Goal: Task Accomplishment & Management: Complete application form

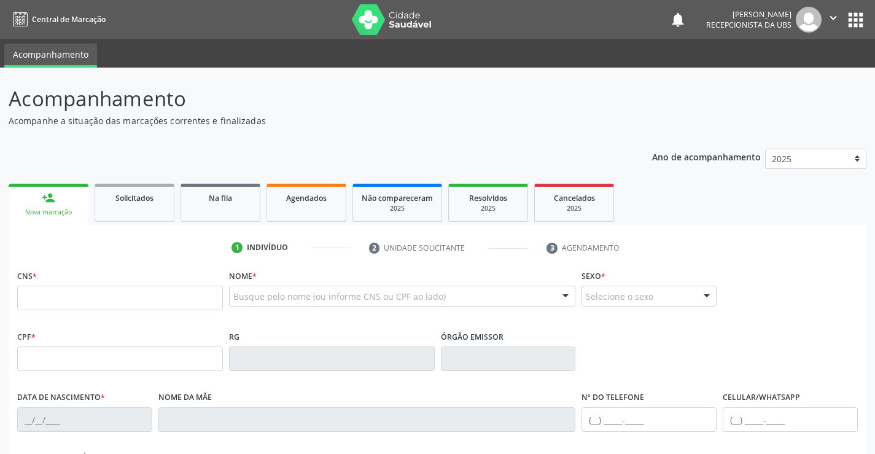
click at [195, 301] on input "text" at bounding box center [120, 297] width 206 height 25
type input "898 0062 1828 4583"
type input "[DATE]"
type input "[PERSON_NAME]"
type input "[PHONE_NUMBER]"
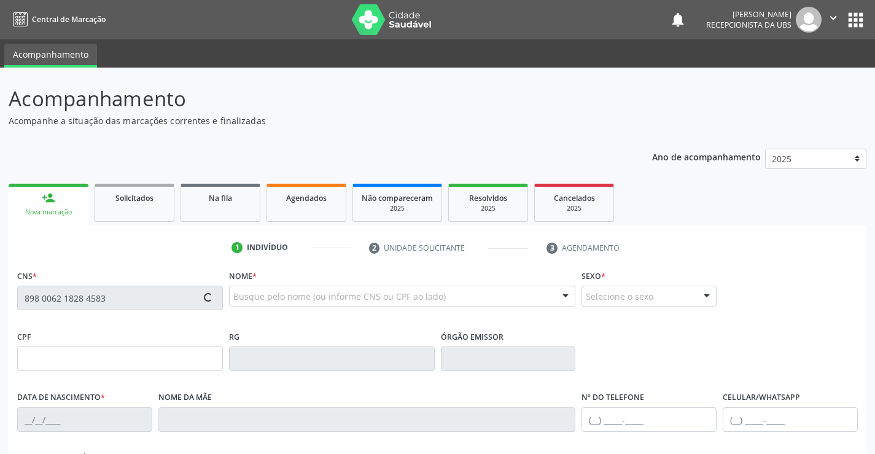
type input "096.303.284-45"
type input "1379"
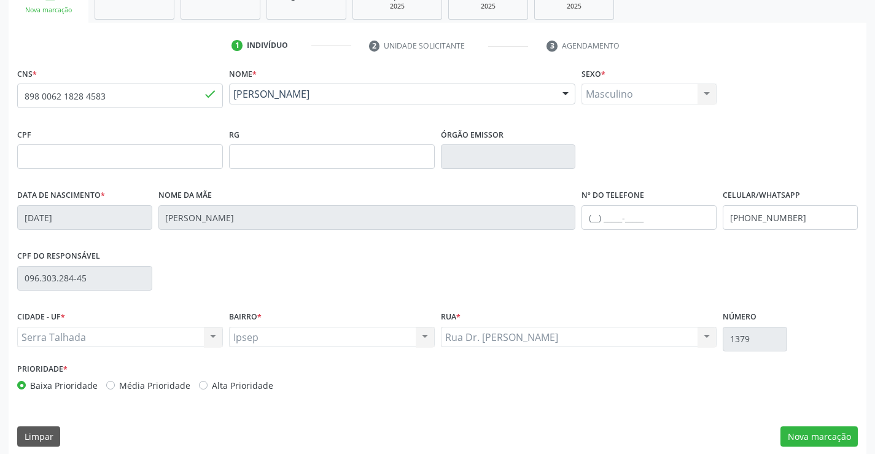
scroll to position [212, 0]
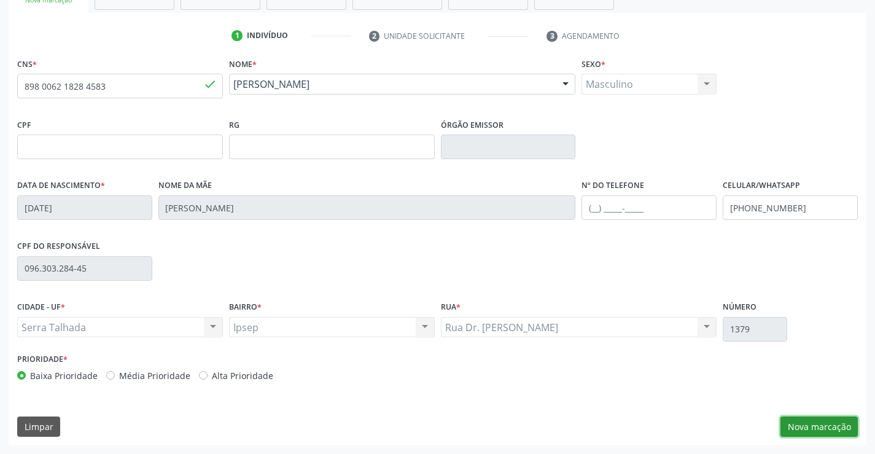
click at [801, 421] on button "Nova marcação" at bounding box center [818, 426] width 77 height 21
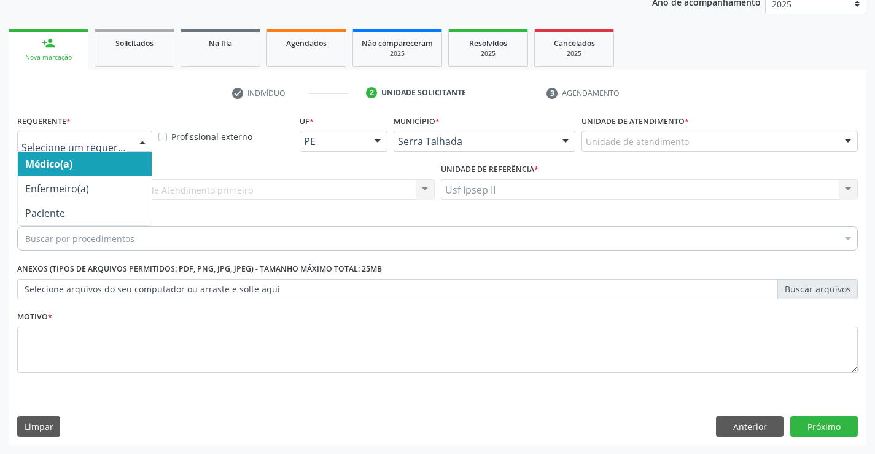
click at [147, 149] on div at bounding box center [142, 141] width 18 height 21
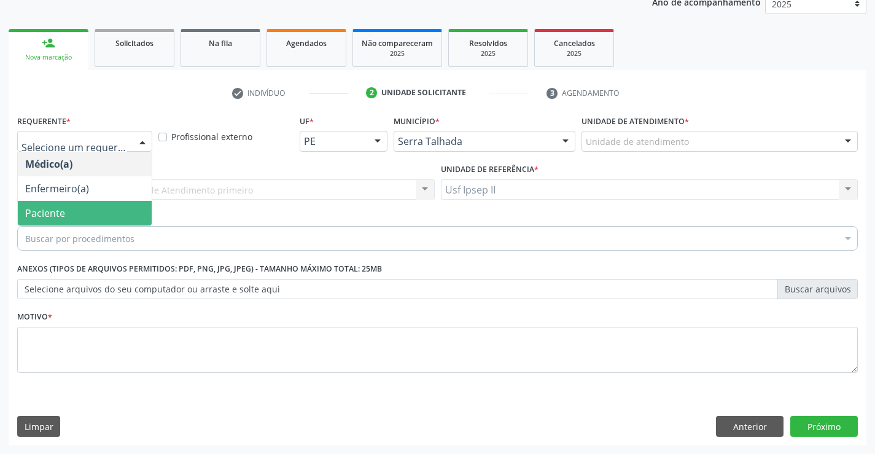
click at [96, 207] on span "Paciente" at bounding box center [85, 213] width 134 height 25
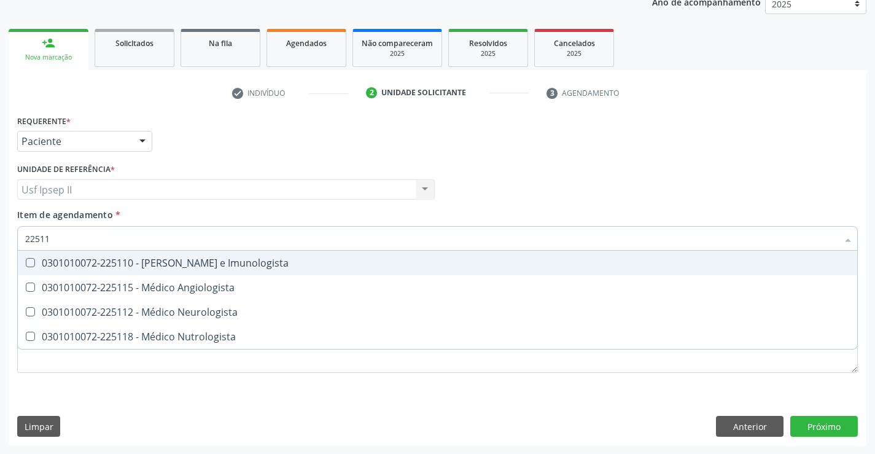
type input "225112"
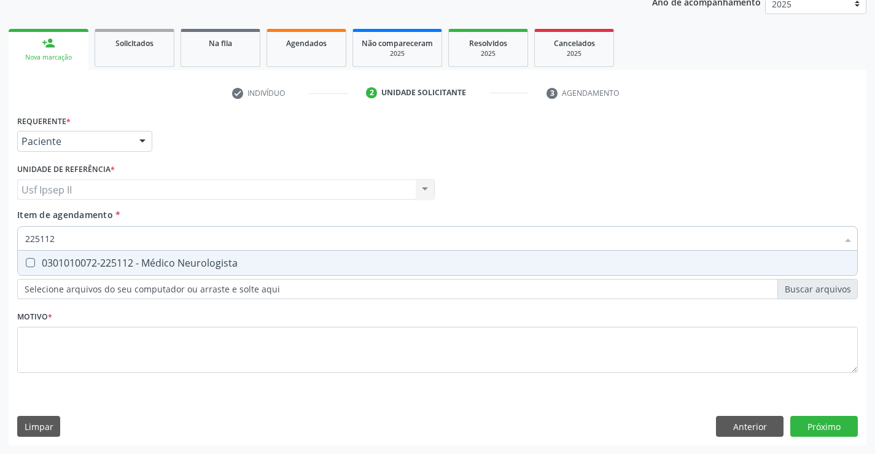
click at [117, 265] on div "0301010072-225112 - Médico Neurologista" at bounding box center [437, 263] width 825 height 10
checkbox Neurologista "true"
click at [116, 347] on div "Requerente * Paciente Médico(a) Enfermeiro(a) Paciente Nenhum resultado encontr…" at bounding box center [437, 251] width 840 height 278
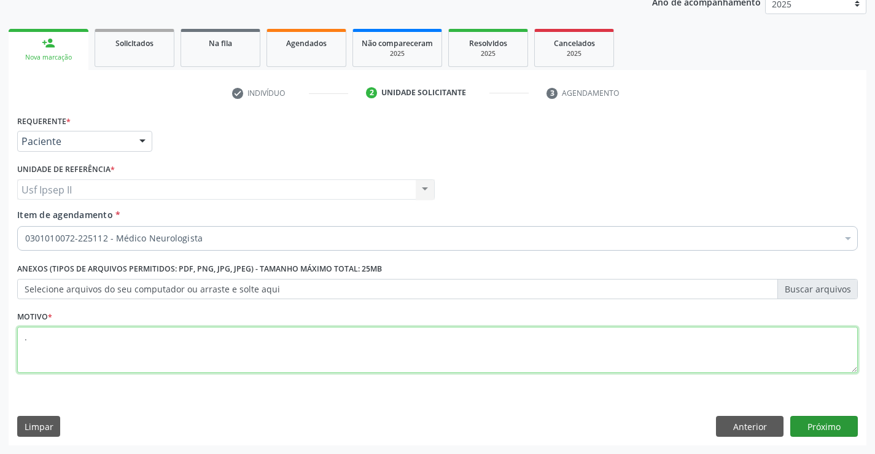
type textarea "."
click at [829, 429] on button "Próximo" at bounding box center [824, 426] width 68 height 21
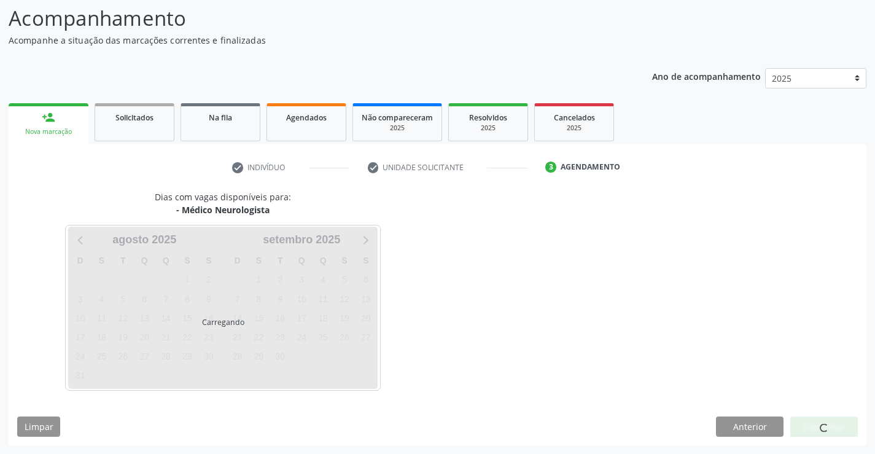
scroll to position [80, 0]
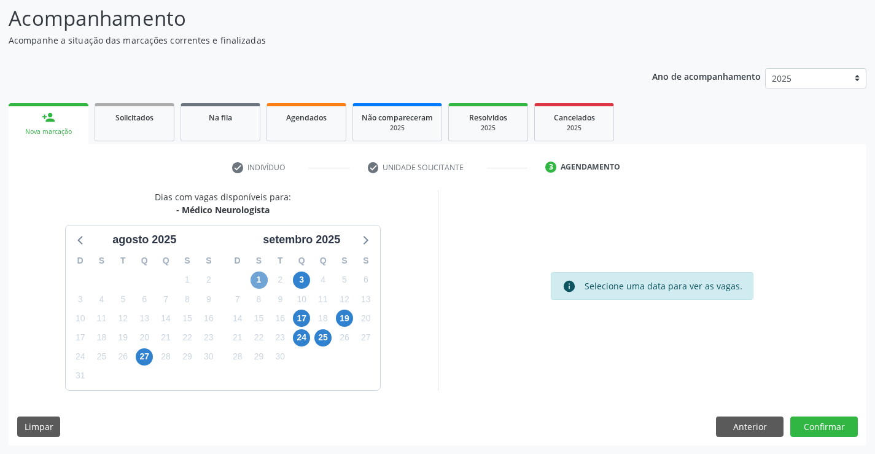
click at [254, 278] on span "1" at bounding box center [258, 279] width 17 height 17
click at [346, 318] on span "19" at bounding box center [344, 317] width 17 height 17
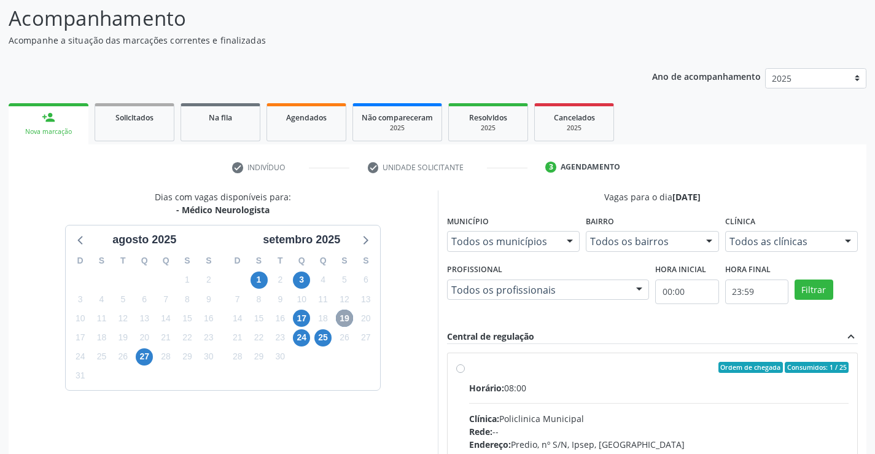
scroll to position [142, 0]
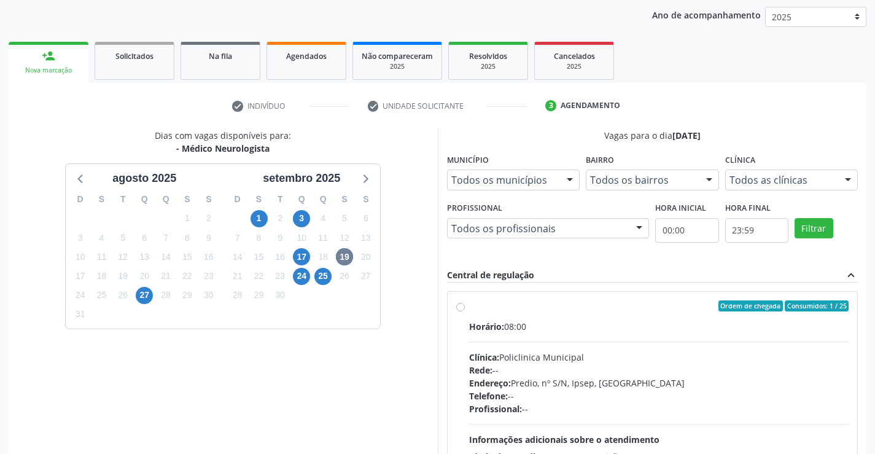
click at [461, 311] on div "Ordem de chegada Consumidos: 1 / 25 Horário: 08:00 Clínica: Policlinica Municip…" at bounding box center [652, 394] width 393 height 188
radio input "true"
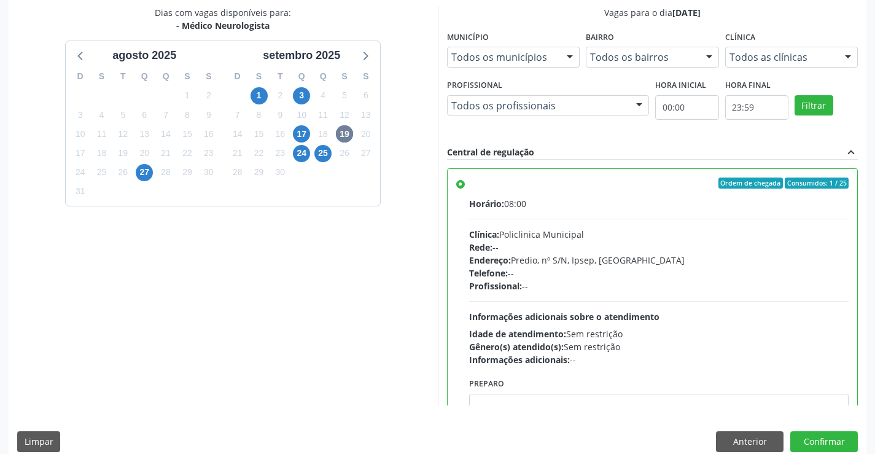
scroll to position [280, 0]
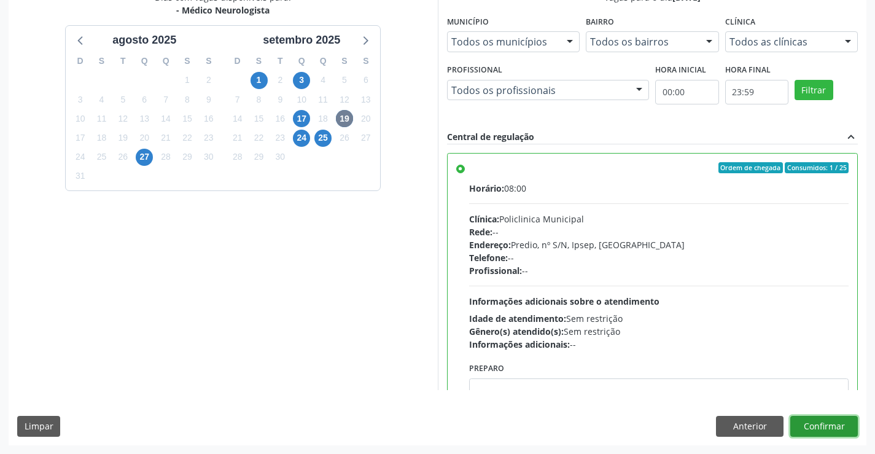
click at [807, 427] on button "Confirmar" at bounding box center [824, 426] width 68 height 21
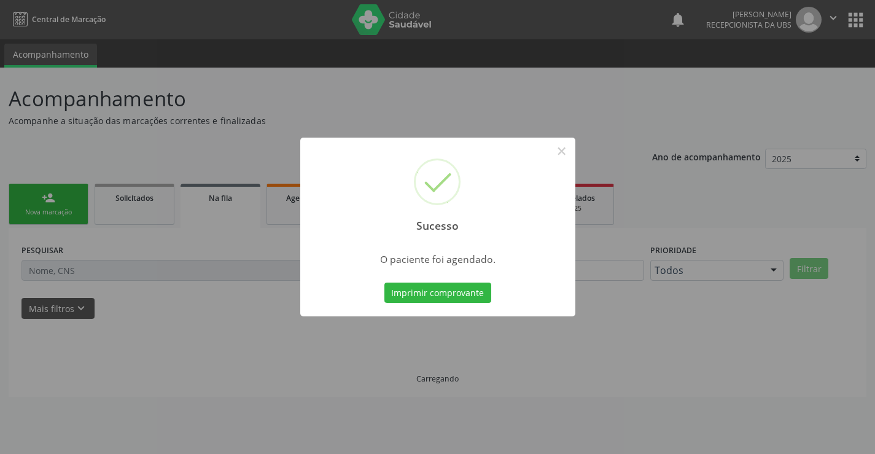
scroll to position [0, 0]
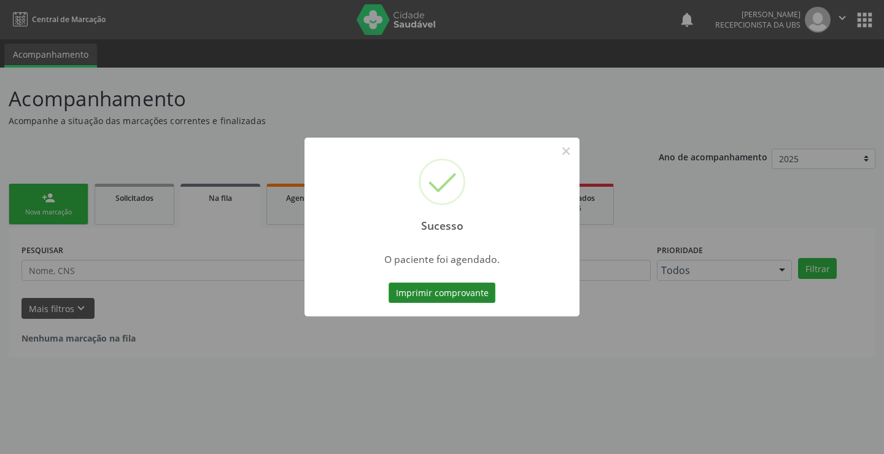
click at [472, 297] on button "Imprimir comprovante" at bounding box center [442, 292] width 107 height 21
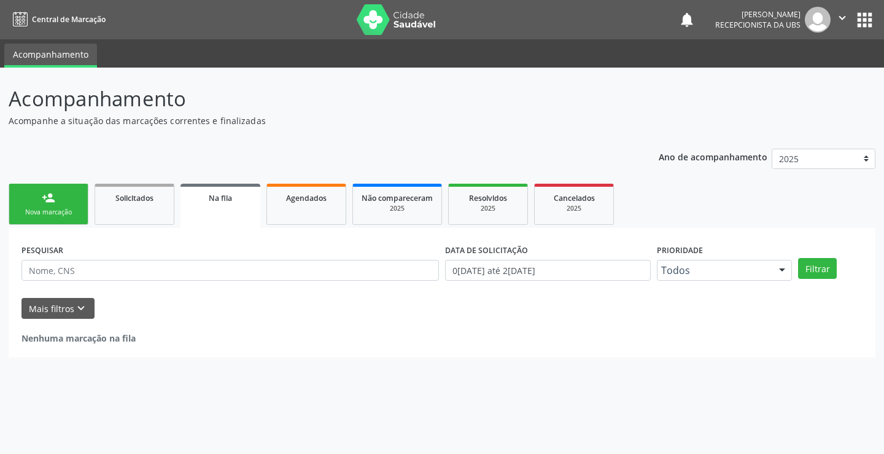
click at [52, 210] on div "Nova marcação" at bounding box center [48, 212] width 61 height 9
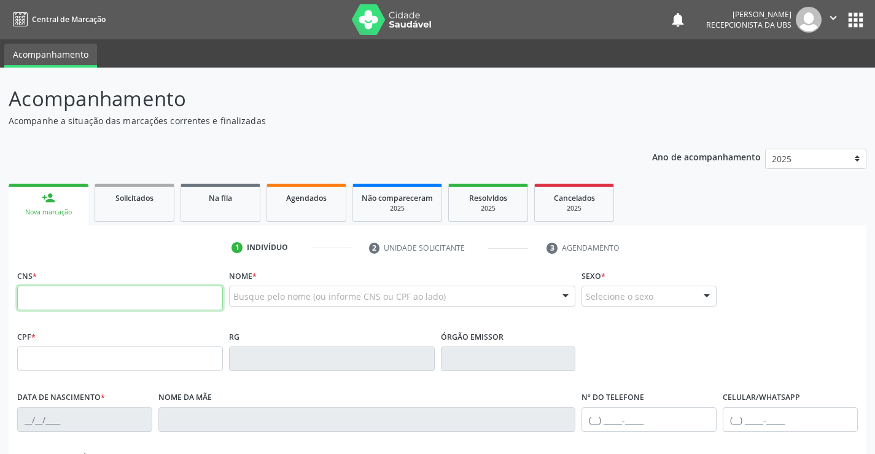
click at [99, 303] on input "text" at bounding box center [120, 297] width 206 height 25
type input "898 0046 7006 7887"
type input "0[DATE]"
type input "[PERSON_NAME]"
type input "[PHONE_NUMBER]"
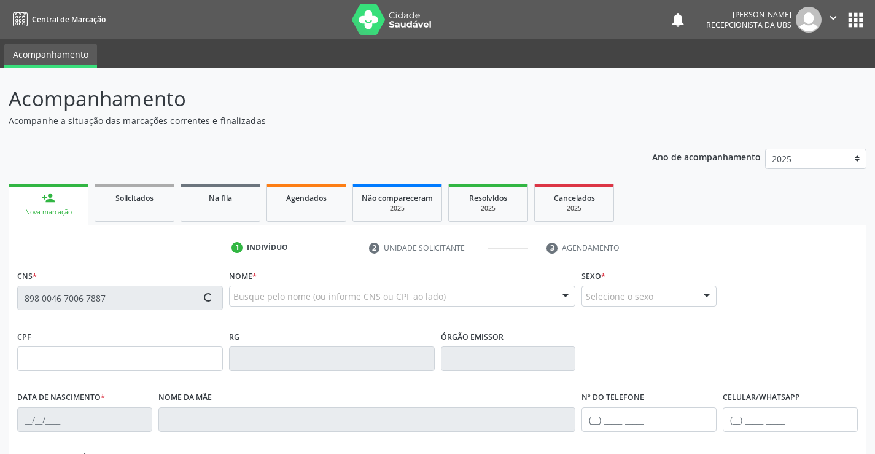
type input "062.408.054-40"
type input "1548"
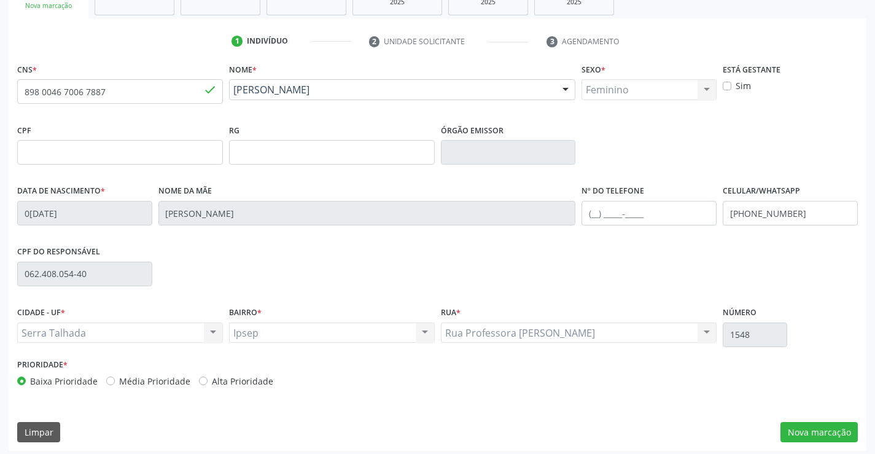
scroll to position [212, 0]
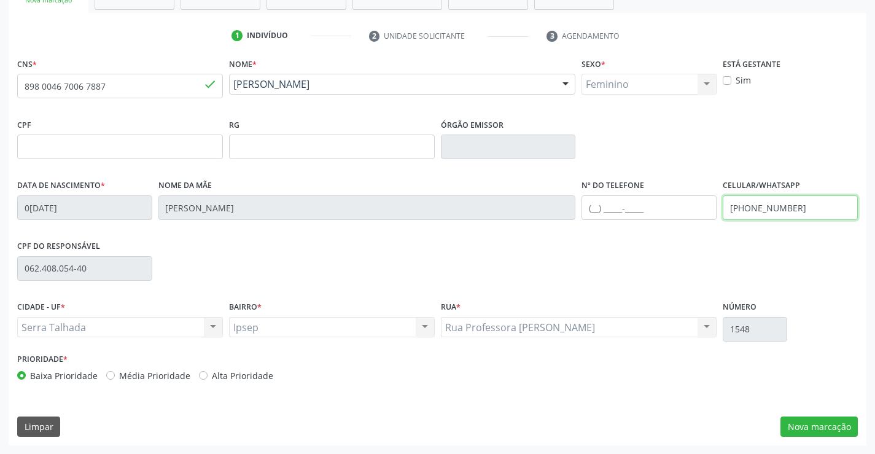
click at [810, 216] on input "[PHONE_NUMBER]" at bounding box center [790, 207] width 135 height 25
type input "[PHONE_NUMBER]"
click at [818, 423] on button "Nova marcação" at bounding box center [818, 426] width 77 height 21
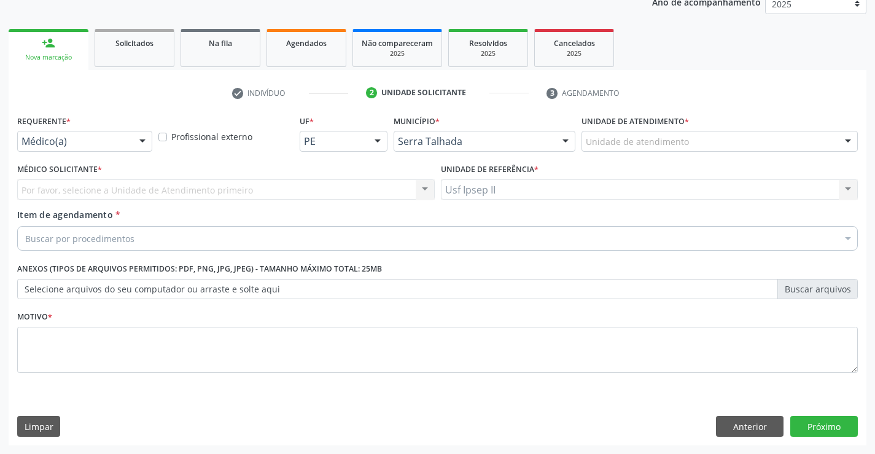
scroll to position [155, 0]
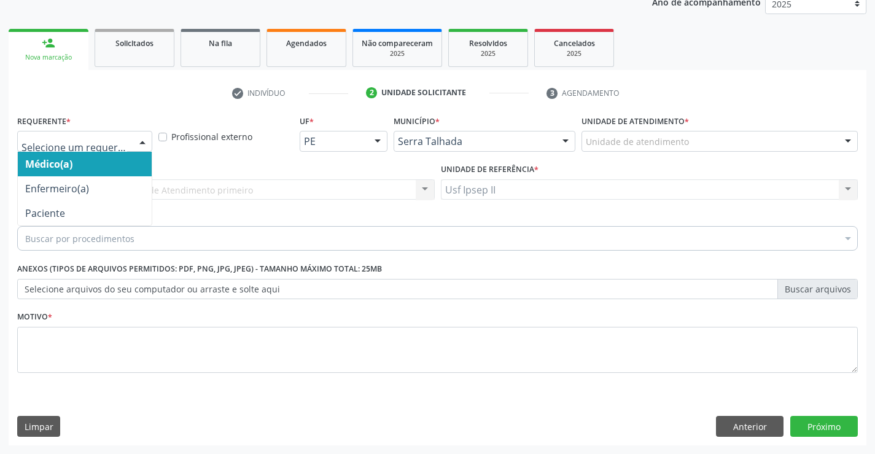
click at [145, 146] on div at bounding box center [142, 141] width 18 height 21
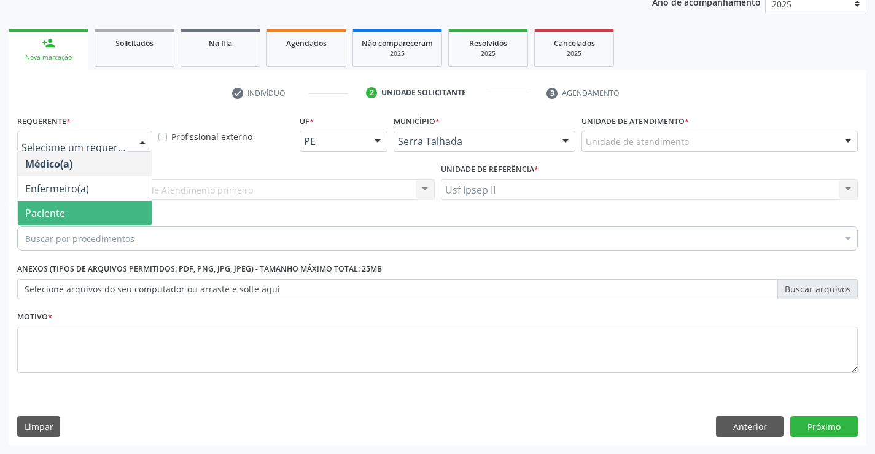
click at [95, 222] on span "Paciente" at bounding box center [85, 213] width 134 height 25
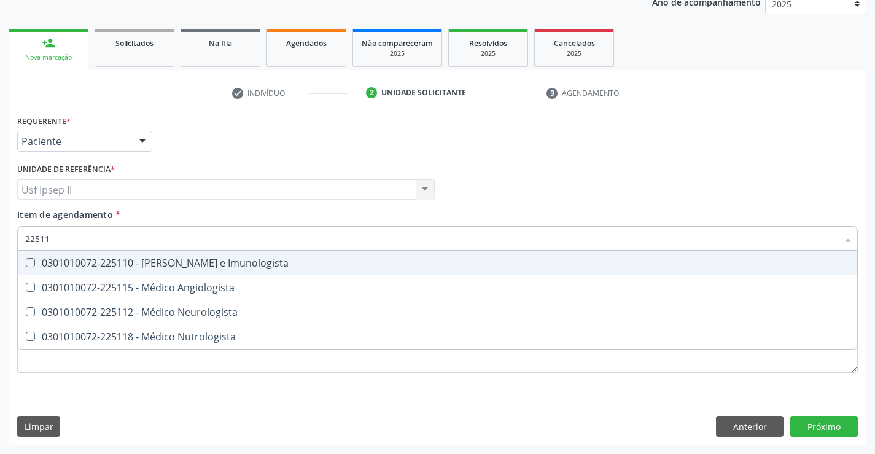
type input "225112"
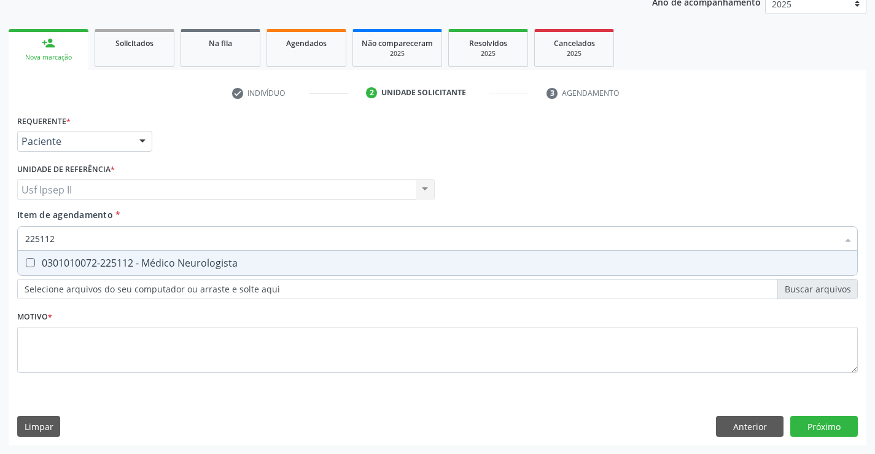
click at [117, 250] on span "0301010072-225112 - Médico Neurologista" at bounding box center [437, 262] width 839 height 25
checkbox Neurologista "true"
click at [104, 334] on div "Requerente * Paciente Médico(a) Enfermeiro(a) Paciente Nenhum resultado encontr…" at bounding box center [437, 251] width 840 height 278
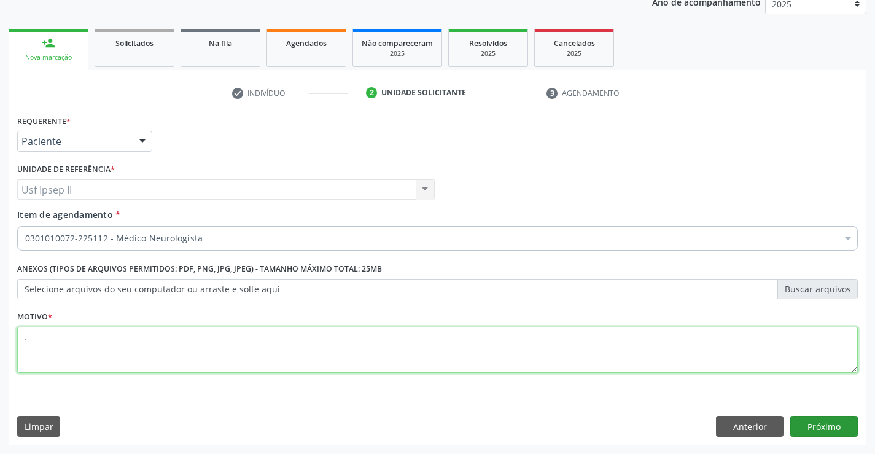
type textarea "."
click at [823, 425] on button "Próximo" at bounding box center [824, 426] width 68 height 21
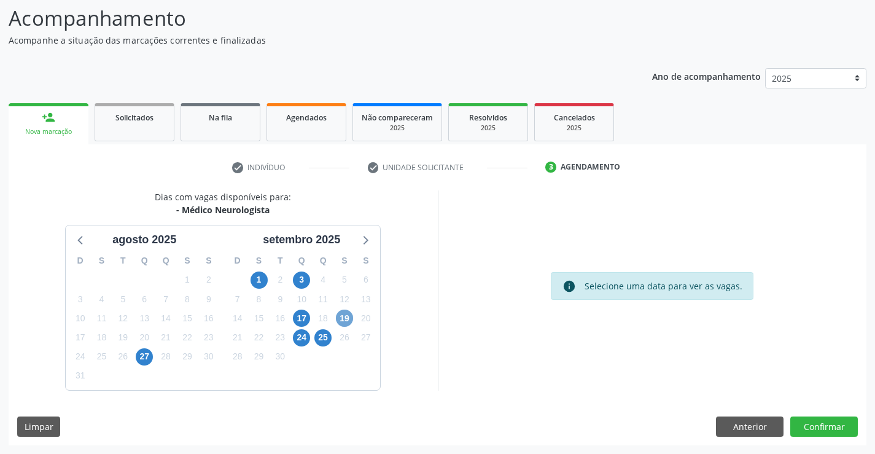
click at [341, 316] on span "19" at bounding box center [344, 317] width 17 height 17
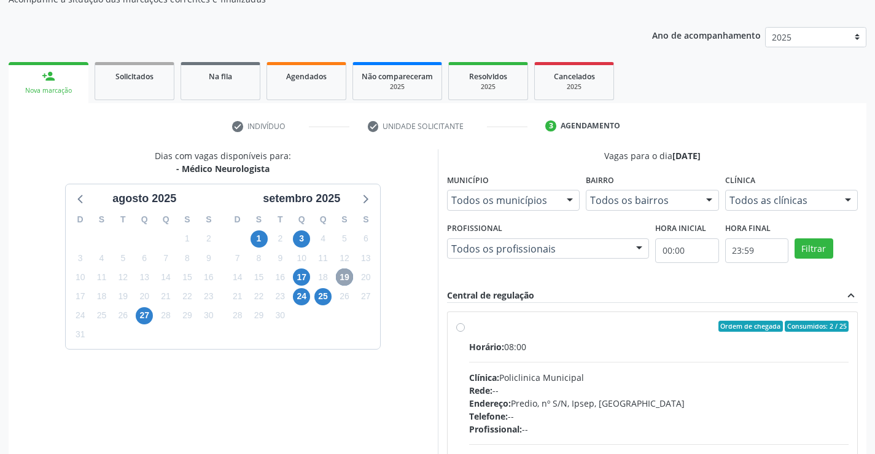
scroll to position [142, 0]
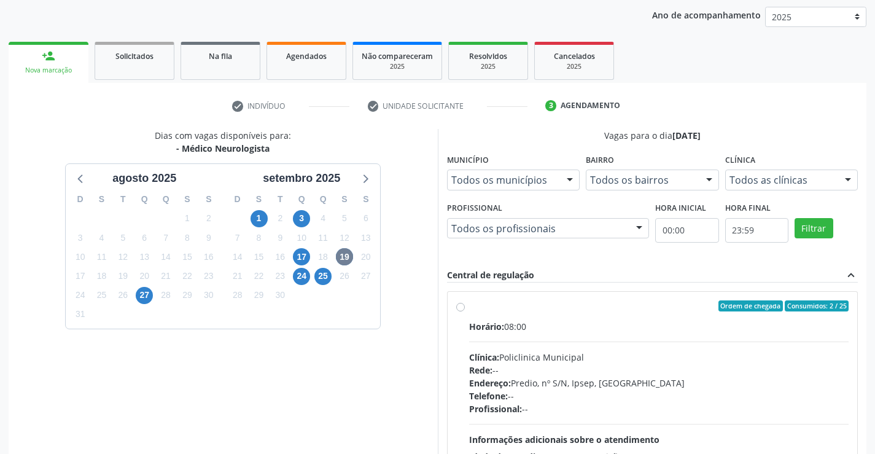
click at [469, 308] on label "Ordem de chegada Consumidos: 2 / 25 Horário: 08:00 Clínica: Policlinica Municip…" at bounding box center [659, 394] width 380 height 188
click at [459, 308] on input "Ordem de chegada Consumidos: 2 / 25 Horário: 08:00 Clínica: Policlinica Municip…" at bounding box center [460, 305] width 9 height 11
radio input "true"
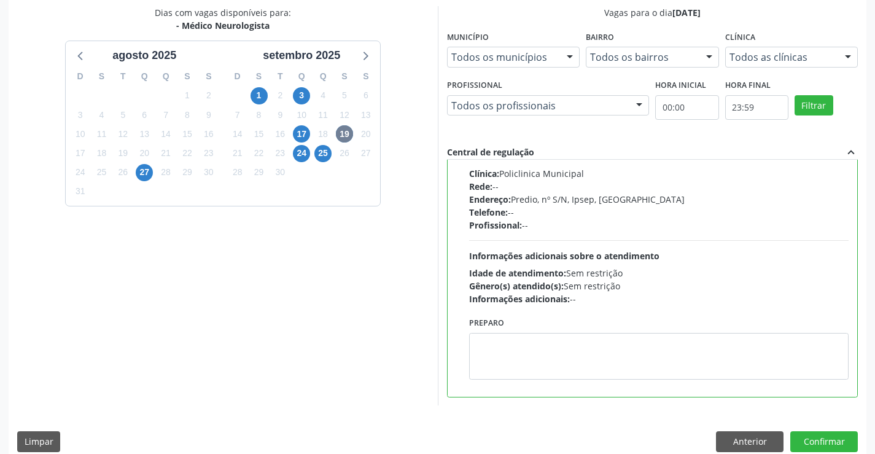
scroll to position [280, 0]
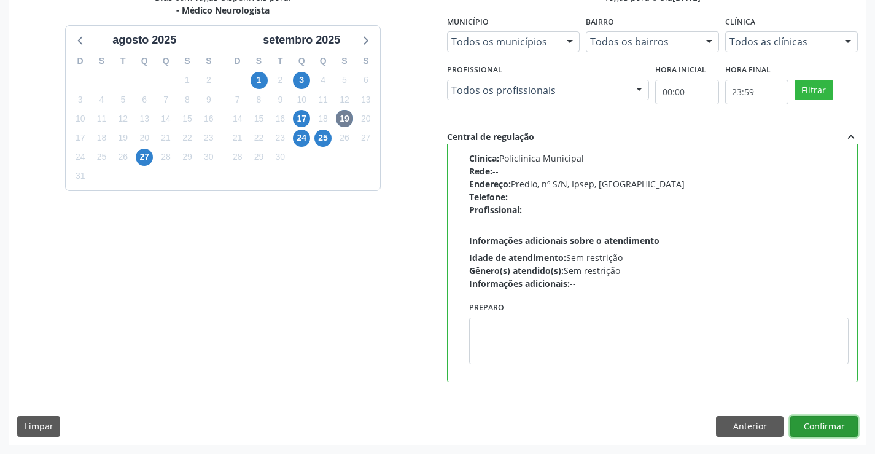
click at [830, 430] on button "Confirmar" at bounding box center [824, 426] width 68 height 21
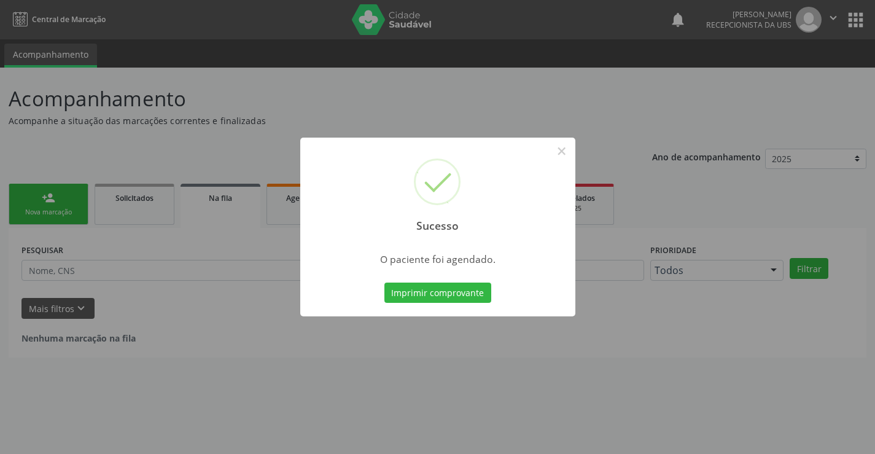
scroll to position [0, 0]
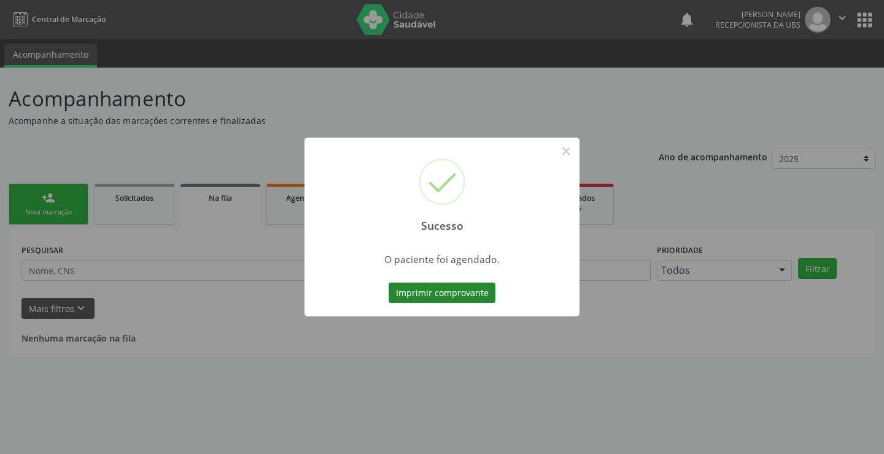
click at [471, 301] on button "Imprimir comprovante" at bounding box center [442, 292] width 107 height 21
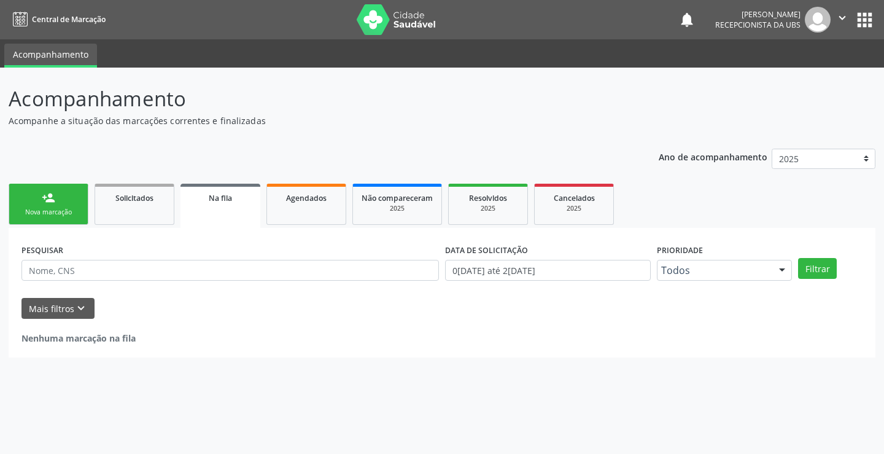
click at [72, 197] on link "person_add Nova marcação" at bounding box center [49, 204] width 80 height 41
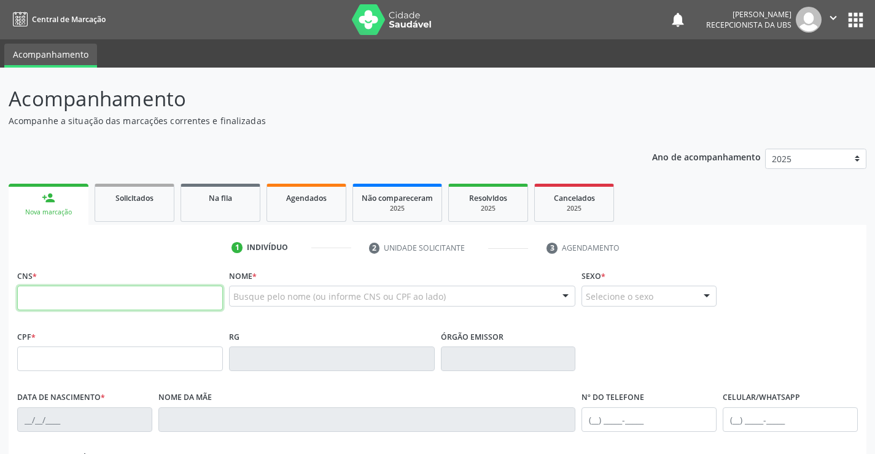
click at [68, 293] on input "text" at bounding box center [120, 297] width 206 height 25
type input "898 0045 1998 6135"
type input "[DATE]"
type input "[PERSON_NAME]"
type input "[PHONE_NUMBER]"
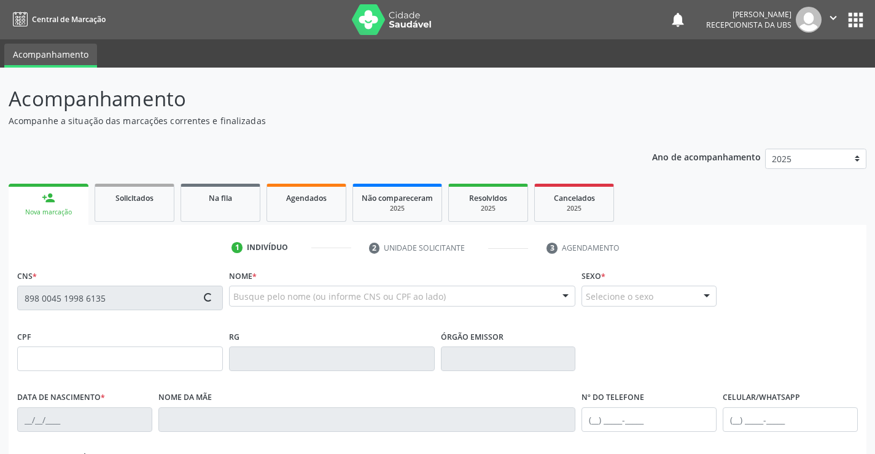
type input "145"
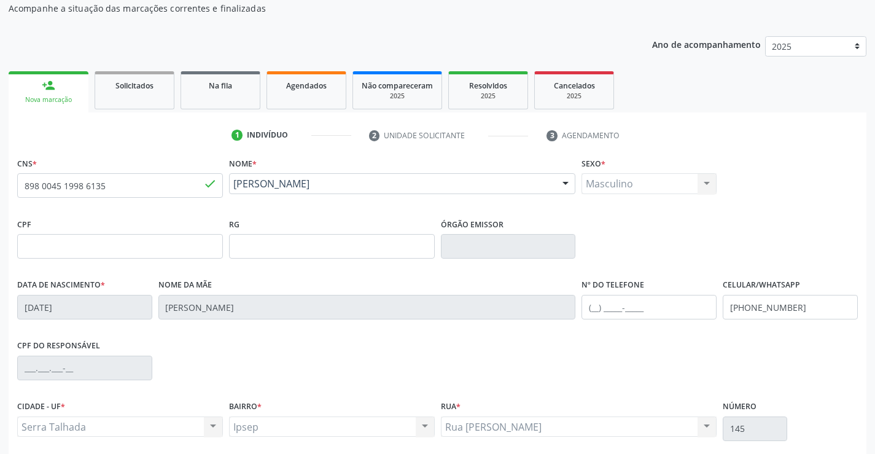
scroll to position [123, 0]
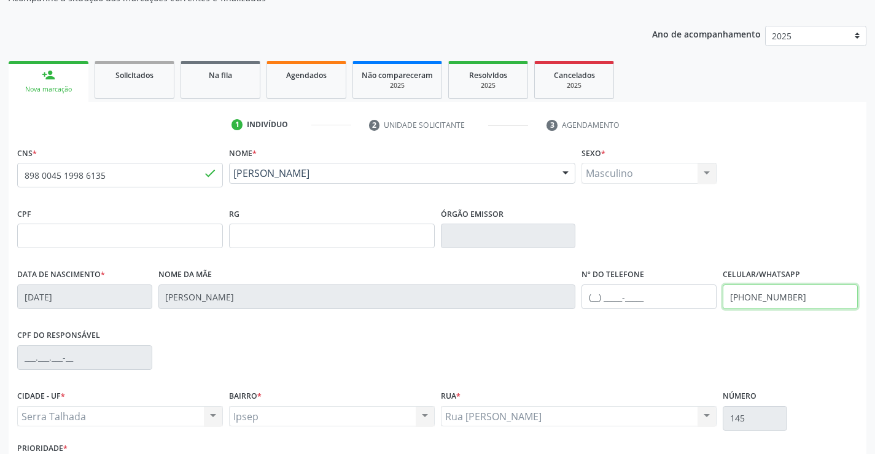
click at [799, 301] on input "[PHONE_NUMBER]" at bounding box center [790, 296] width 135 height 25
type input "("
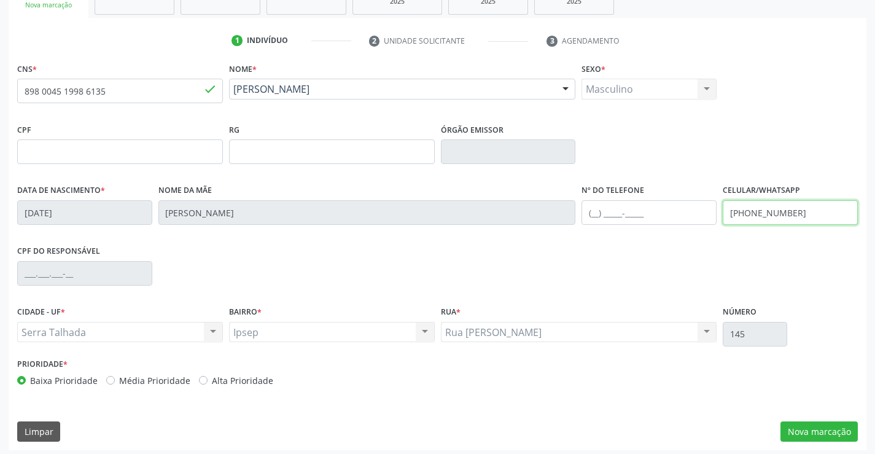
scroll to position [212, 0]
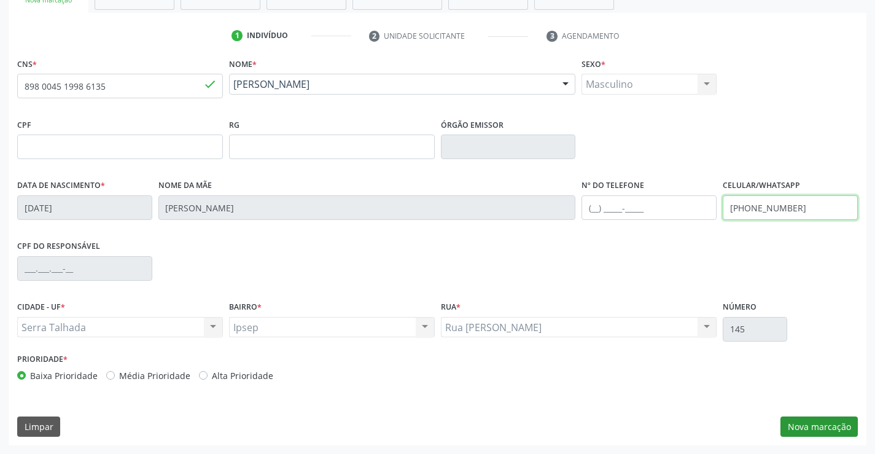
type input "[PHONE_NUMBER]"
click at [796, 430] on button "Nova marcação" at bounding box center [818, 426] width 77 height 21
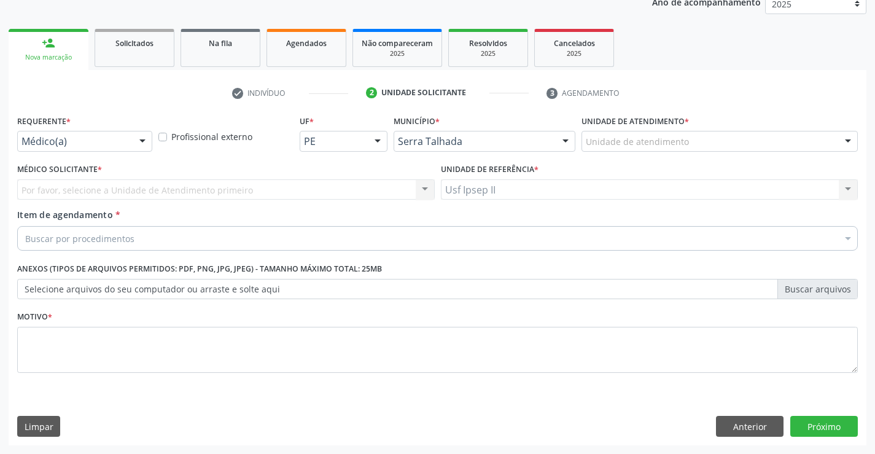
scroll to position [155, 0]
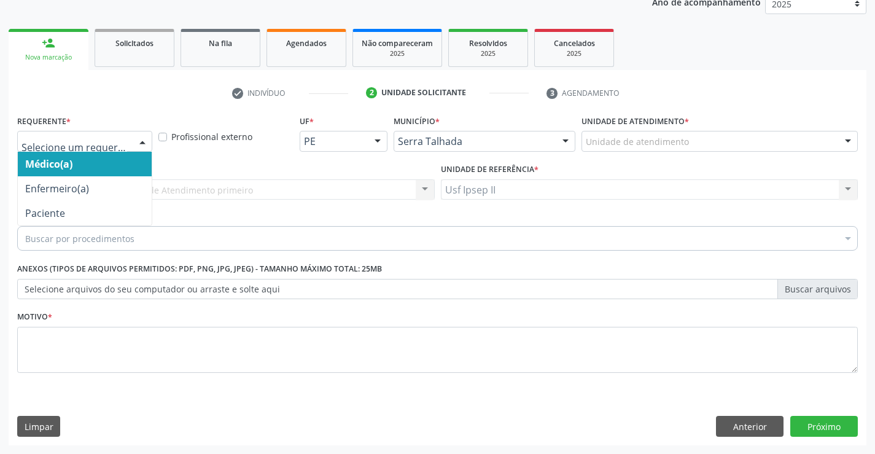
click at [144, 142] on div at bounding box center [142, 141] width 18 height 21
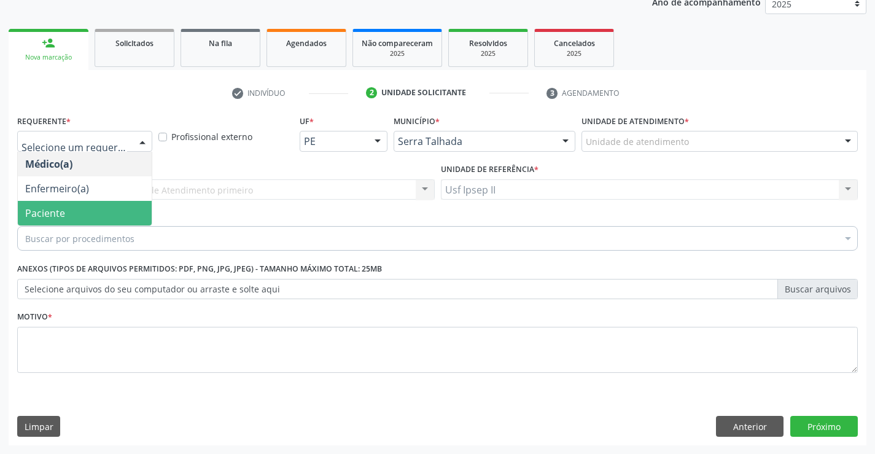
click at [105, 204] on span "Paciente" at bounding box center [85, 213] width 134 height 25
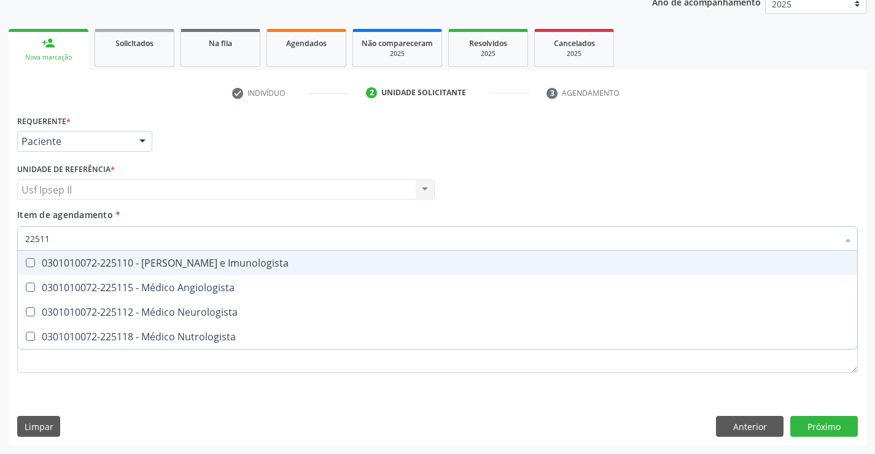
type input "225112"
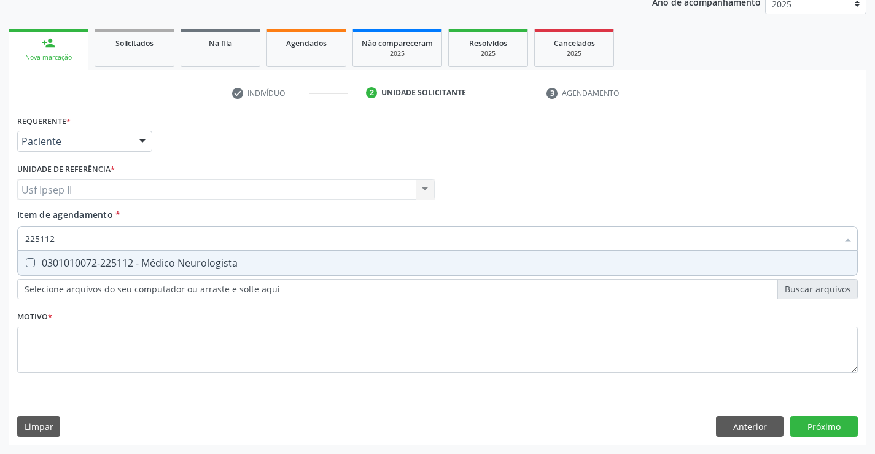
click at [152, 266] on div "0301010072-225112 - Médico Neurologista" at bounding box center [437, 263] width 825 height 10
checkbox Neurologista "true"
click at [86, 338] on div "Requerente * Paciente Médico(a) Enfermeiro(a) Paciente Nenhum resultado encontr…" at bounding box center [437, 251] width 840 height 278
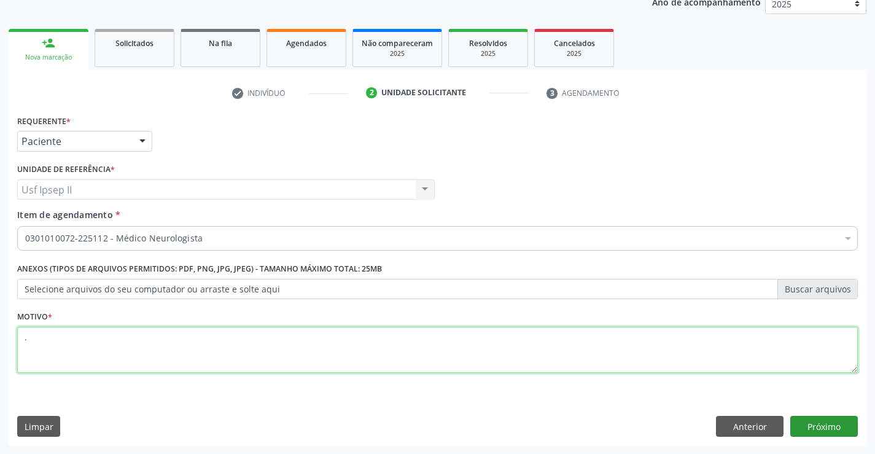
type textarea "."
click at [840, 425] on button "Próximo" at bounding box center [824, 426] width 68 height 21
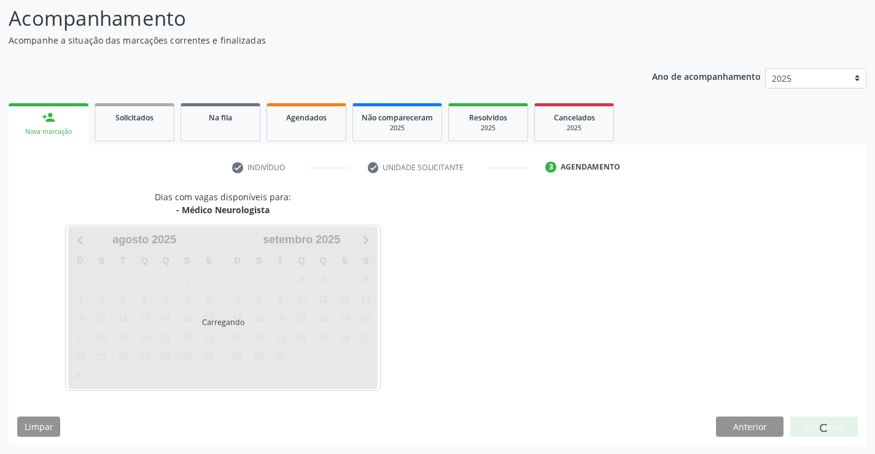
scroll to position [80, 0]
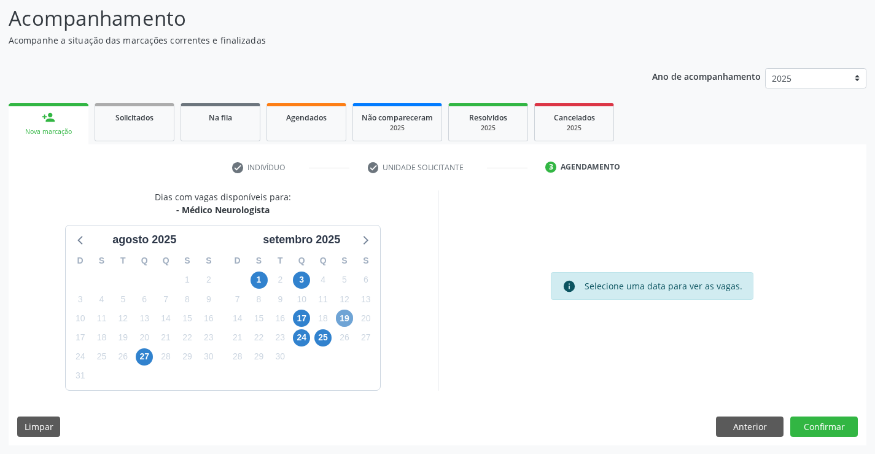
click at [341, 314] on span "19" at bounding box center [344, 317] width 17 height 17
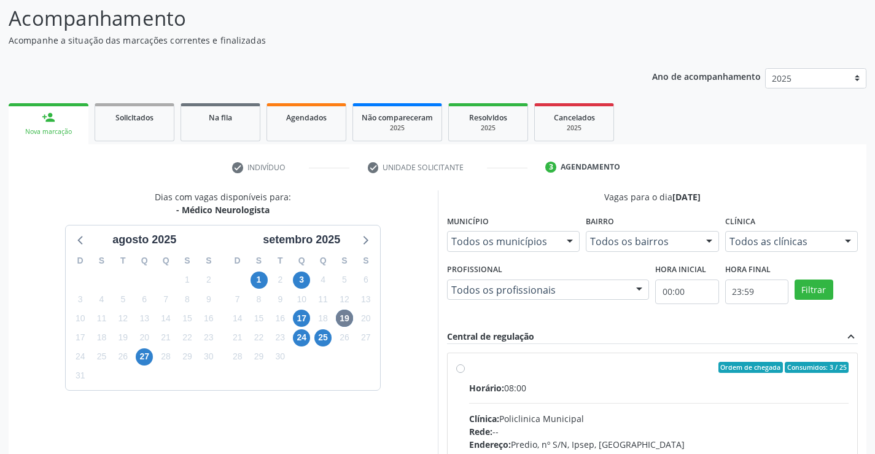
click at [469, 369] on label "Ordem de chegada Consumidos: 3 / 25 Horário: 08:00 Clínica: Policlinica Municip…" at bounding box center [659, 456] width 380 height 188
click at [464, 369] on input "Ordem de chegada Consumidos: 3 / 25 Horário: 08:00 Clínica: Policlinica Municip…" at bounding box center [460, 367] width 9 height 11
radio input "true"
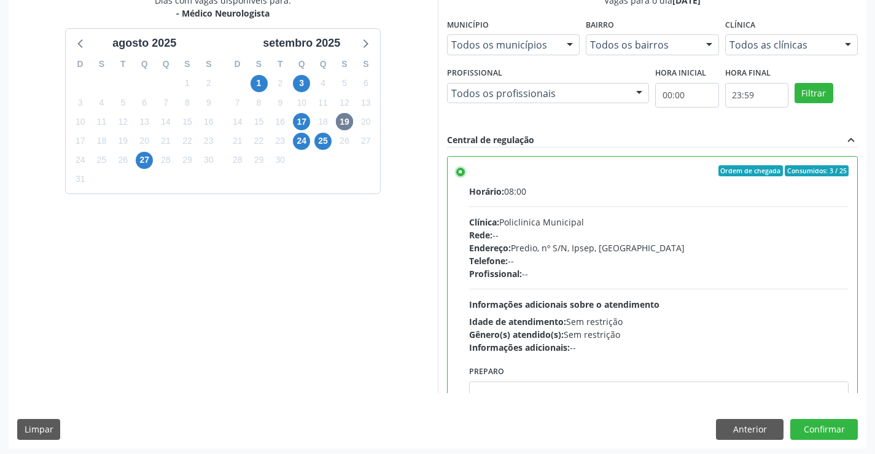
scroll to position [280, 0]
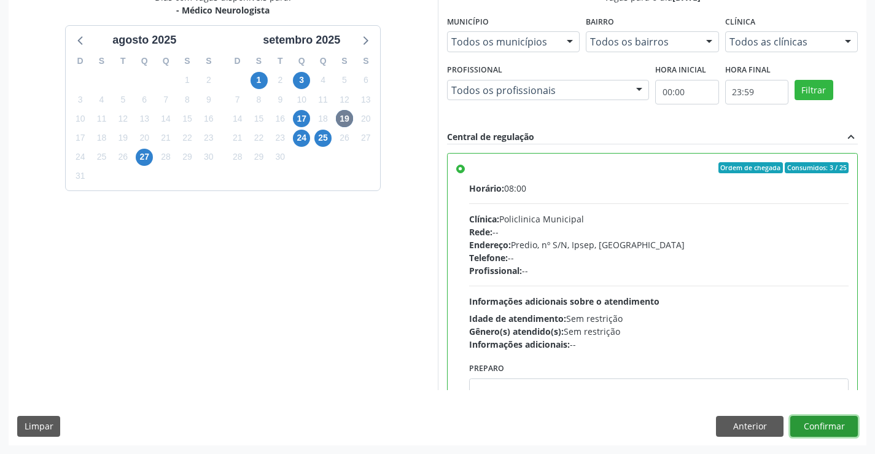
click at [831, 430] on button "Confirmar" at bounding box center [824, 426] width 68 height 21
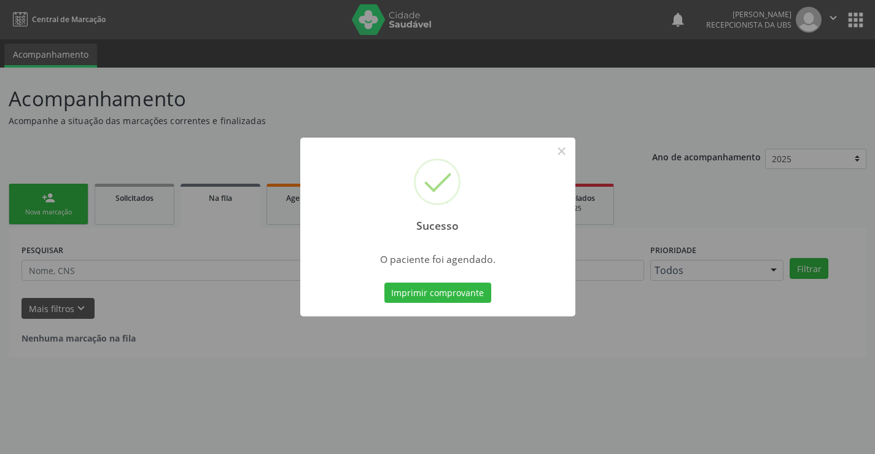
scroll to position [0, 0]
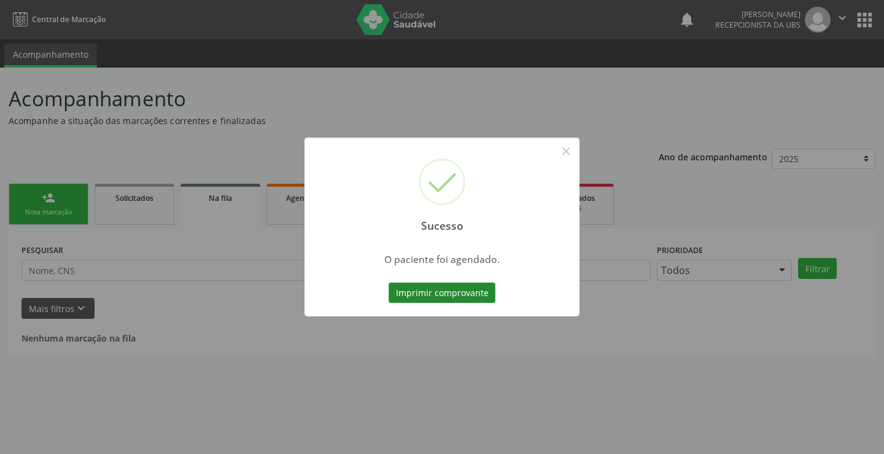
click at [478, 291] on button "Imprimir comprovante" at bounding box center [442, 292] width 107 height 21
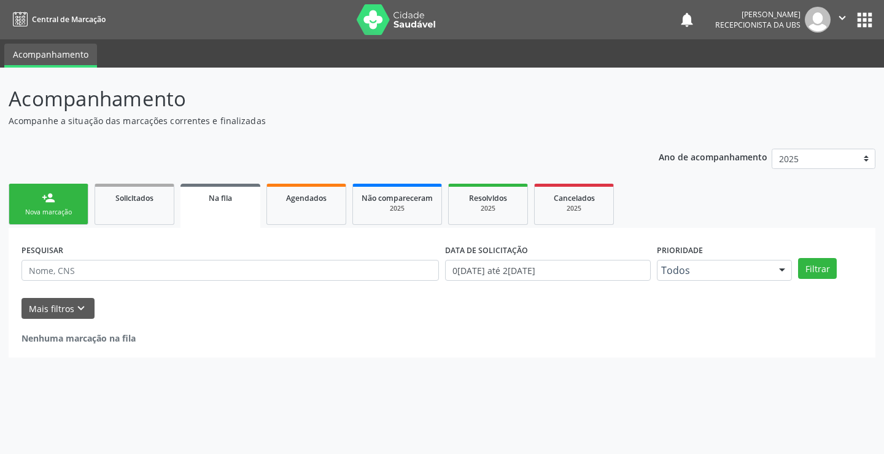
click at [64, 192] on link "person_add Nova marcação" at bounding box center [49, 204] width 80 height 41
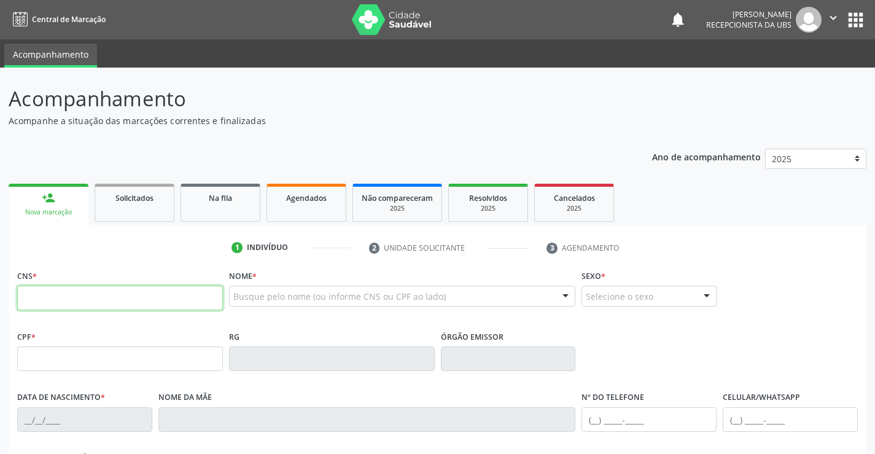
click at [98, 292] on input "text" at bounding box center [120, 297] width 206 height 25
type input "702 1027 7375 3399"
type input "159.966.964-10"
type input "0[DATE]"
type input "[PERSON_NAME]"
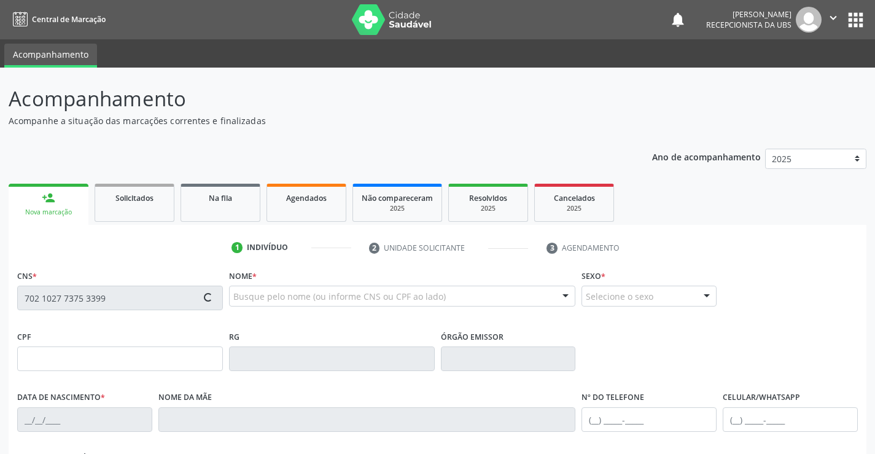
type input "[PHONE_NUMBER]"
type input "088.511.794-84"
type input "8"
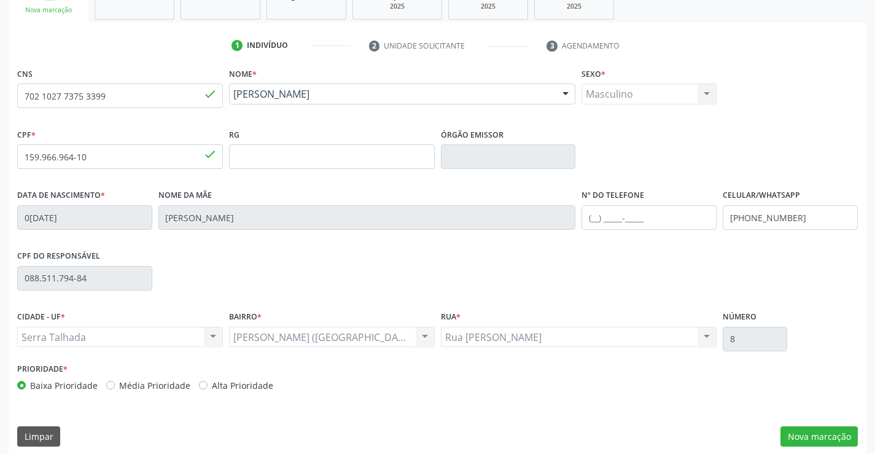
scroll to position [212, 0]
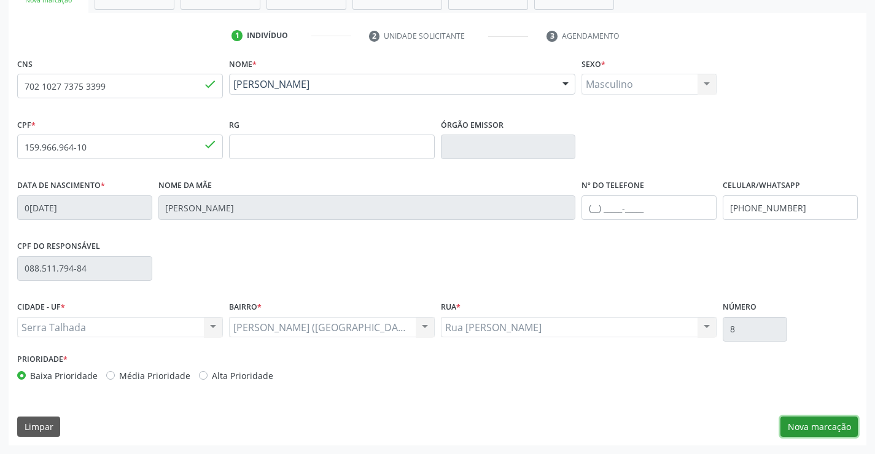
click at [831, 430] on button "Nova marcação" at bounding box center [818, 426] width 77 height 21
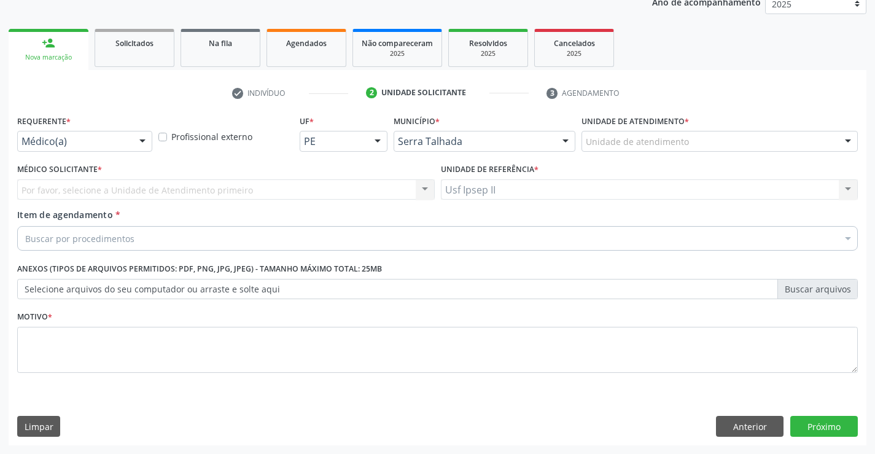
scroll to position [155, 0]
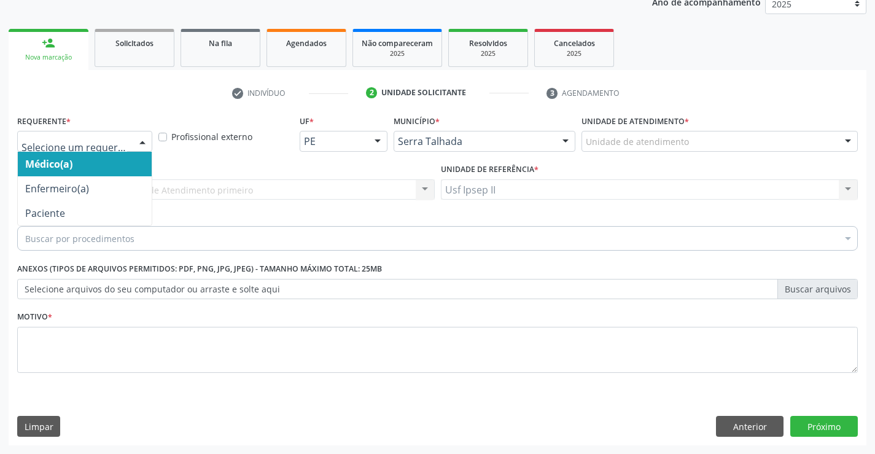
click at [149, 144] on div at bounding box center [142, 141] width 18 height 21
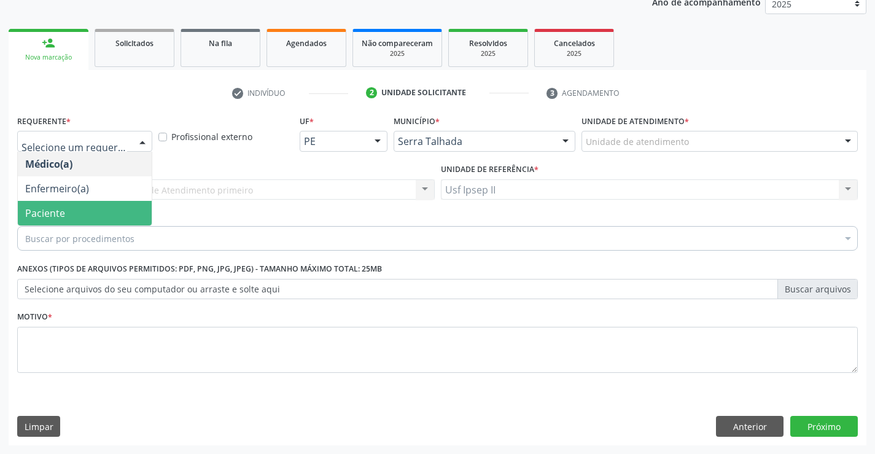
click at [107, 214] on span "Paciente" at bounding box center [85, 213] width 134 height 25
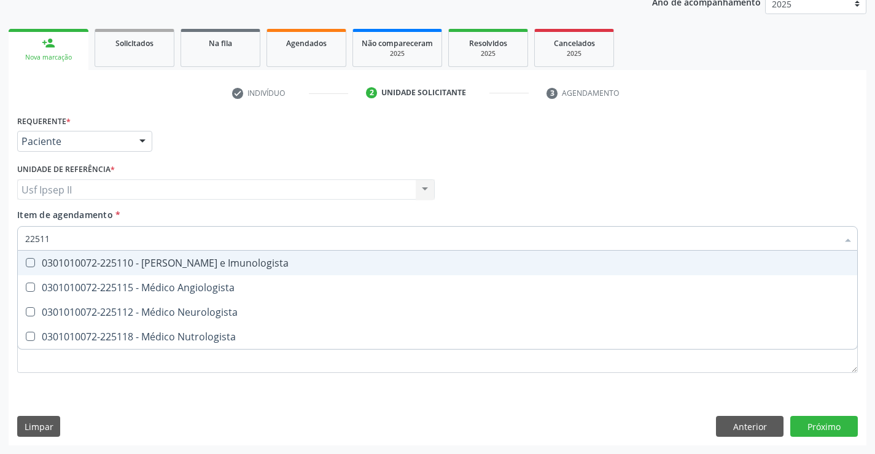
type input "225112"
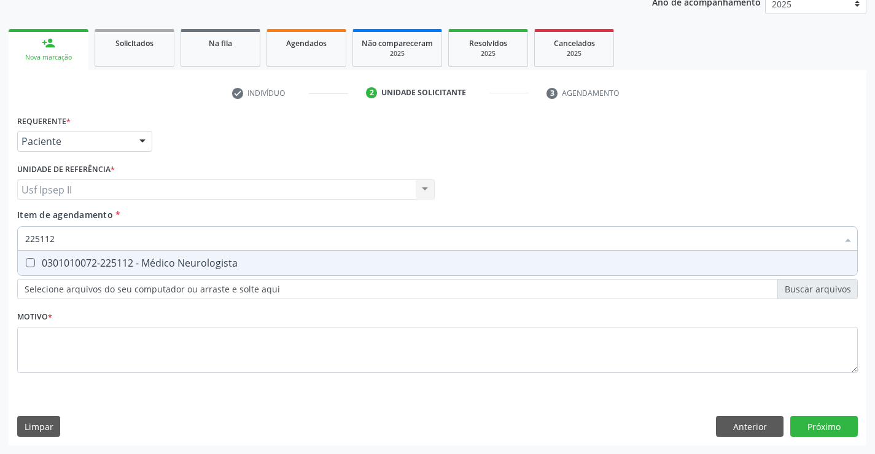
click at [126, 270] on span "0301010072-225112 - Médico Neurologista" at bounding box center [437, 262] width 839 height 25
checkbox Neurologista "true"
click at [124, 344] on div "Requerente * Paciente Médico(a) Enfermeiro(a) Paciente Nenhum resultado encontr…" at bounding box center [437, 251] width 840 height 278
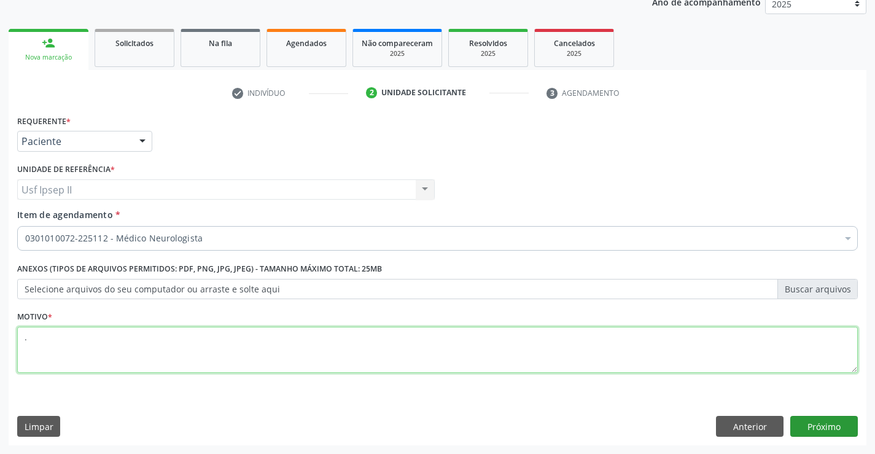
type textarea "."
click at [802, 416] on button "Próximo" at bounding box center [824, 426] width 68 height 21
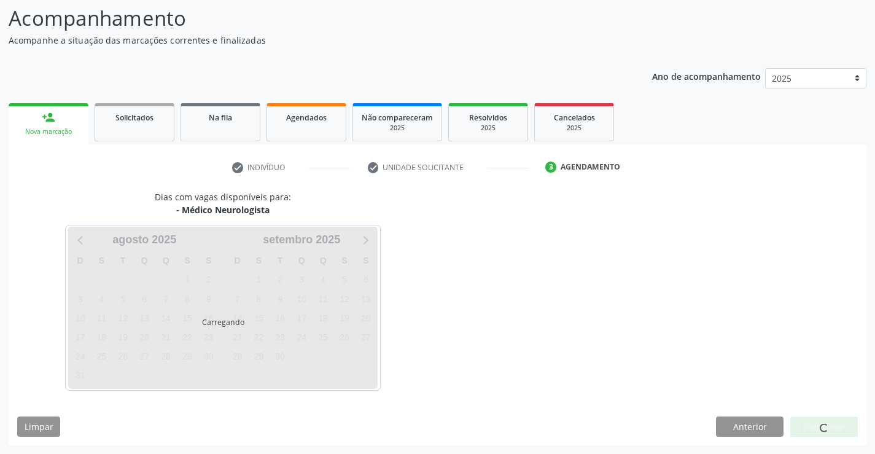
scroll to position [80, 0]
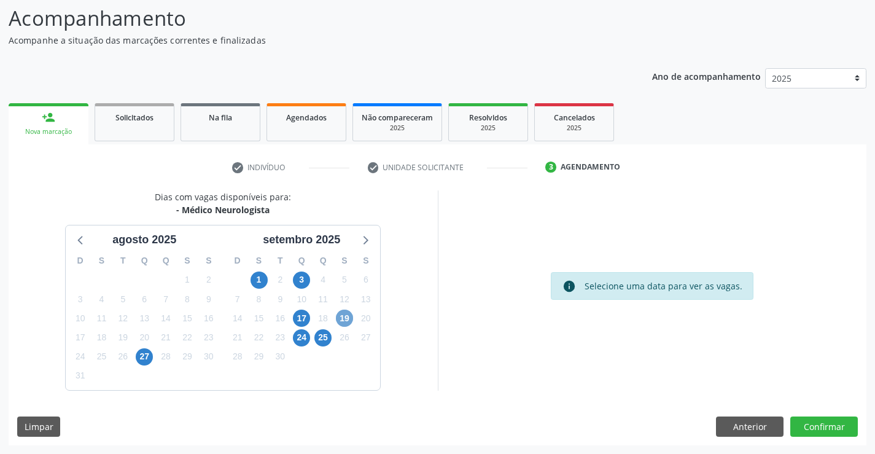
click at [349, 320] on span "19" at bounding box center [344, 317] width 17 height 17
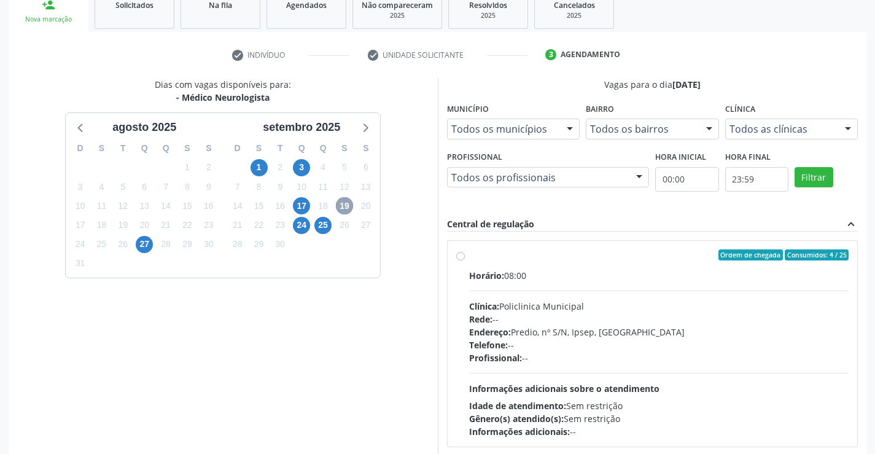
scroll to position [203, 0]
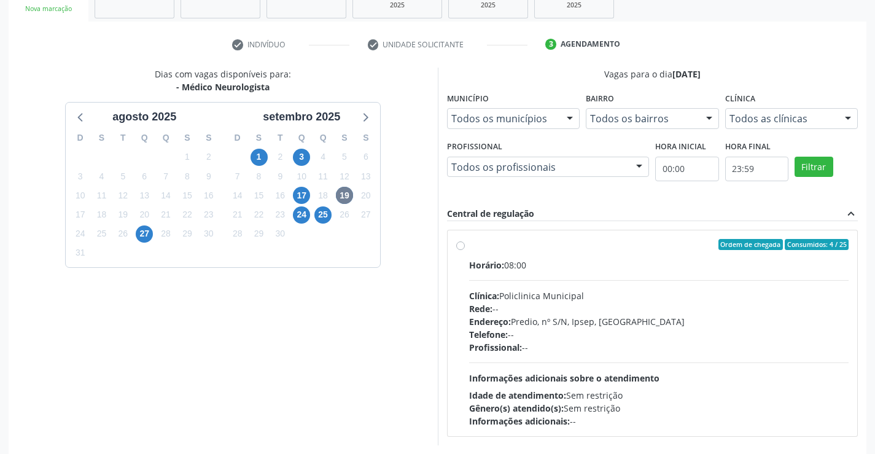
click at [460, 251] on div "Ordem de chegada Consumidos: 4 / 25 Horário: 08:00 Clínica: Policlinica Municip…" at bounding box center [652, 333] width 393 height 188
radio input "true"
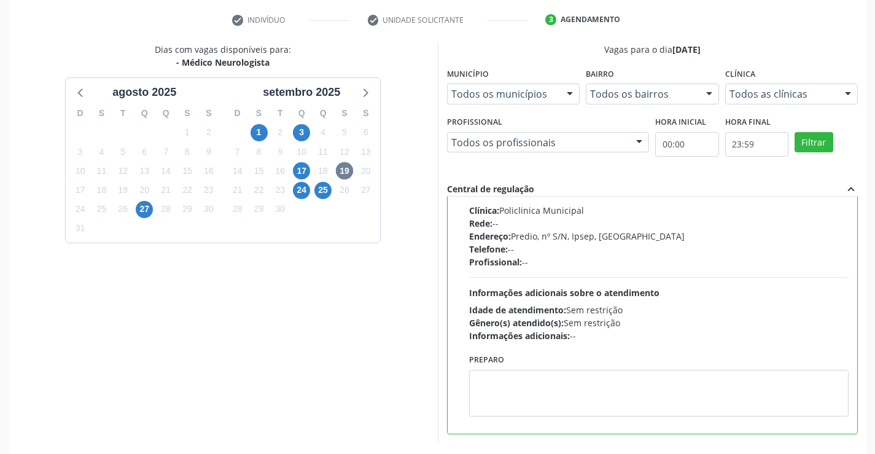
scroll to position [280, 0]
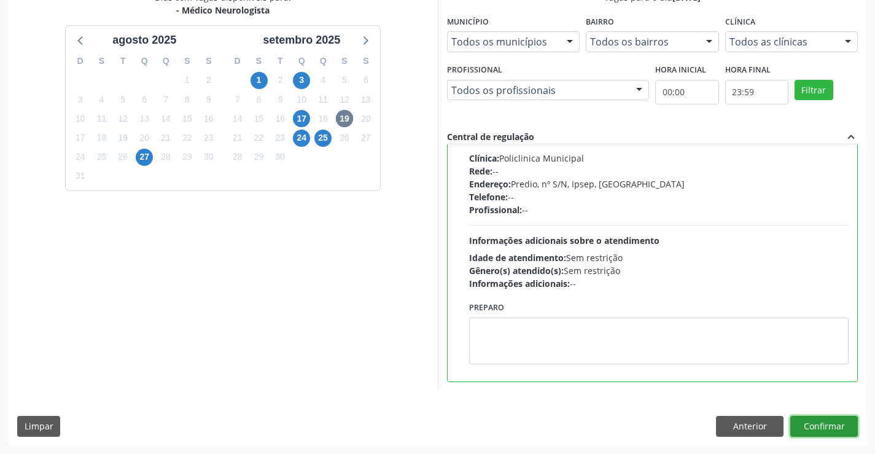
click at [825, 427] on button "Confirmar" at bounding box center [824, 426] width 68 height 21
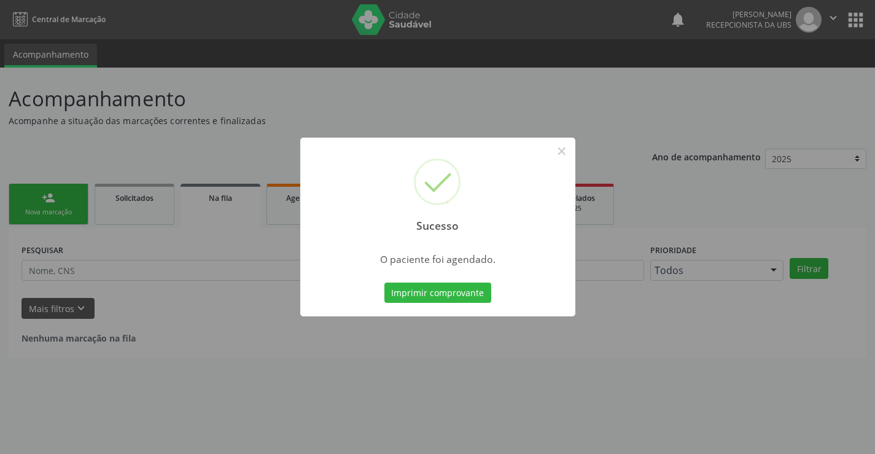
scroll to position [0, 0]
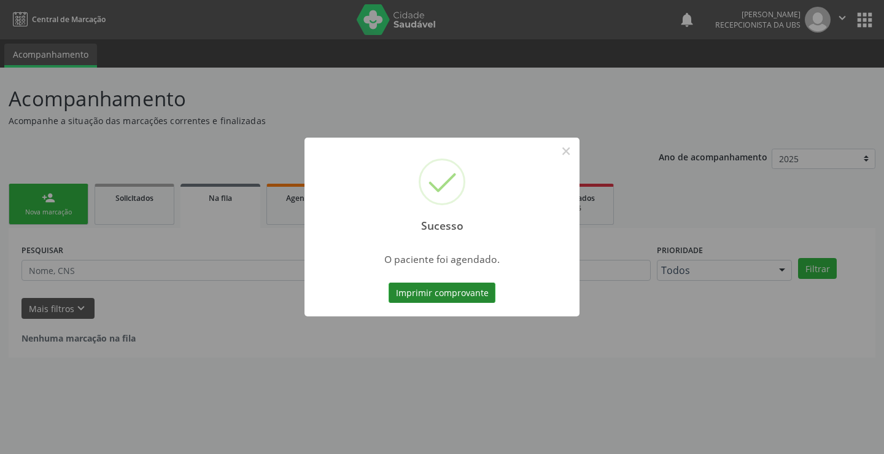
click at [473, 298] on button "Imprimir comprovante" at bounding box center [442, 292] width 107 height 21
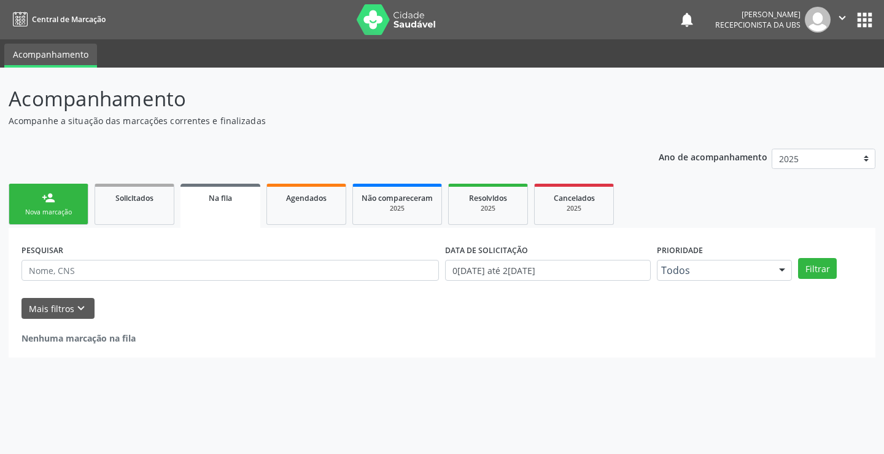
click at [61, 193] on link "person_add Nova marcação" at bounding box center [49, 204] width 80 height 41
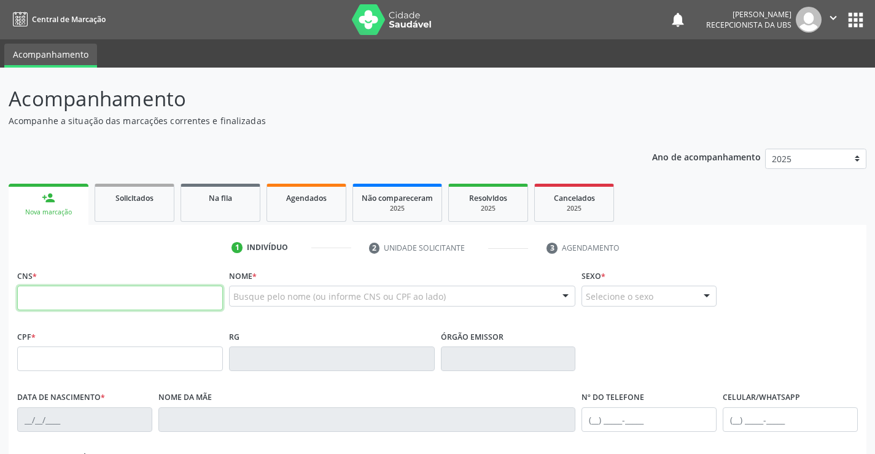
click at [78, 287] on input "text" at bounding box center [120, 297] width 206 height 25
type input "700 0051 0311 6604"
type input "2[DATE]"
type input "[PERSON_NAME]"
type input "[PHONE_NUMBER]"
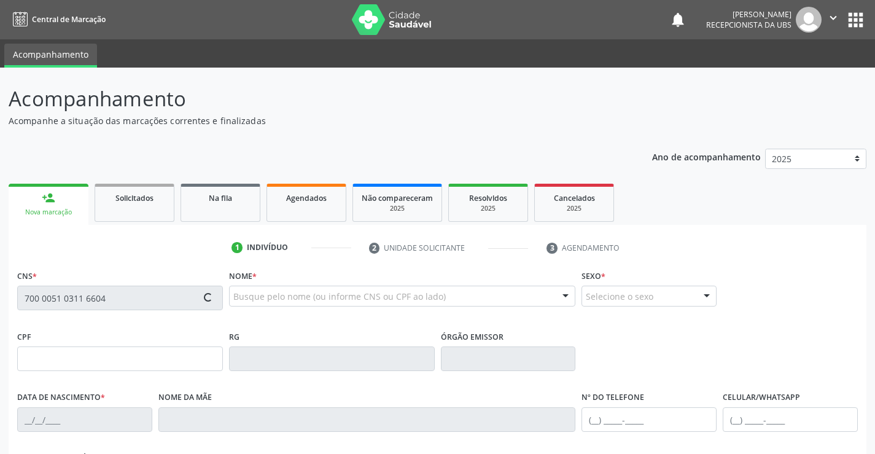
type input "1235"
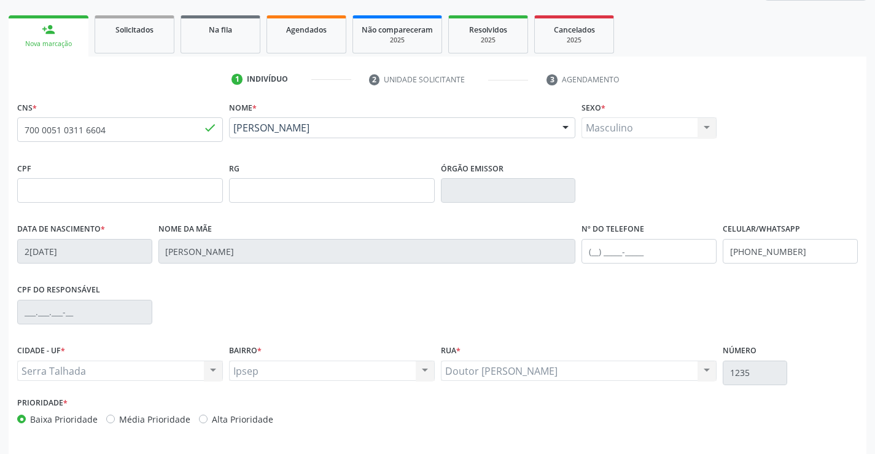
scroll to position [184, 0]
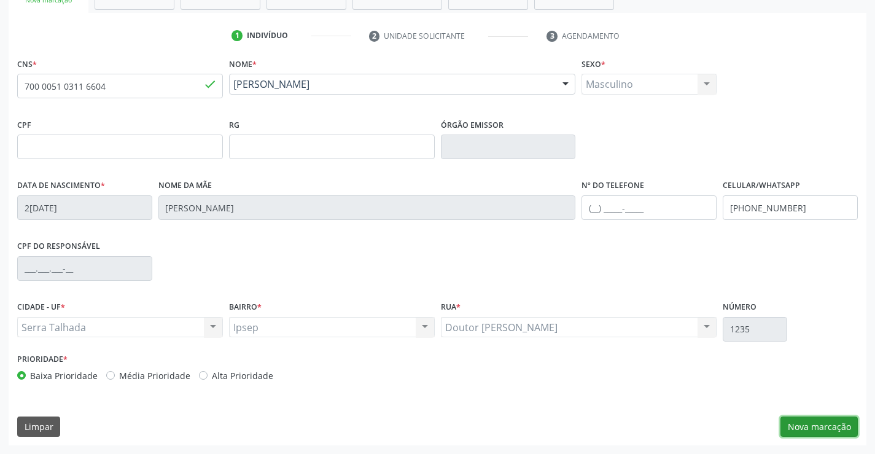
click at [794, 429] on button "Nova marcação" at bounding box center [818, 426] width 77 height 21
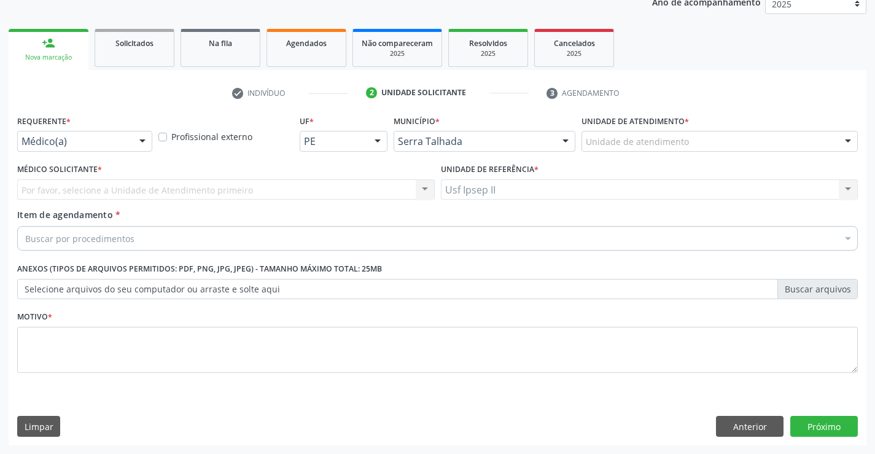
scroll to position [155, 0]
click at [144, 142] on div at bounding box center [142, 141] width 18 height 21
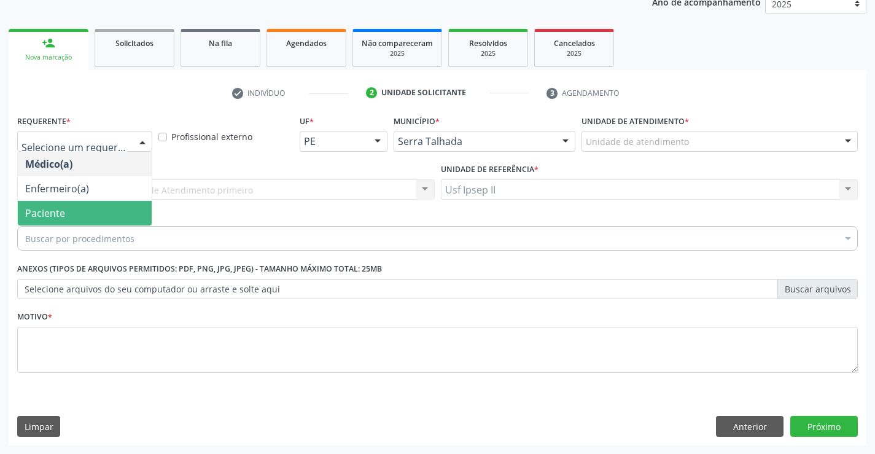
click at [102, 209] on span "Paciente" at bounding box center [85, 213] width 134 height 25
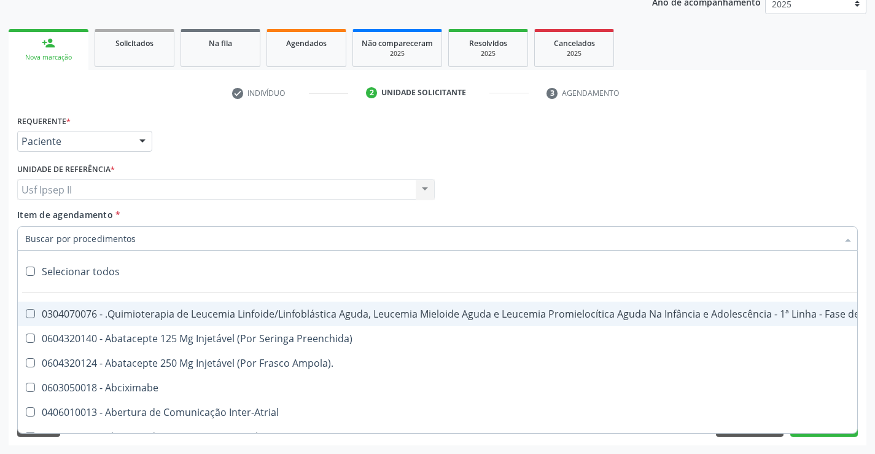
click at [160, 243] on input "Item de agendamento *" at bounding box center [431, 238] width 812 height 25
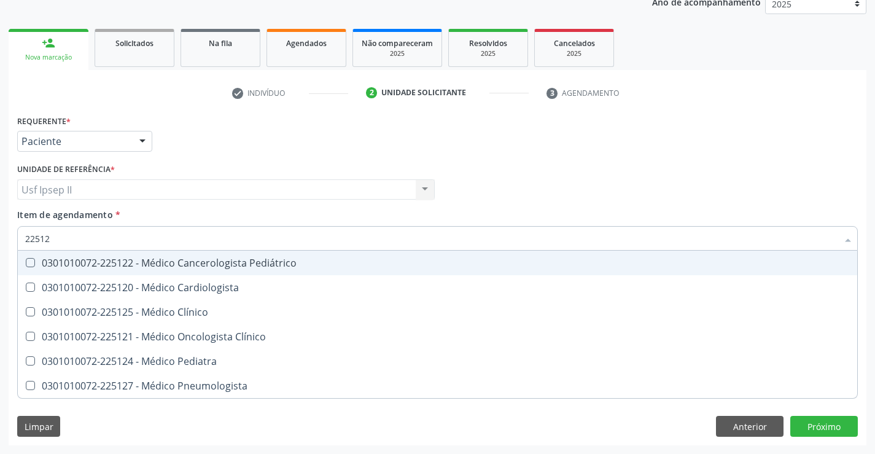
type input "225124"
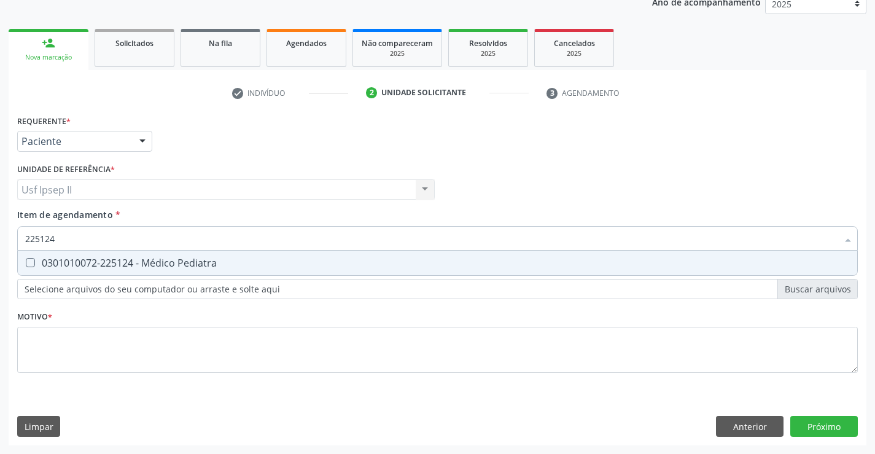
click at [169, 258] on div "0301010072-225124 - Médico Pediatra" at bounding box center [437, 263] width 825 height 10
checkbox Pediatra "true"
click at [99, 337] on div "Requerente * Paciente Médico(a) Enfermeiro(a) Paciente Nenhum resultado encontr…" at bounding box center [437, 251] width 840 height 278
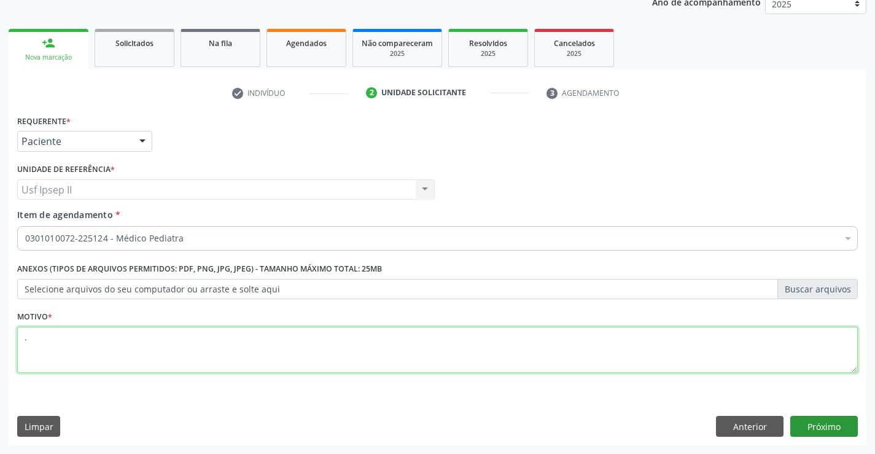
type textarea "."
click at [822, 429] on button "Próximo" at bounding box center [824, 426] width 68 height 21
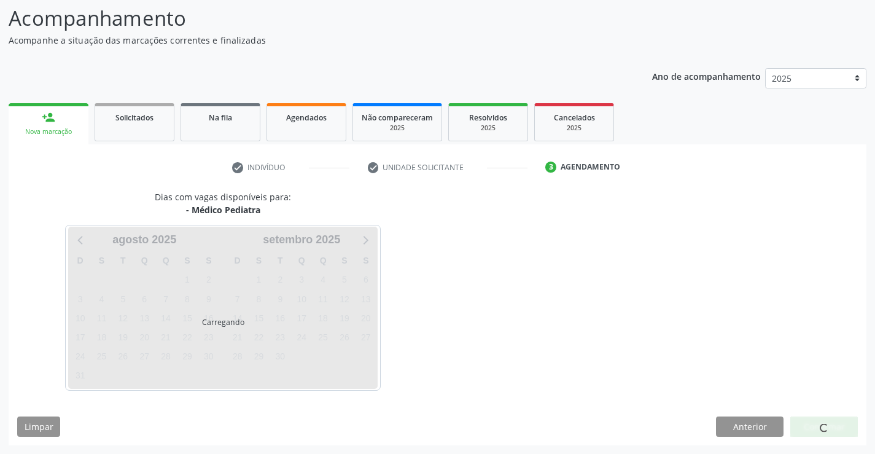
scroll to position [80, 0]
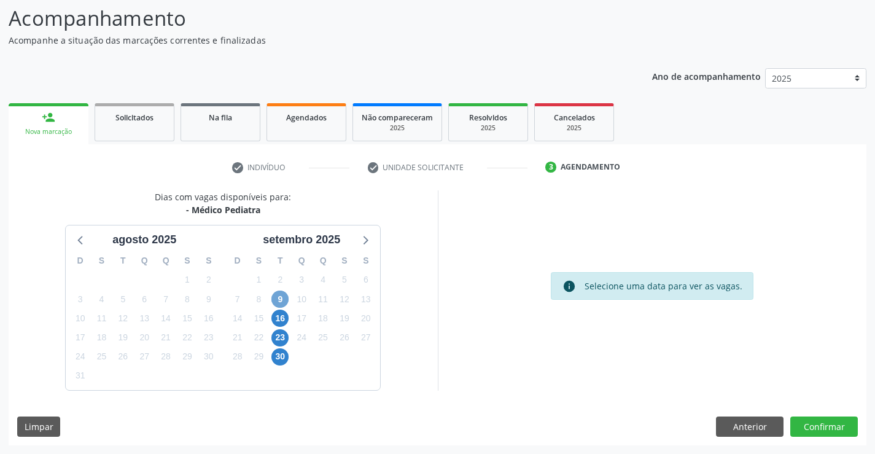
click at [274, 298] on span "9" at bounding box center [279, 298] width 17 height 17
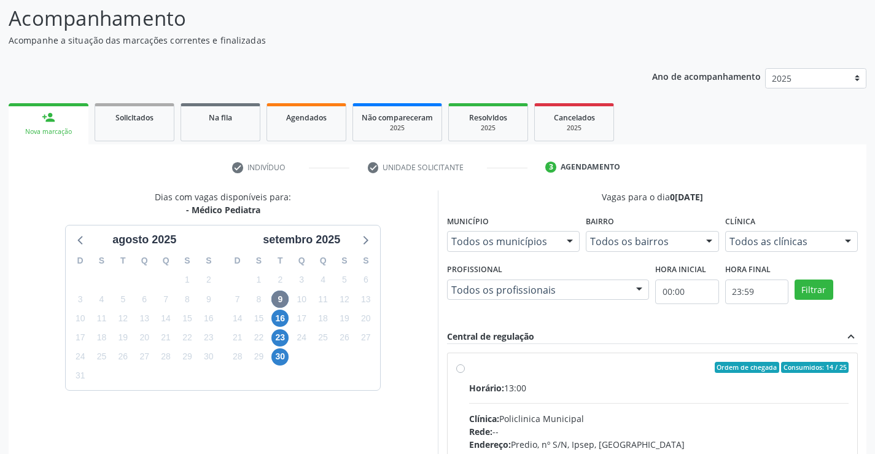
click at [469, 368] on label "Ordem de chegada Consumidos: 14 / 25 Horário: 13:00 Clínica: Policlinica Munici…" at bounding box center [659, 456] width 380 height 188
click at [462, 368] on input "Ordem de chegada Consumidos: 14 / 25 Horário: 13:00 Clínica: Policlinica Munici…" at bounding box center [460, 367] width 9 height 11
radio input "true"
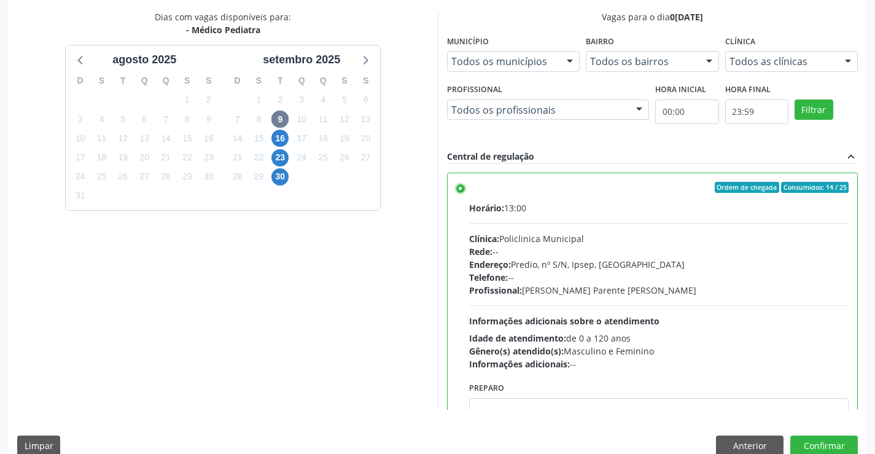
scroll to position [280, 0]
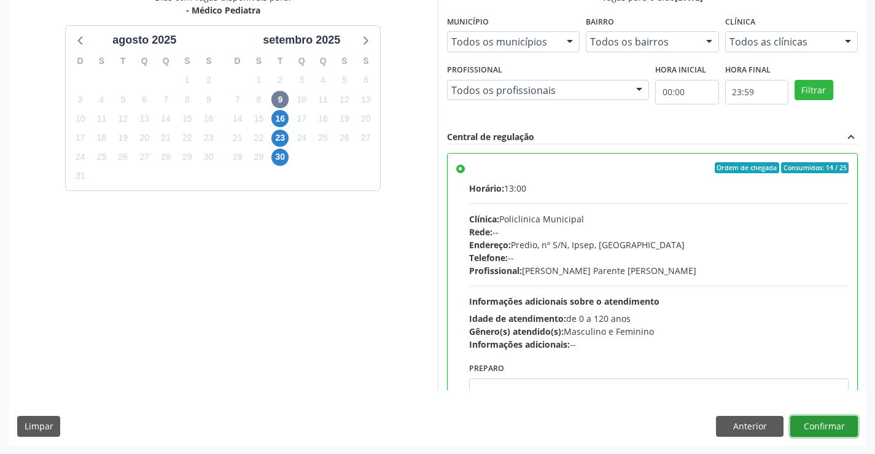
click at [823, 429] on button "Confirmar" at bounding box center [824, 426] width 68 height 21
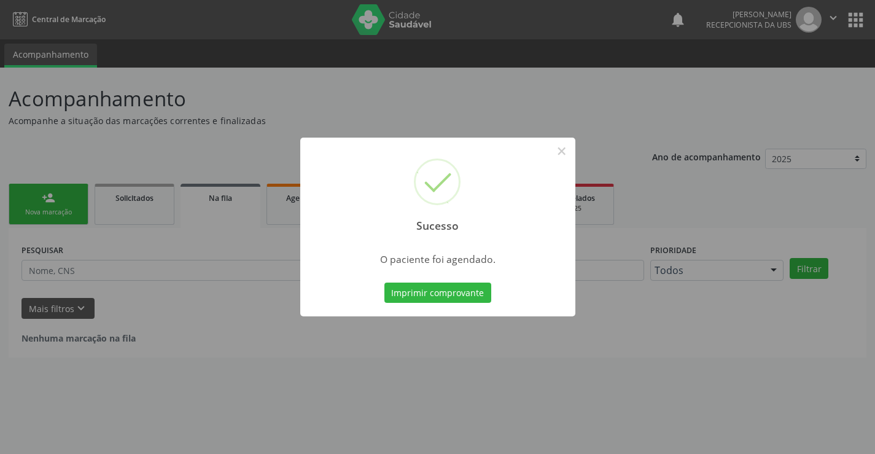
scroll to position [0, 0]
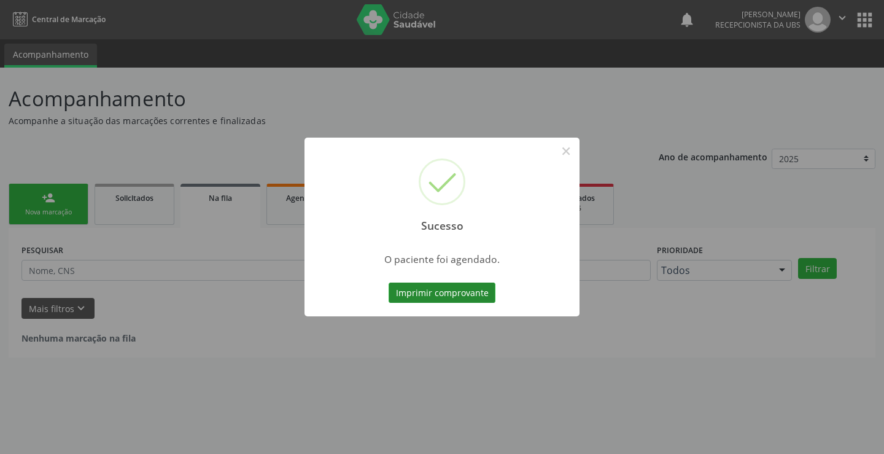
click at [470, 299] on button "Imprimir comprovante" at bounding box center [442, 292] width 107 height 21
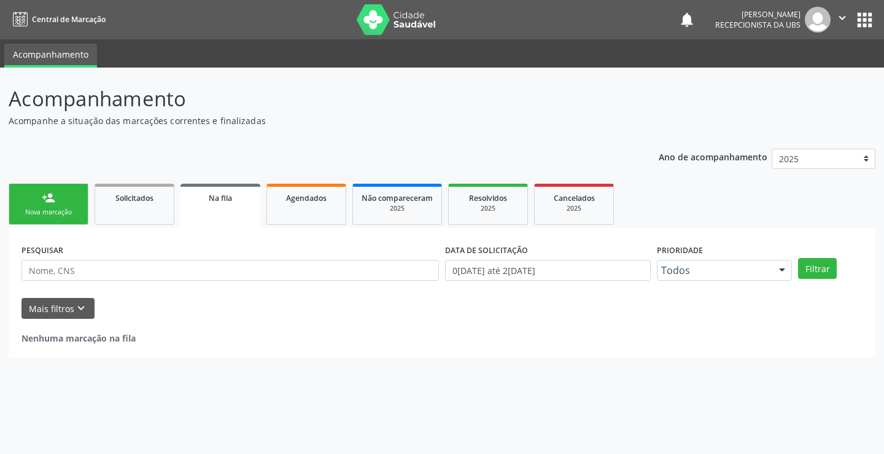
click at [58, 204] on link "person_add Nova marcação" at bounding box center [49, 204] width 80 height 41
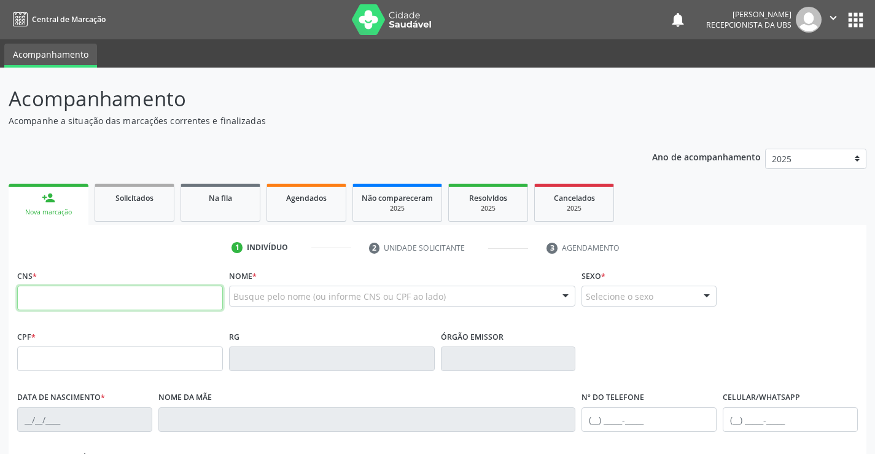
click at [55, 290] on input "text" at bounding box center [120, 297] width 206 height 25
type input "898 0041 3504 3153"
type input "2[DATE]"
type input "[PERSON_NAME][DATE]"
type input "[PHONE_NUMBER]"
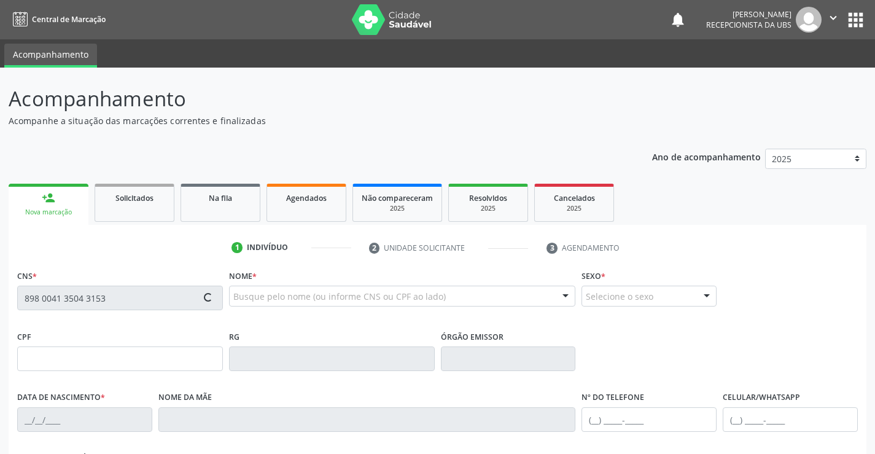
type input "060.118.114-00"
type input "2354"
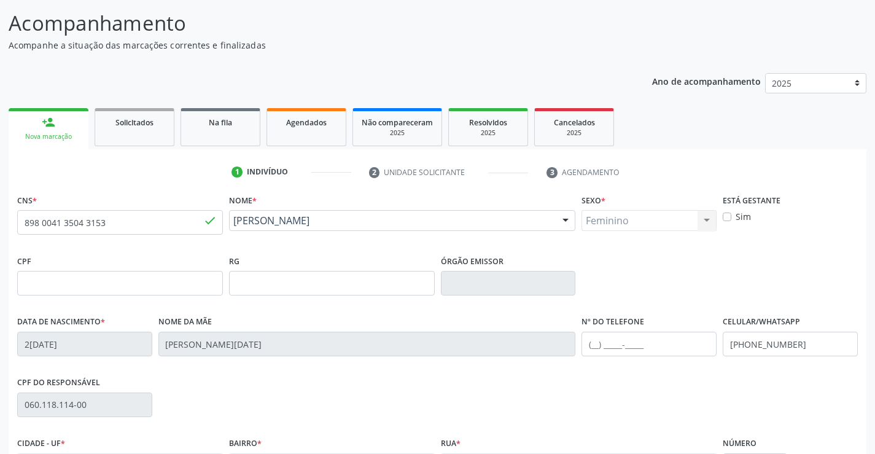
scroll to position [123, 0]
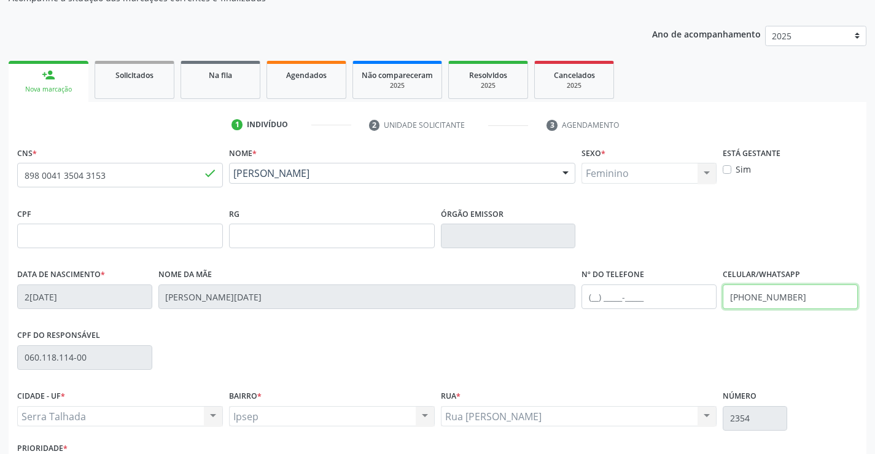
click at [815, 293] on input "[PHONE_NUMBER]" at bounding box center [790, 296] width 135 height 25
type input "("
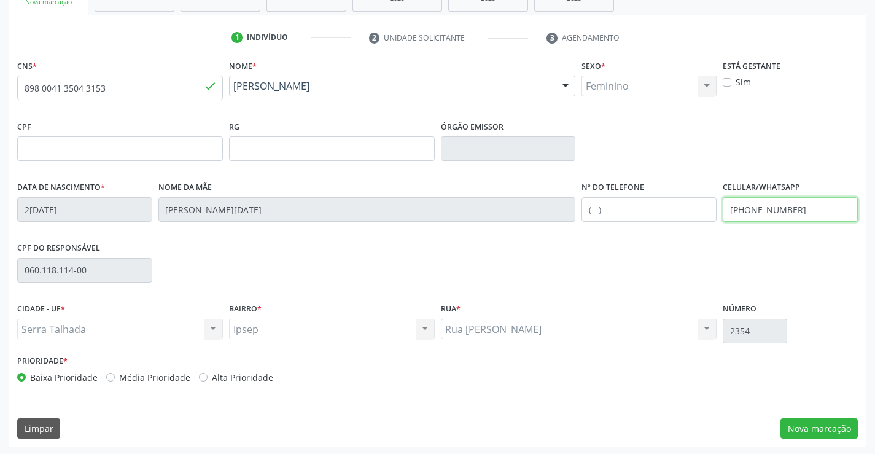
scroll to position [212, 0]
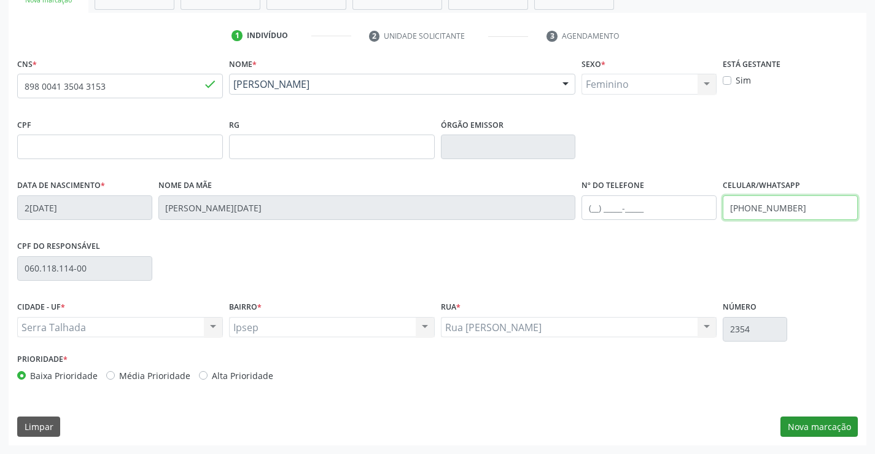
type input "[PHONE_NUMBER]"
click at [834, 418] on button "Nova marcação" at bounding box center [818, 426] width 77 height 21
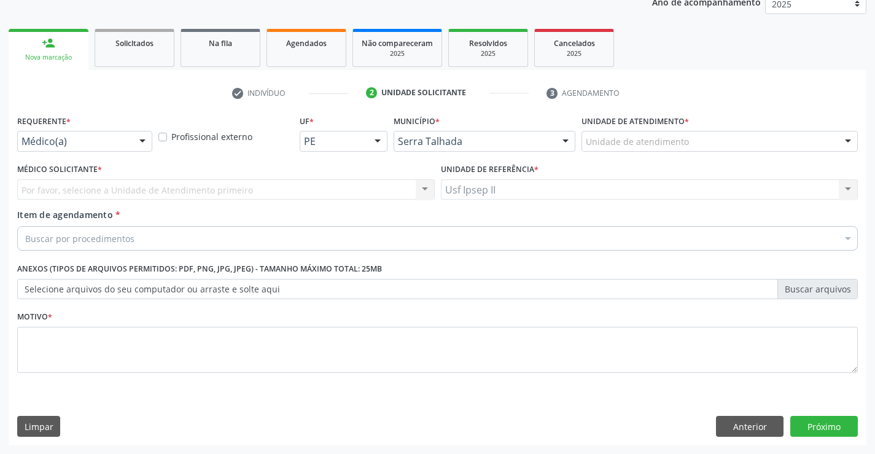
click at [141, 138] on div at bounding box center [142, 141] width 18 height 21
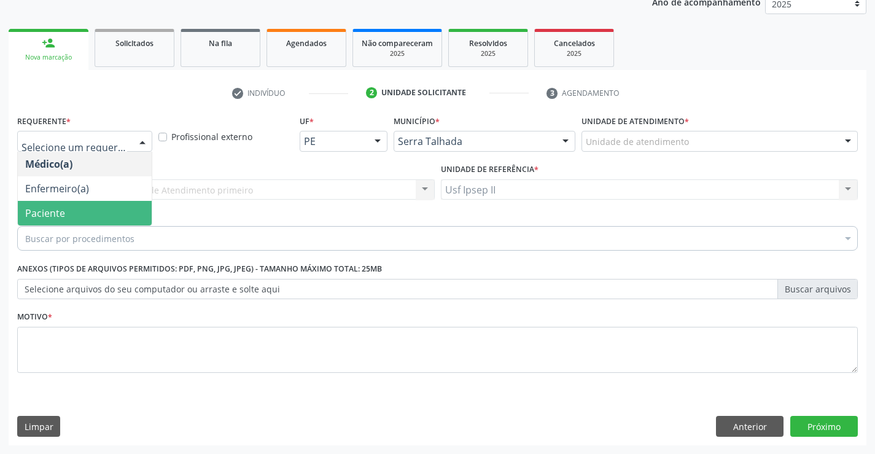
click at [93, 216] on span "Paciente" at bounding box center [85, 213] width 134 height 25
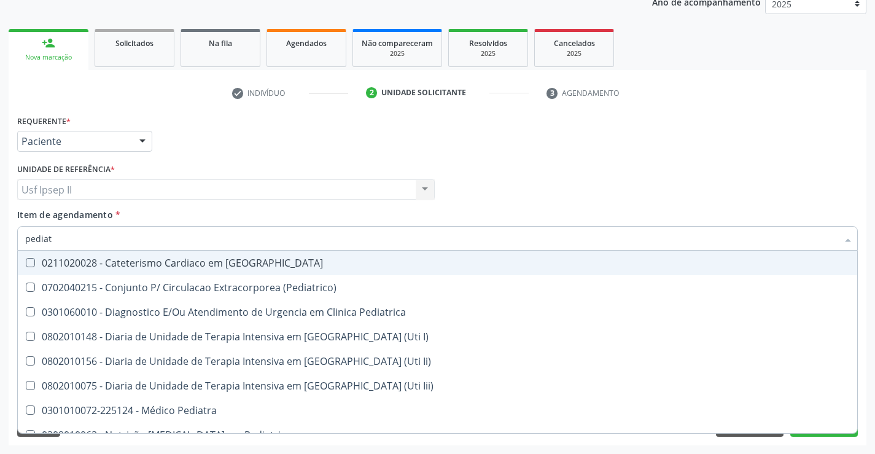
type input "pediatr"
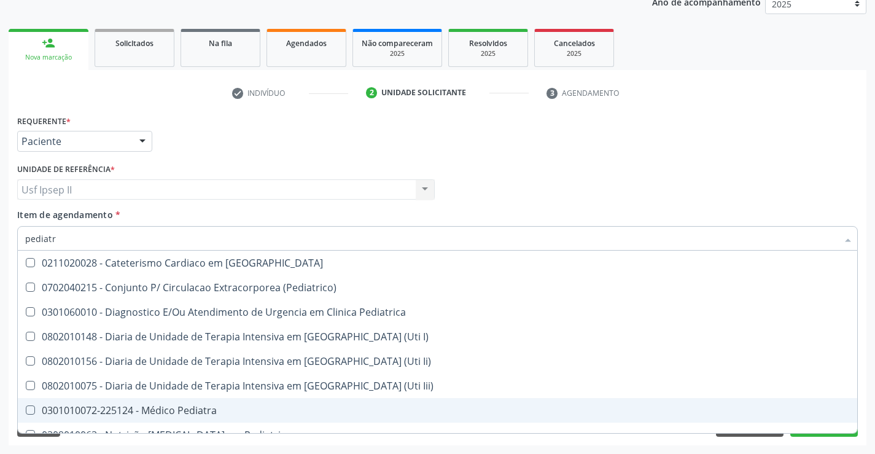
click at [137, 409] on div "0301010072-225124 - Médico Pediatra" at bounding box center [437, 410] width 825 height 10
checkbox Pediatra "true"
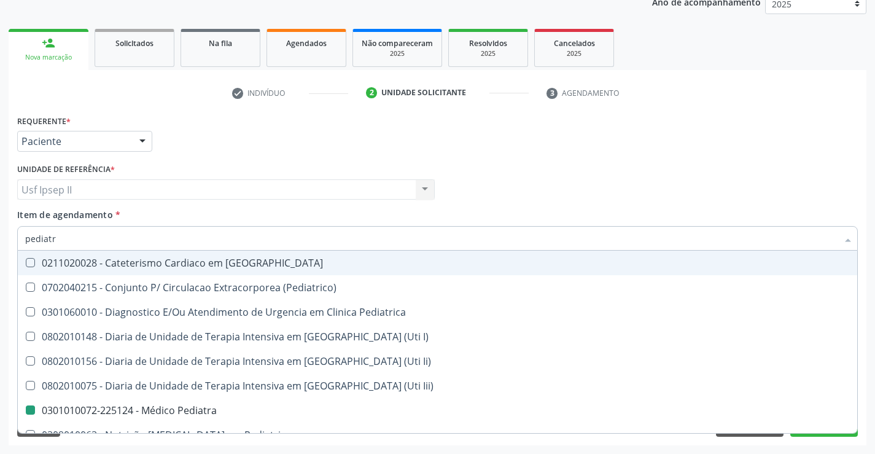
click at [270, 211] on div "Item de agendamento * pediatr Desfazer seleção 0211020028 - Cateterismo Cardiac…" at bounding box center [437, 227] width 840 height 39
checkbox \(Pediatrico\) "true"
checkbox Pediatra "false"
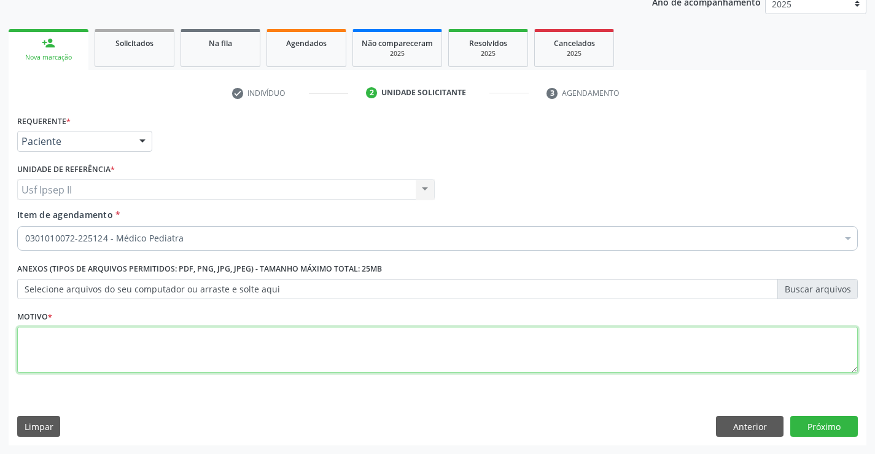
click at [130, 352] on textarea at bounding box center [437, 350] width 840 height 47
type textarea "."
click at [804, 421] on button "Próximo" at bounding box center [824, 426] width 68 height 21
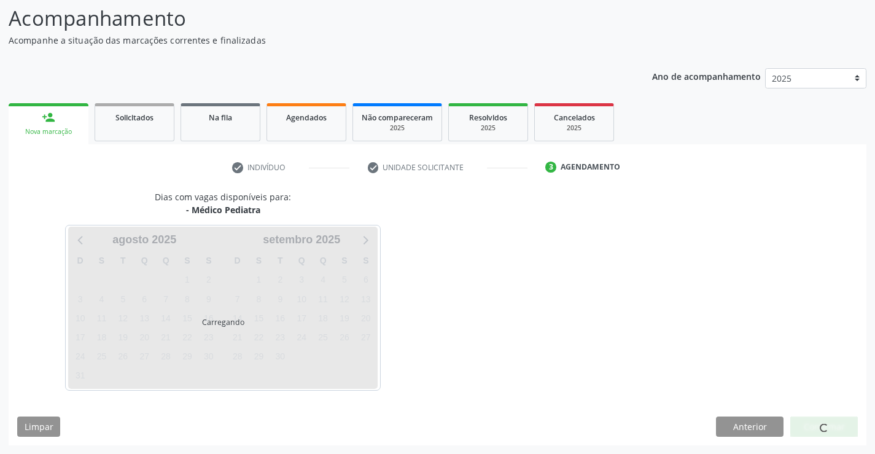
scroll to position [80, 0]
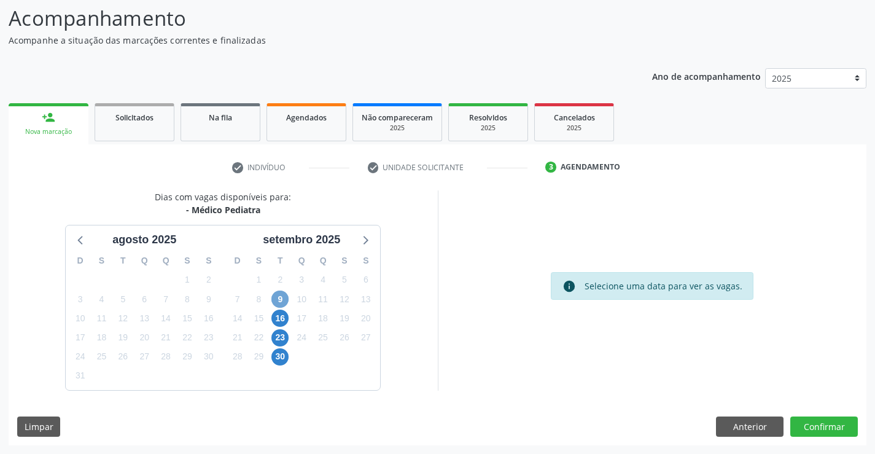
click at [285, 302] on span "9" at bounding box center [279, 298] width 17 height 17
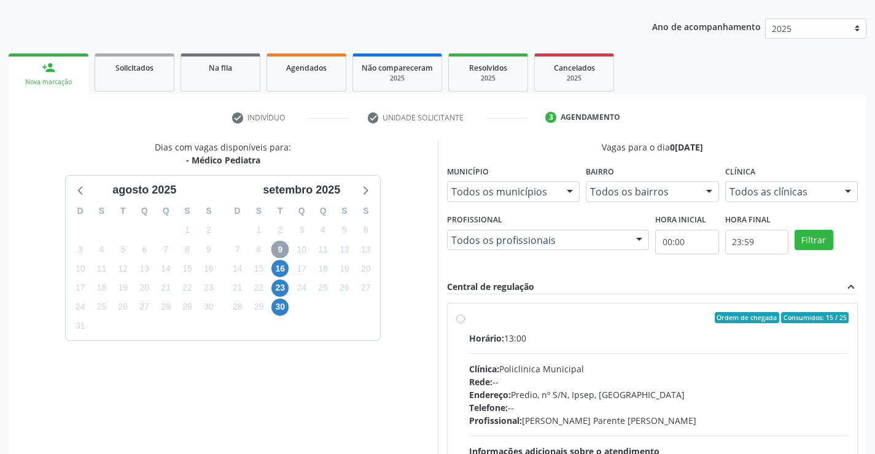
scroll to position [203, 0]
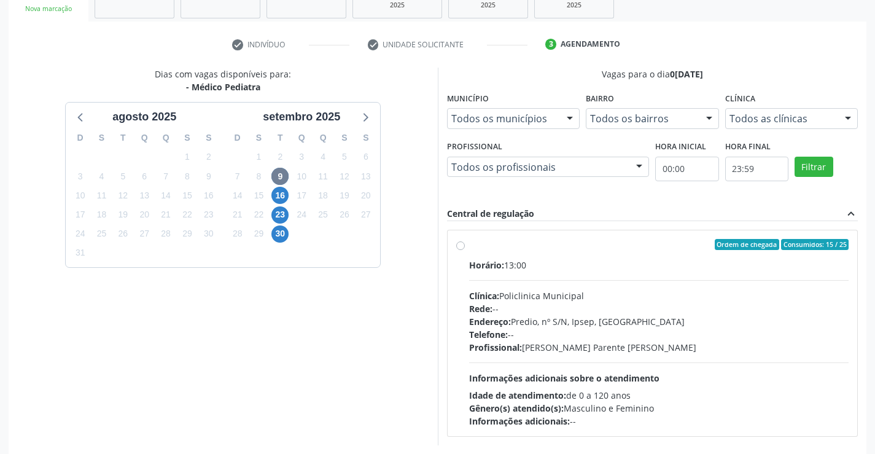
click at [469, 248] on label "Ordem de chegada Consumidos: 15 / 25 Horário: 13:00 Clínica: Policlinica Munici…" at bounding box center [659, 333] width 380 height 188
click at [462, 248] on input "Ordem de chegada Consumidos: 15 / 25 Horário: 13:00 Clínica: Policlinica Munici…" at bounding box center [460, 244] width 9 height 11
radio input "true"
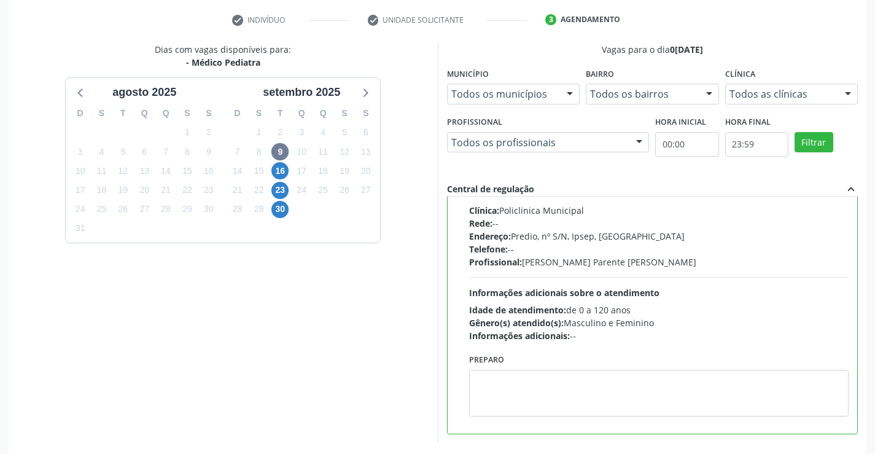
scroll to position [280, 0]
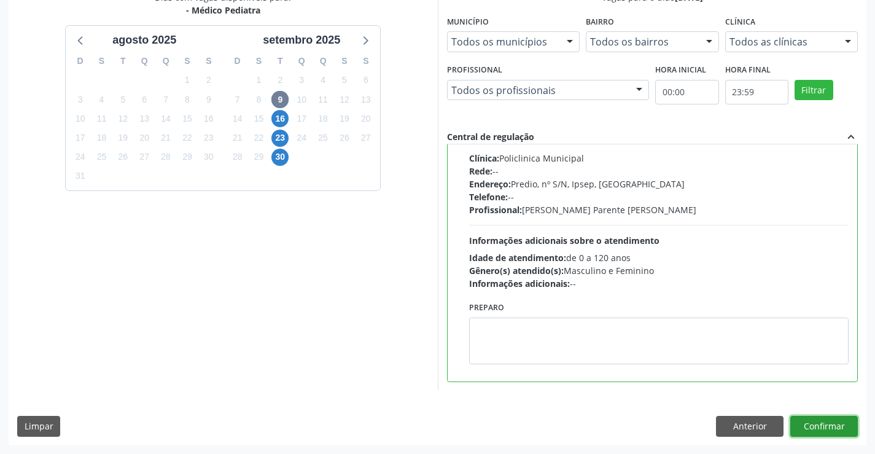
click at [826, 433] on button "Confirmar" at bounding box center [824, 426] width 68 height 21
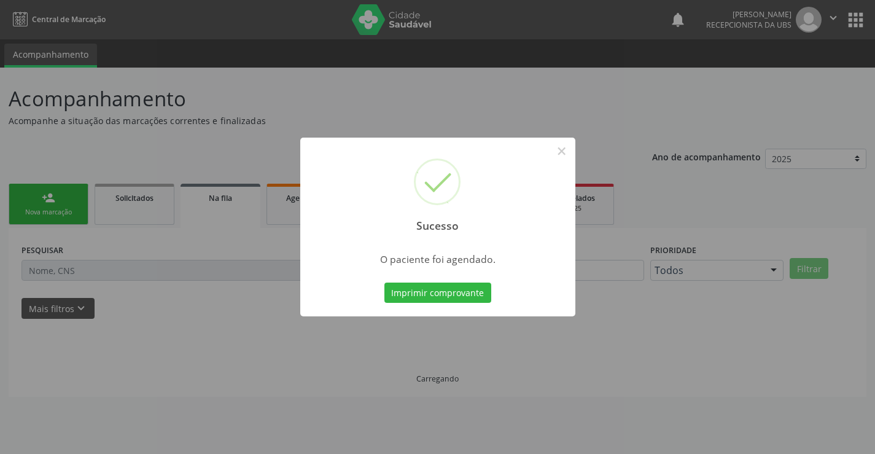
scroll to position [0, 0]
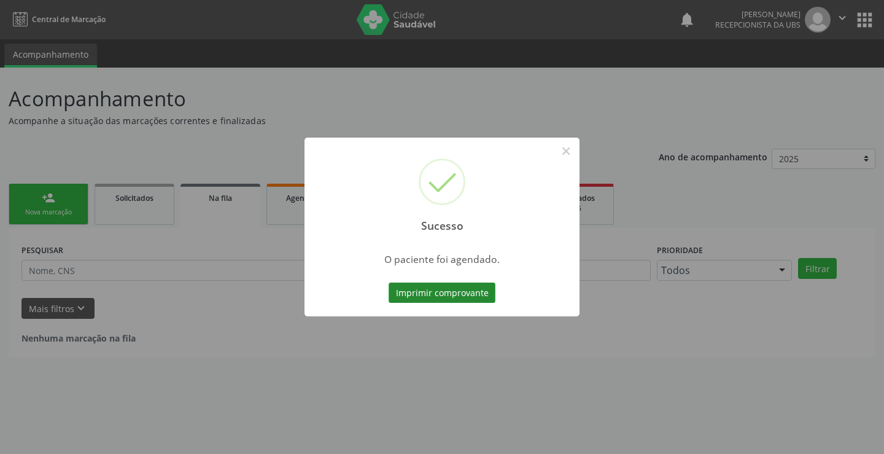
click at [449, 295] on button "Imprimir comprovante" at bounding box center [442, 292] width 107 height 21
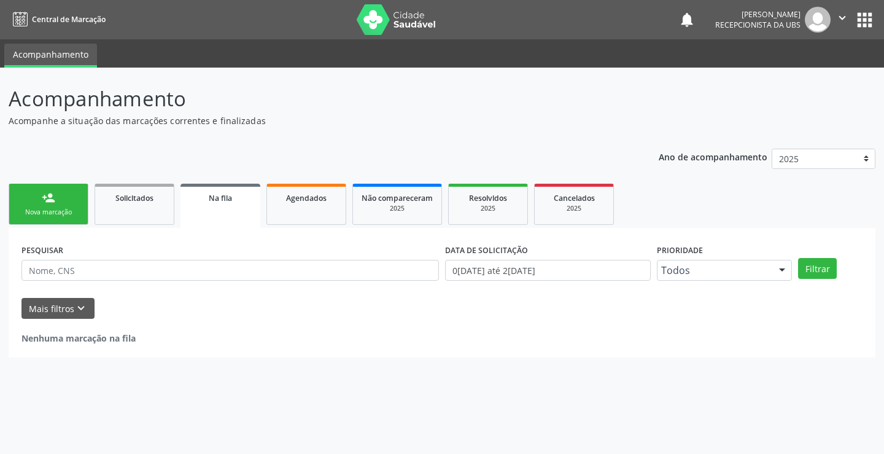
click at [44, 203] on div "person_add" at bounding box center [49, 198] width 14 height 14
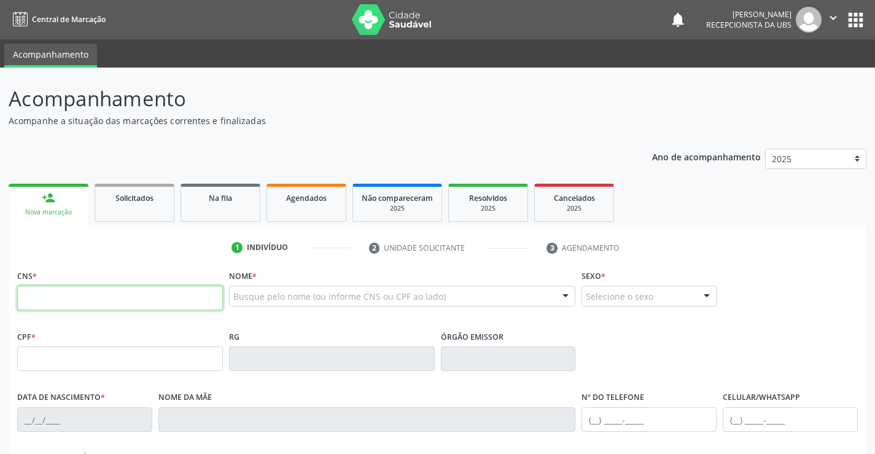
click at [60, 293] on input "text" at bounding box center [120, 297] width 206 height 25
click at [56, 294] on input "text" at bounding box center [120, 297] width 206 height 25
type input "898 0051 9478 8748"
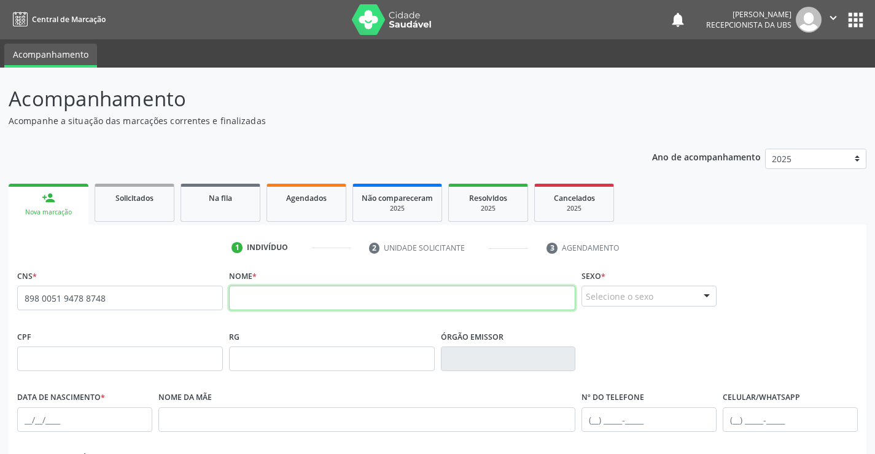
click at [356, 288] on input "text" at bounding box center [402, 297] width 347 height 25
type input "d"
type input "[PERSON_NAME]"
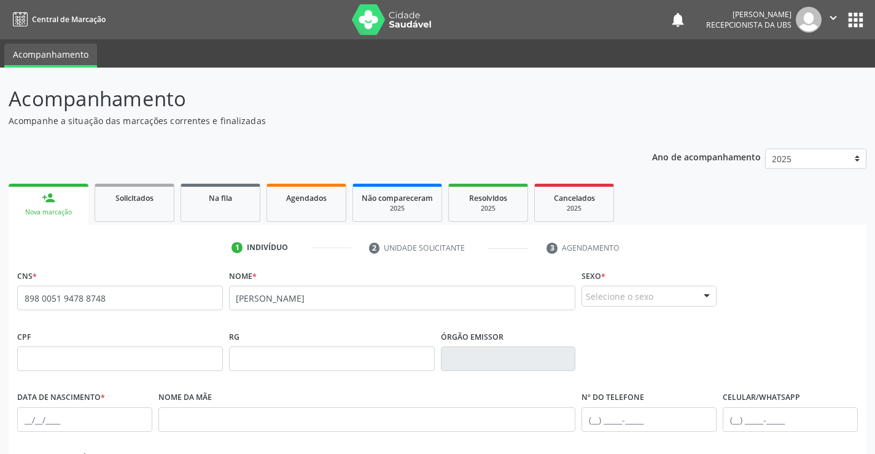
click at [610, 305] on div "Selecione o sexo" at bounding box center [648, 295] width 135 height 21
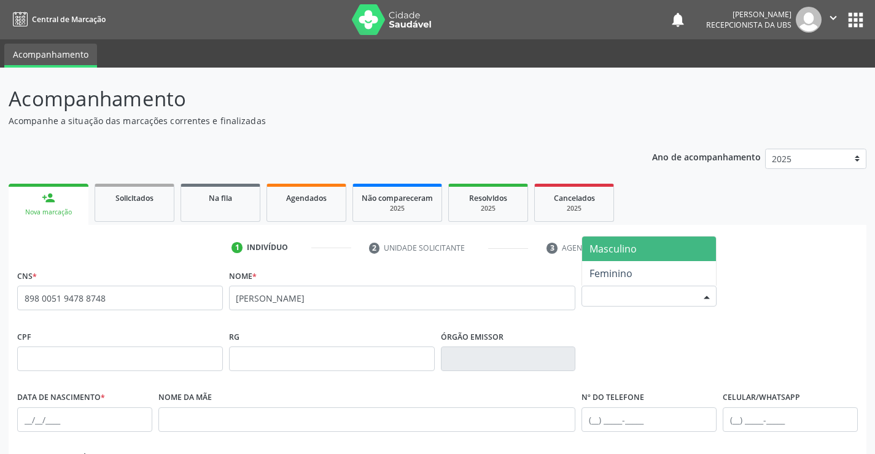
click at [609, 252] on span "Masculino" at bounding box center [612, 249] width 47 height 14
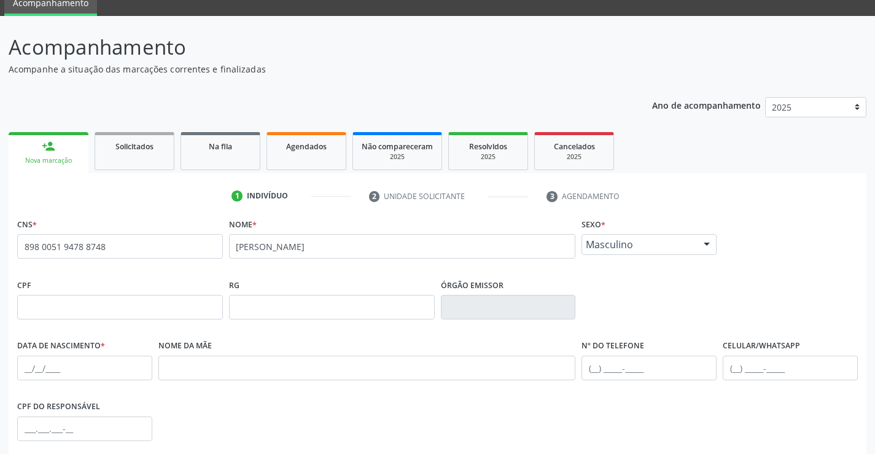
scroll to position [123, 0]
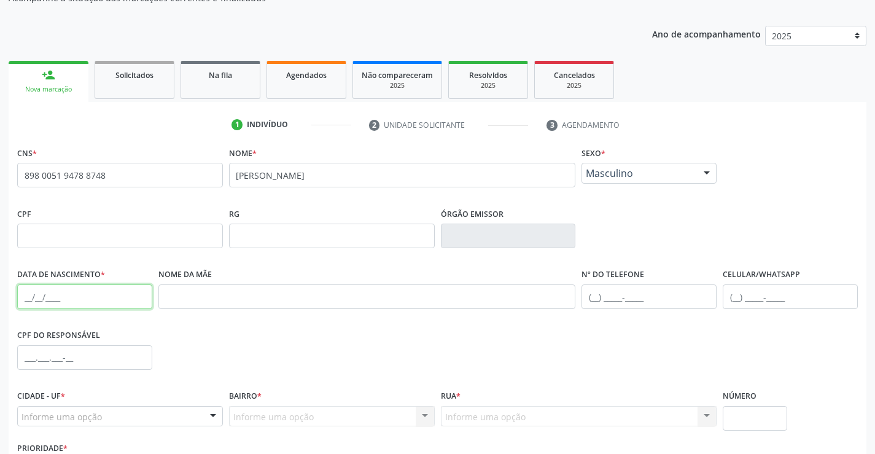
click at [53, 303] on input "text" at bounding box center [84, 296] width 135 height 25
type input "0[DATE]"
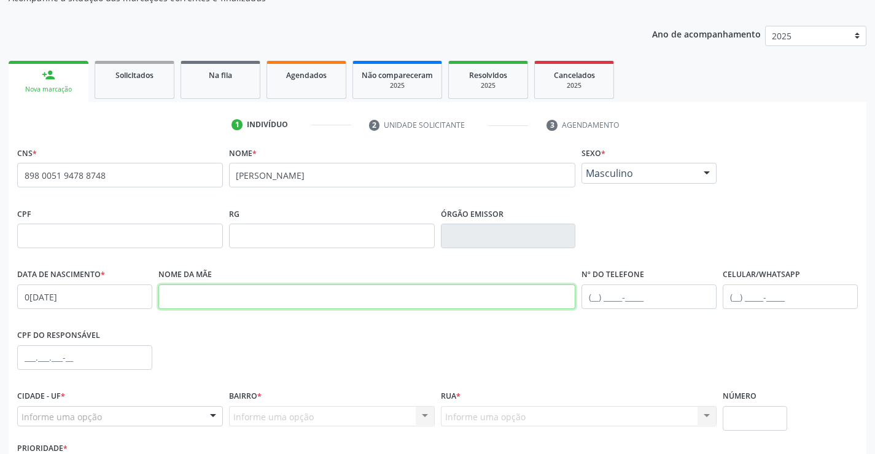
click at [297, 297] on input "text" at bounding box center [366, 296] width 417 height 25
type input "JAILMA DA [PERSON_NAME]"
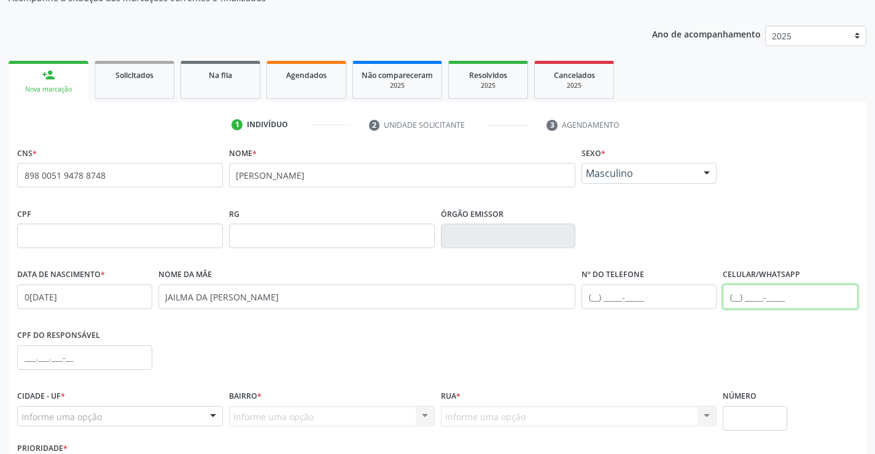
click at [759, 300] on input "text" at bounding box center [790, 296] width 135 height 25
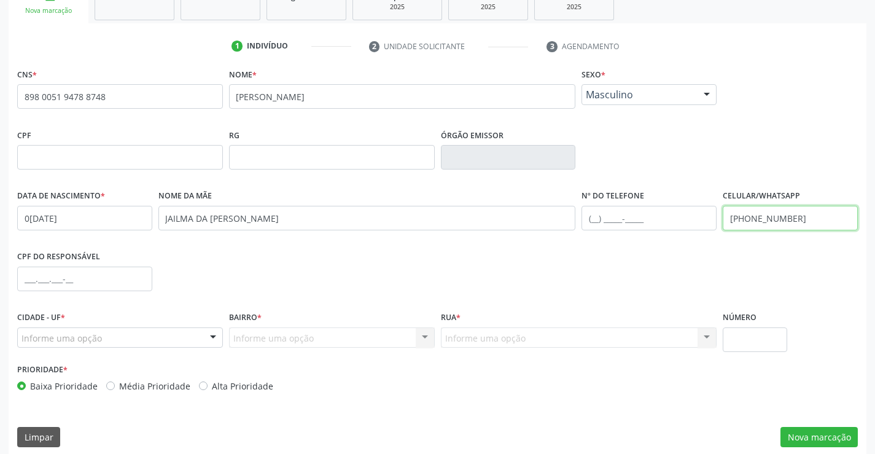
scroll to position [212, 0]
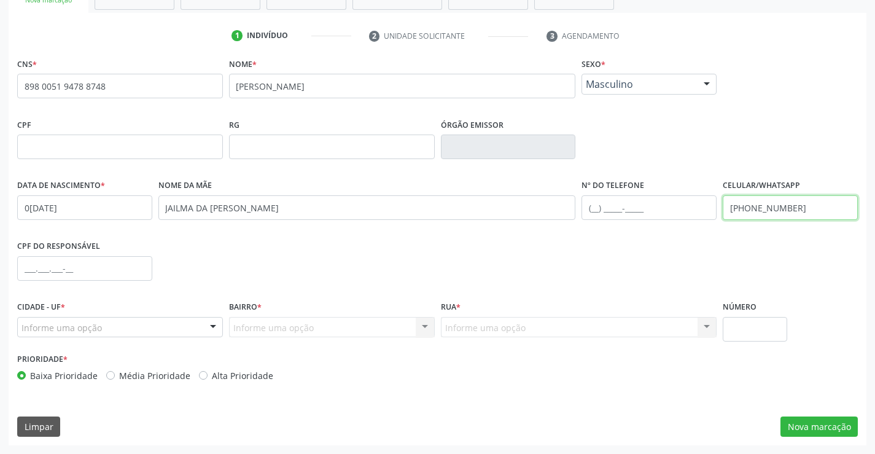
type input "[PHONE_NUMBER]"
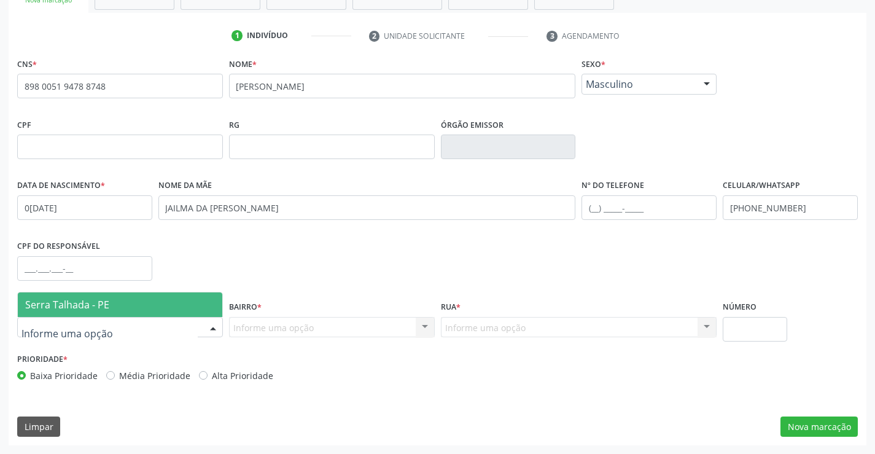
click at [145, 319] on div at bounding box center [120, 327] width 206 height 21
click at [101, 308] on span "Serra Talhada - PE" at bounding box center [67, 305] width 84 height 14
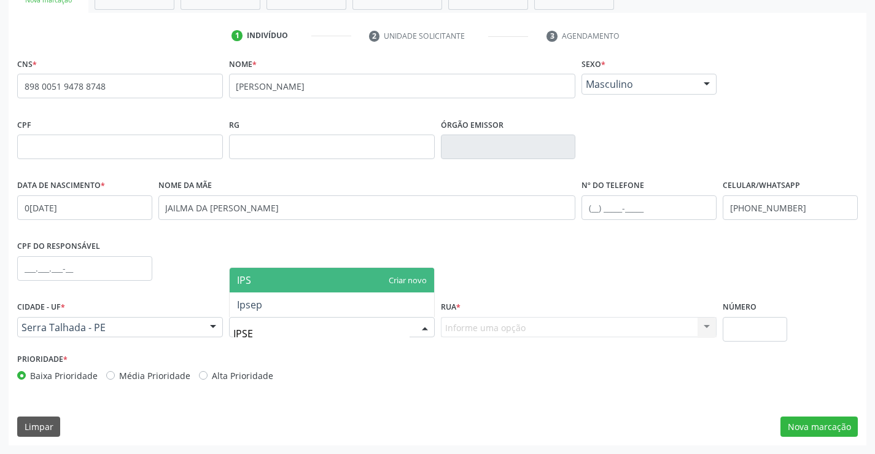
type input "IPSEP"
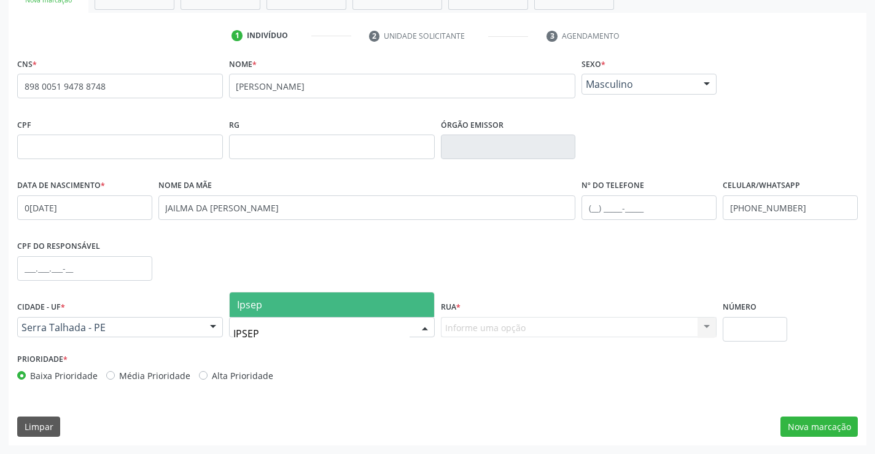
click at [250, 311] on span "Ipsep" at bounding box center [249, 305] width 25 height 14
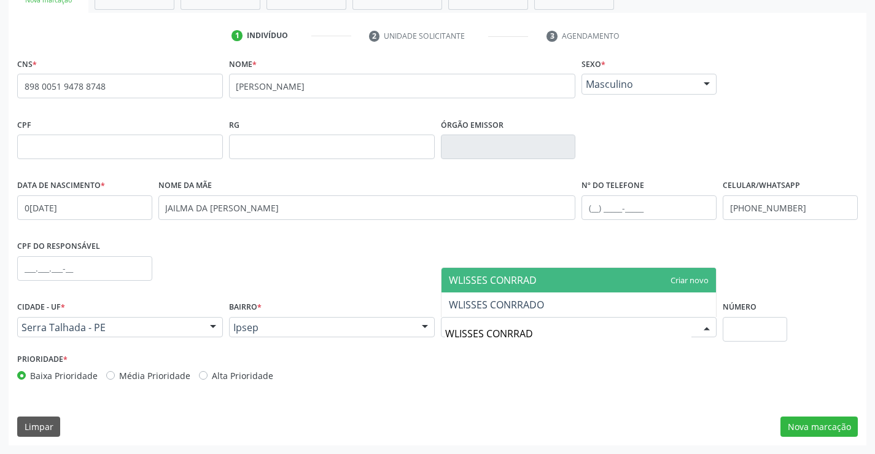
type input "WLISSES CONRRADO"
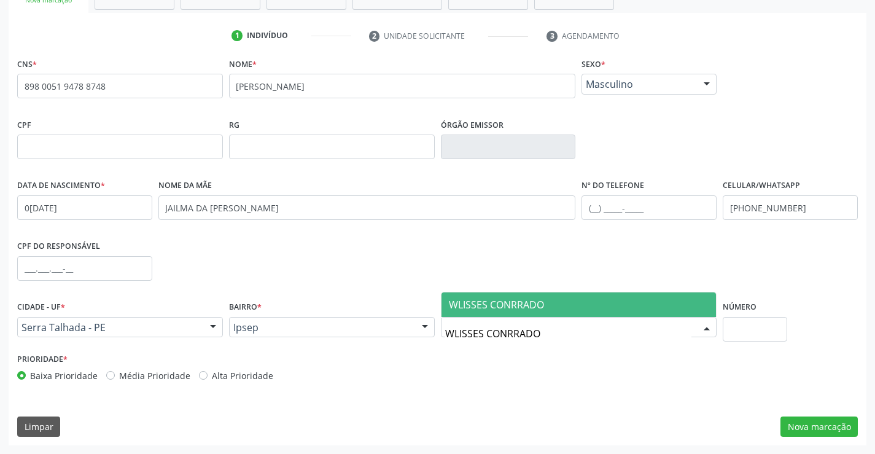
click at [497, 303] on span "WLISSES CONRRADO" at bounding box center [496, 305] width 95 height 14
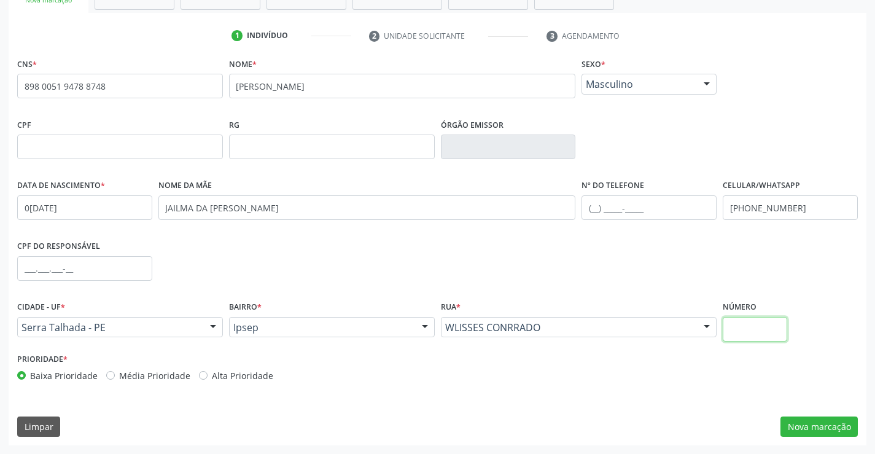
click at [734, 330] on input "text" at bounding box center [755, 329] width 64 height 25
type input "88"
click at [820, 425] on button "Nova marcação" at bounding box center [818, 426] width 77 height 21
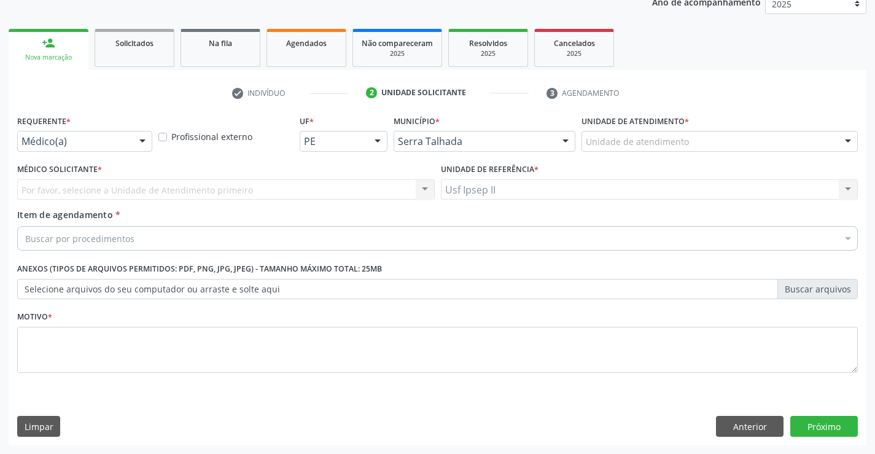
scroll to position [155, 0]
click at [148, 145] on div at bounding box center [142, 141] width 18 height 21
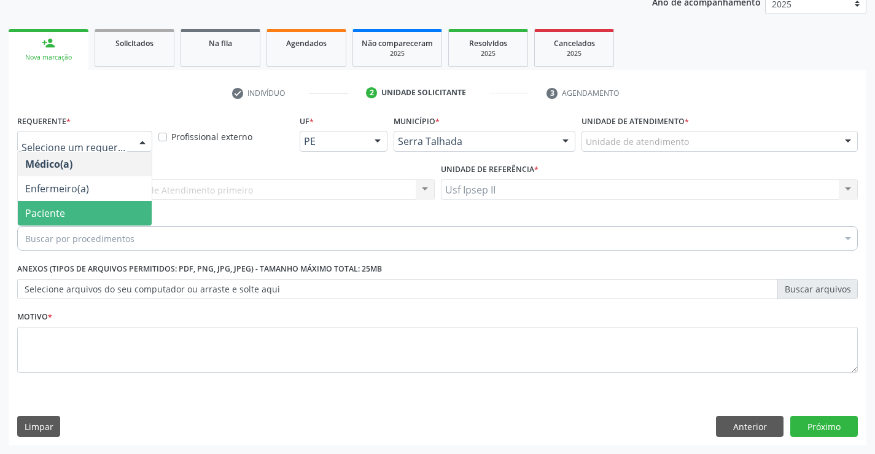
click at [91, 215] on span "Paciente" at bounding box center [85, 213] width 134 height 25
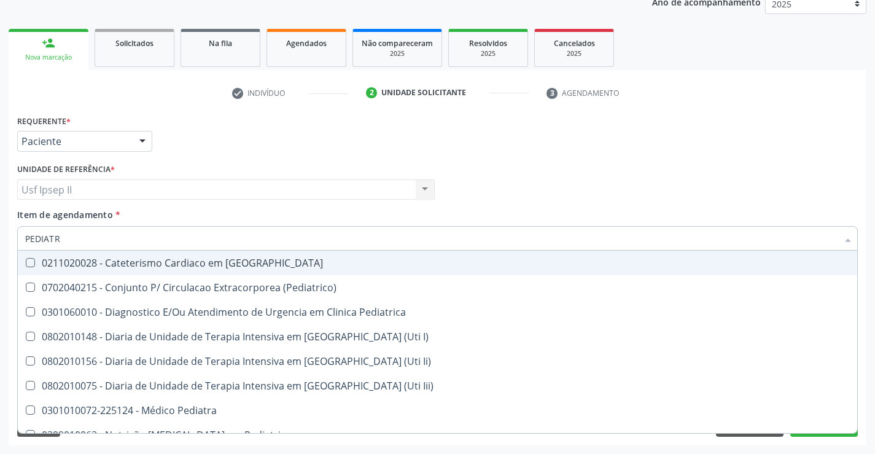
type input "PEDIATRA"
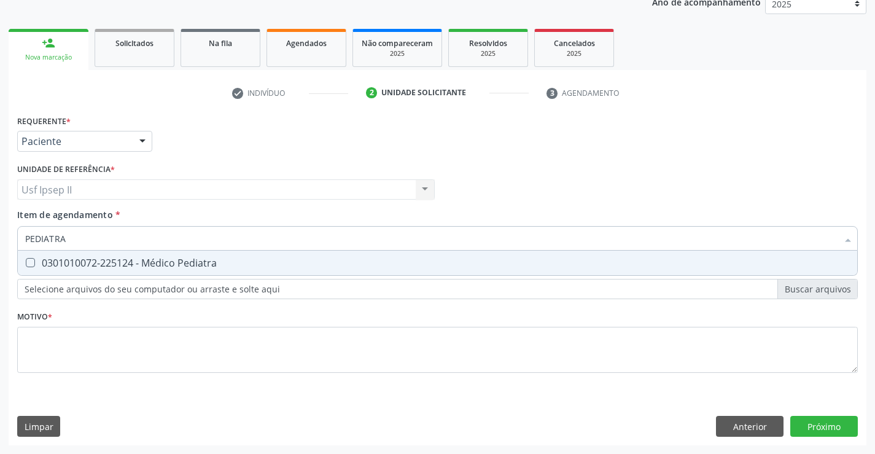
click at [111, 255] on span "0301010072-225124 - Médico Pediatra" at bounding box center [437, 262] width 839 height 25
checkbox Pediatra "true"
click at [92, 344] on div "Requerente * Paciente Médico(a) Enfermeiro(a) Paciente Nenhum resultado encontr…" at bounding box center [437, 251] width 840 height 278
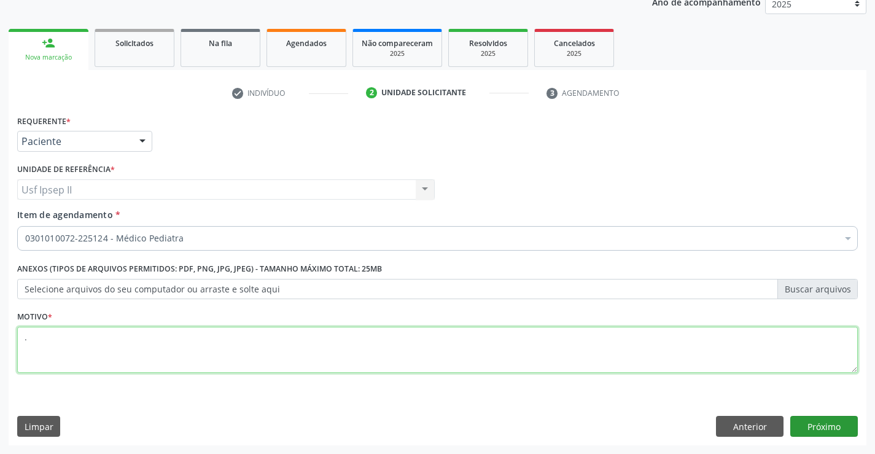
type textarea "."
click at [809, 426] on button "Próximo" at bounding box center [824, 426] width 68 height 21
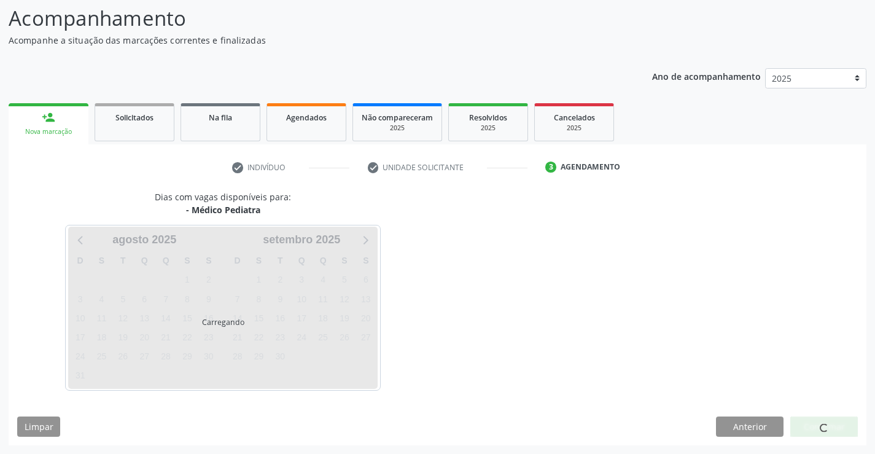
scroll to position [80, 0]
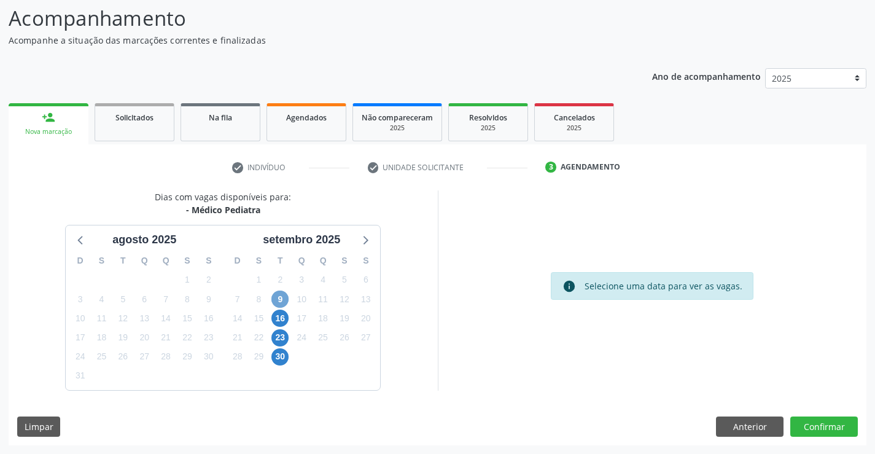
click at [273, 295] on span "9" at bounding box center [279, 298] width 17 height 17
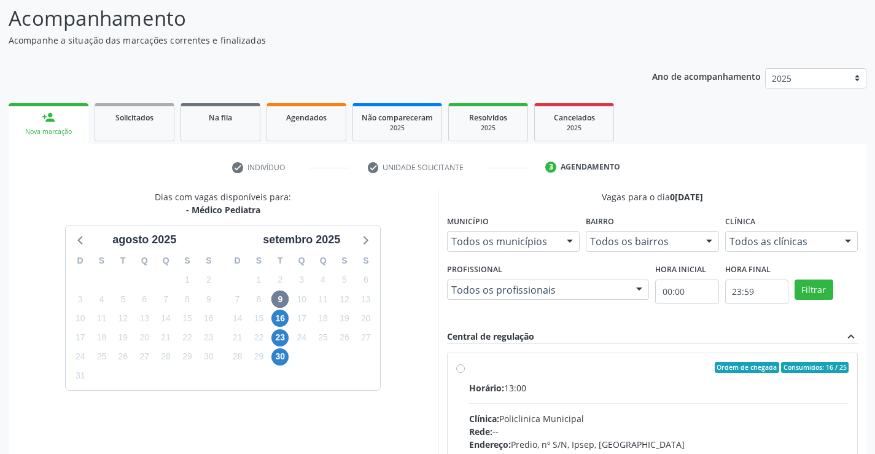
click at [469, 370] on label "Ordem de chegada Consumidos: 16 / 25 Horário: 13:00 Clínica: Policlinica Munici…" at bounding box center [659, 456] width 380 height 188
click at [464, 370] on input "Ordem de chegada Consumidos: 16 / 25 Horário: 13:00 Clínica: Policlinica Munici…" at bounding box center [460, 367] width 9 height 11
radio input "true"
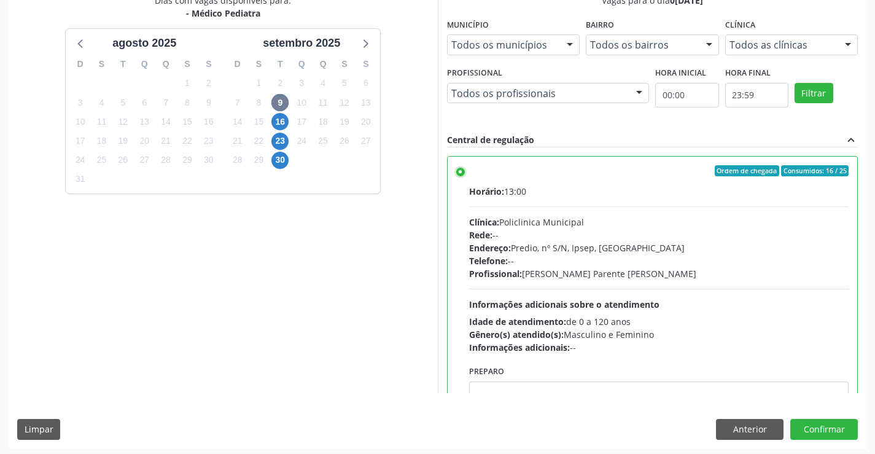
scroll to position [280, 0]
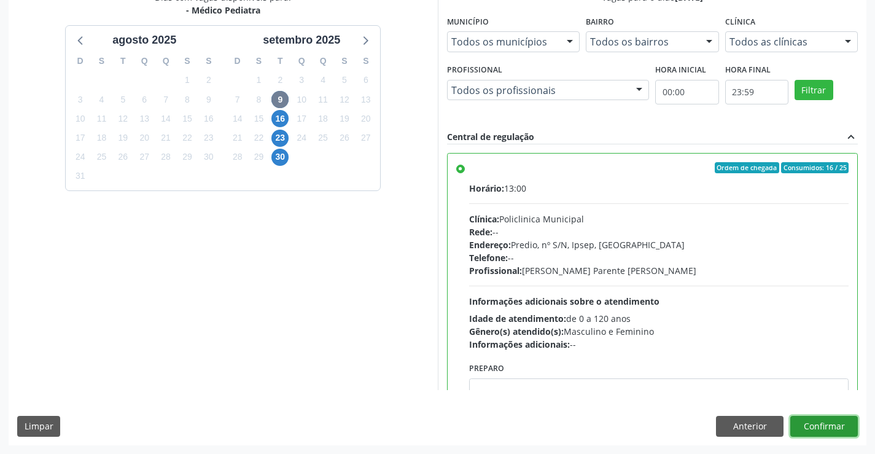
click at [805, 430] on button "Confirmar" at bounding box center [824, 426] width 68 height 21
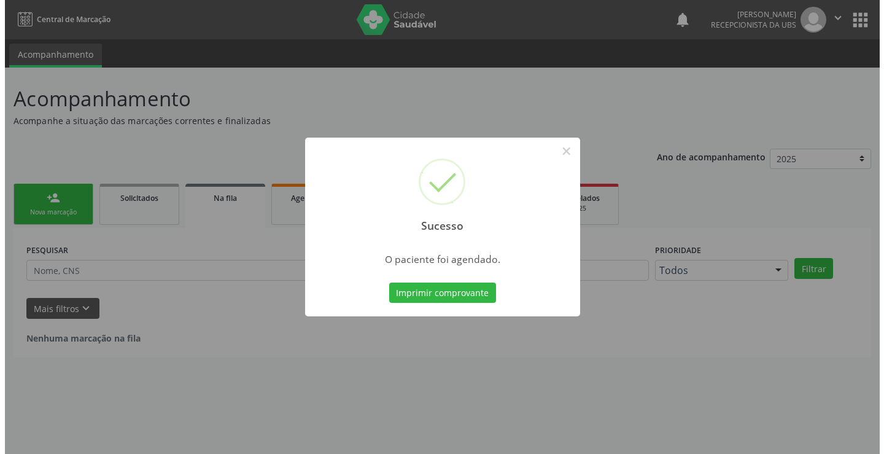
scroll to position [0, 0]
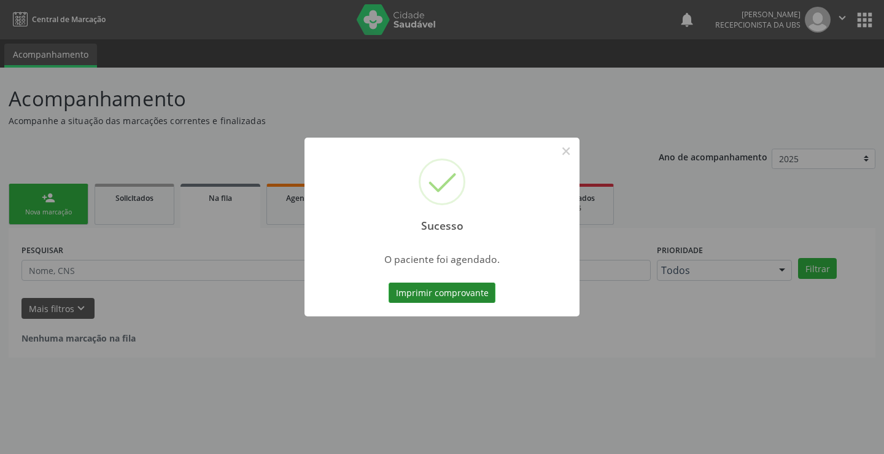
click at [457, 295] on button "Imprimir comprovante" at bounding box center [442, 292] width 107 height 21
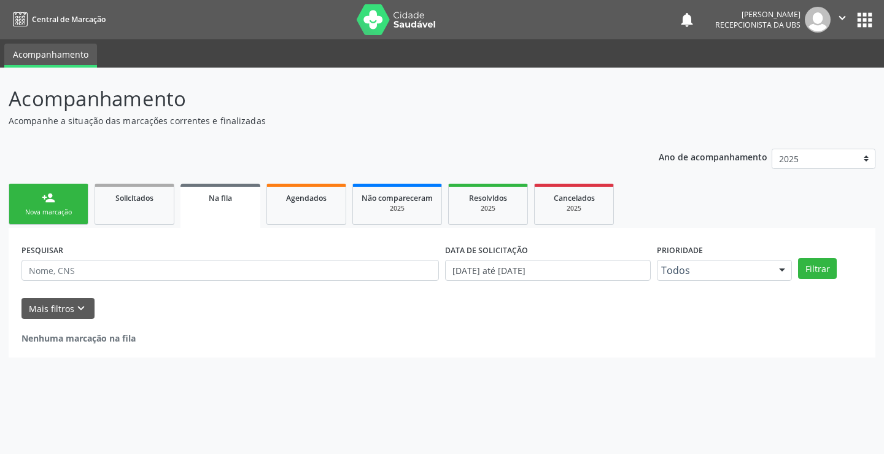
click at [75, 200] on link "person_add Nova marcação" at bounding box center [49, 204] width 80 height 41
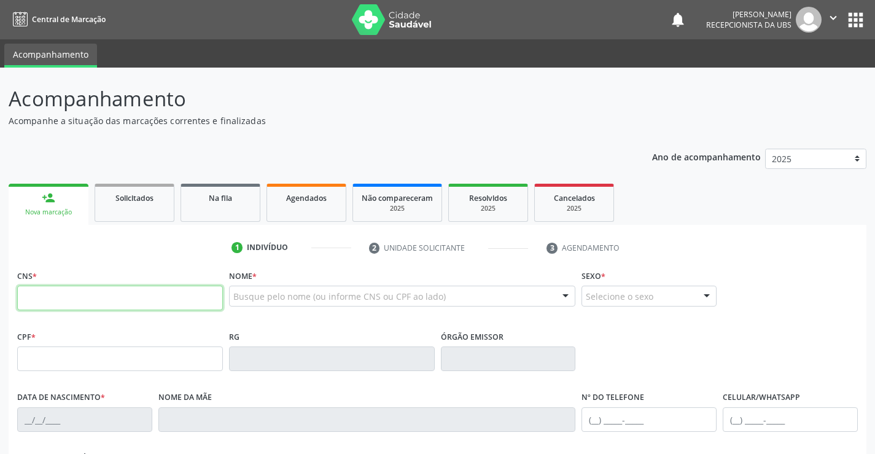
click at [142, 306] on input "text" at bounding box center [120, 297] width 206 height 25
type input "700 4054 4628 1544"
type input "04/07/1954"
type input "Maria das Dores da Conceicao"
type input "(87) 99806-1157"
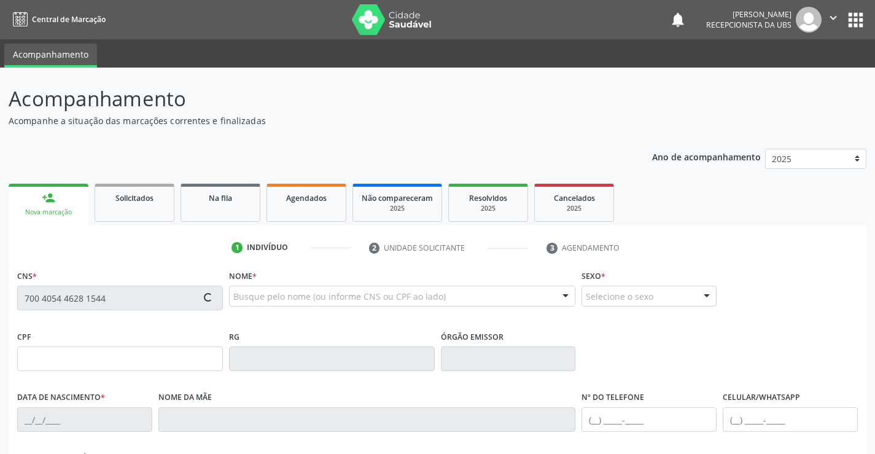
type input "(87) 99806-1157"
type input "235"
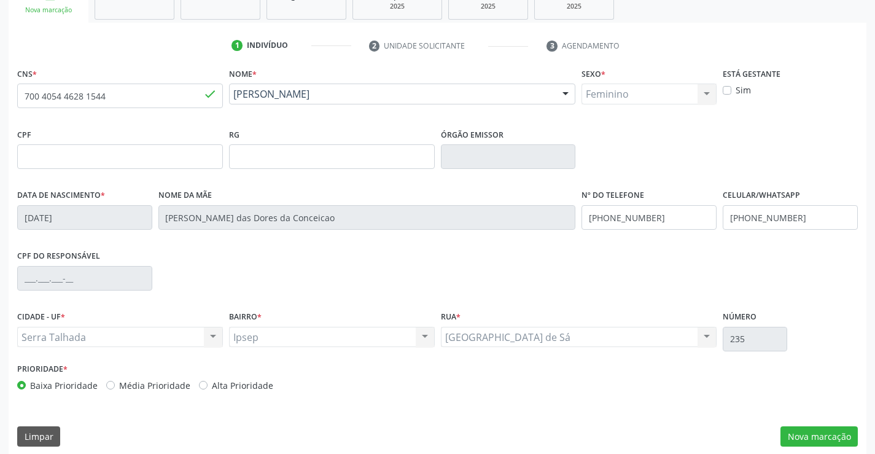
scroll to position [212, 0]
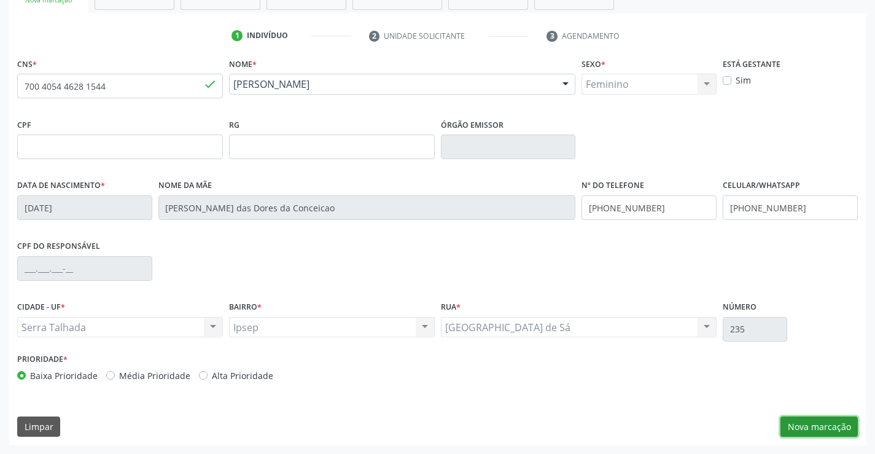
click at [836, 427] on button "Nova marcação" at bounding box center [818, 426] width 77 height 21
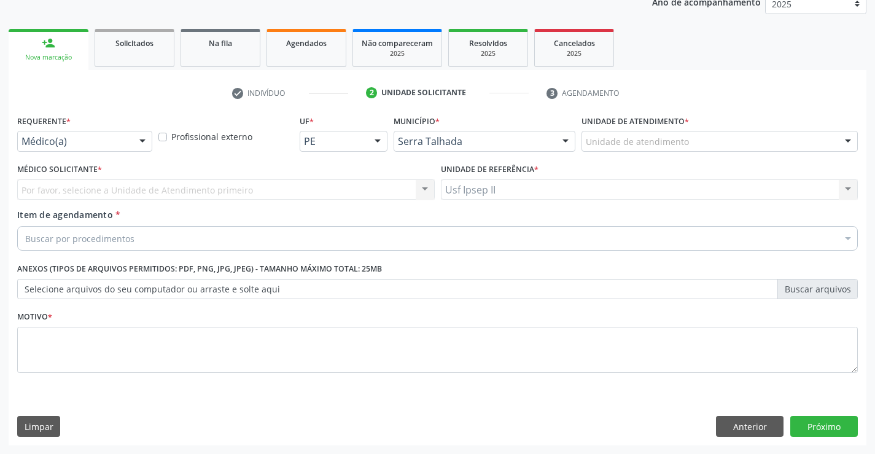
scroll to position [155, 0]
click at [138, 144] on div at bounding box center [142, 141] width 18 height 21
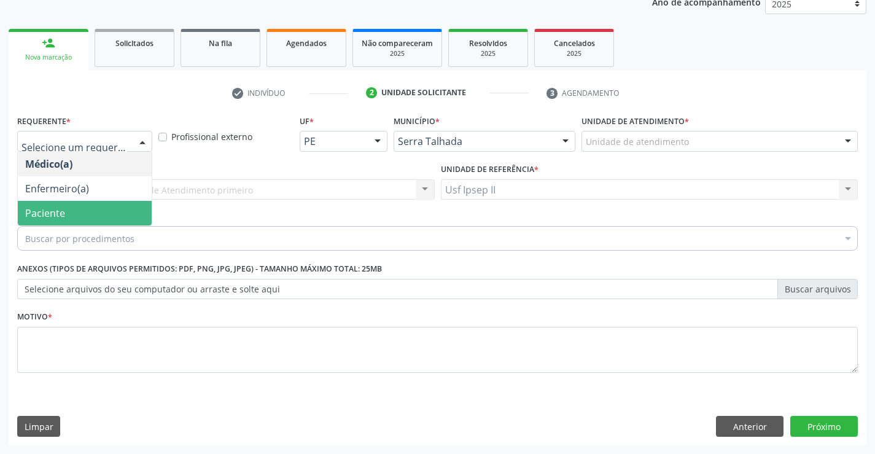
click at [63, 218] on span "Paciente" at bounding box center [45, 213] width 40 height 14
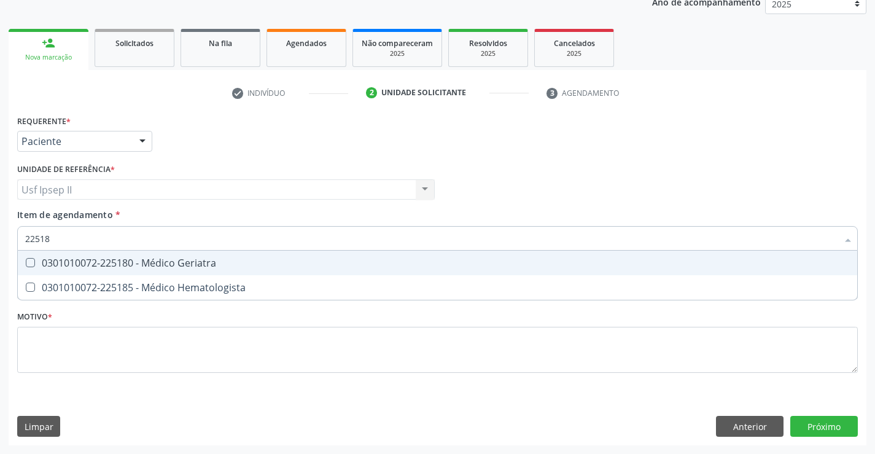
type input "225180"
click at [119, 260] on div "0301010072-225180 - Médico Geriatra" at bounding box center [437, 263] width 825 height 10
checkbox Geriatra "true"
click at [118, 340] on div "Requerente * Paciente Médico(a) Enfermeiro(a) Paciente Nenhum resultado encontr…" at bounding box center [437, 251] width 840 height 278
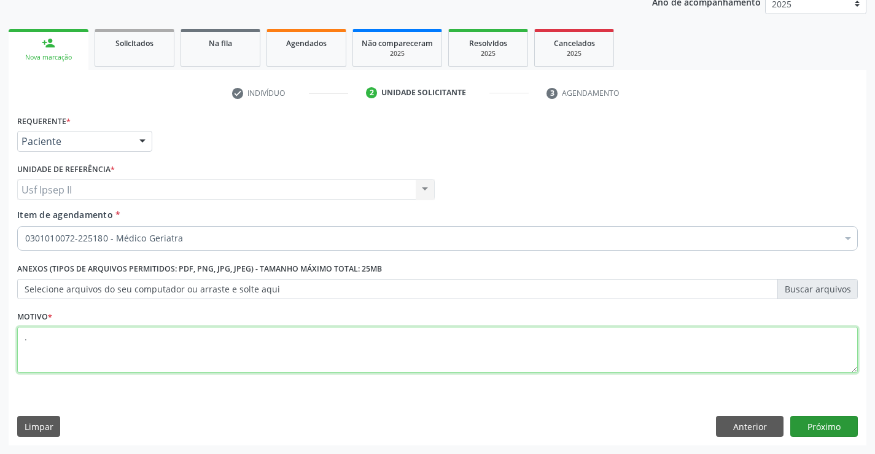
type textarea "."
click at [798, 421] on button "Próximo" at bounding box center [824, 426] width 68 height 21
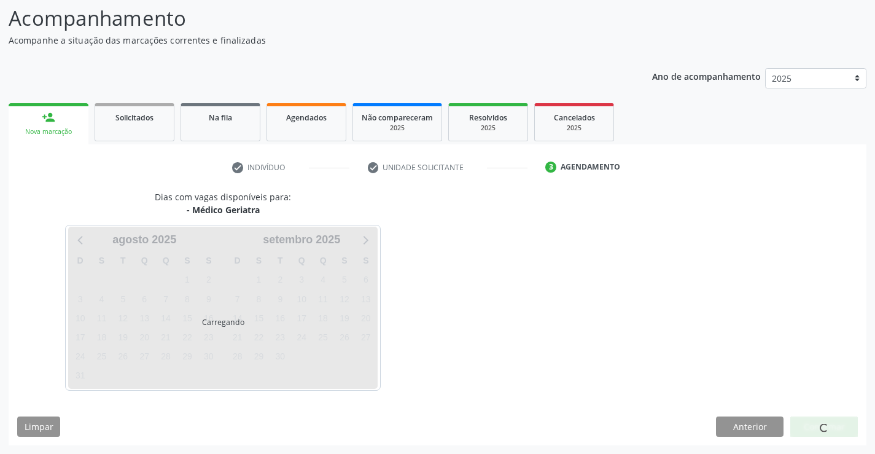
scroll to position [80, 0]
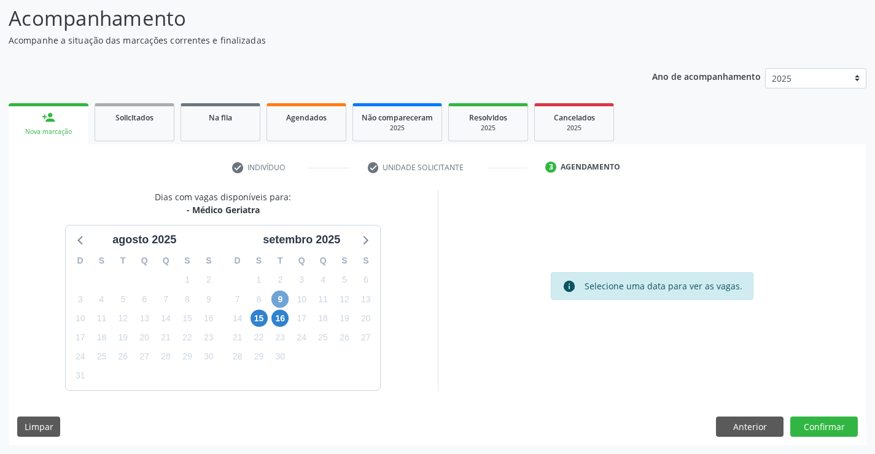
click at [282, 297] on span "9" at bounding box center [279, 298] width 17 height 17
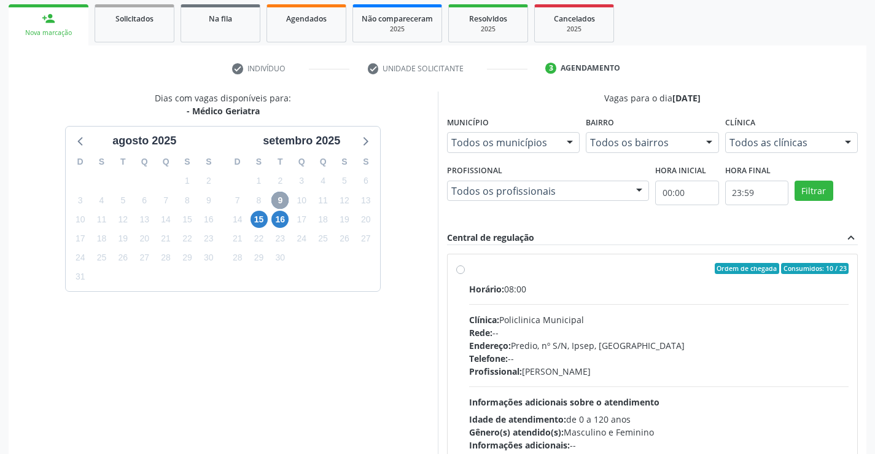
scroll to position [203, 0]
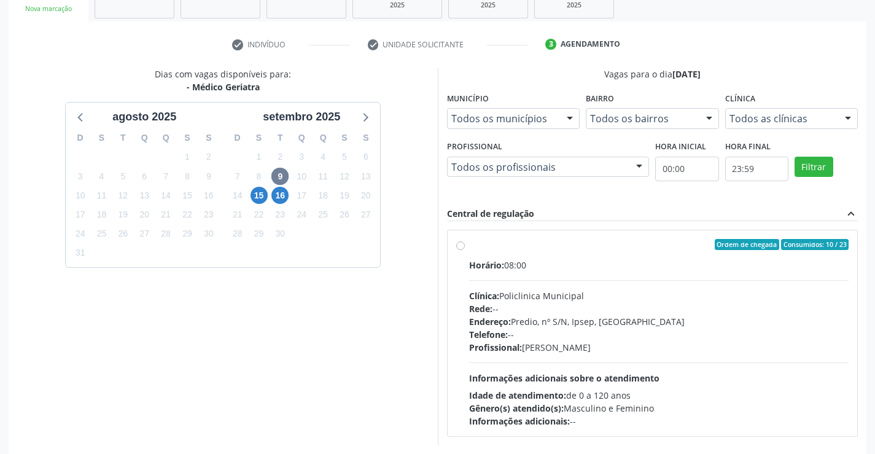
click at [469, 247] on label "Ordem de chegada Consumidos: 10 / 23 Horário: 08:00 Clínica: Policlinica Munici…" at bounding box center [659, 333] width 380 height 188
click at [464, 247] on input "Ordem de chegada Consumidos: 10 / 23 Horário: 08:00 Clínica: Policlinica Munici…" at bounding box center [460, 244] width 9 height 11
radio input "true"
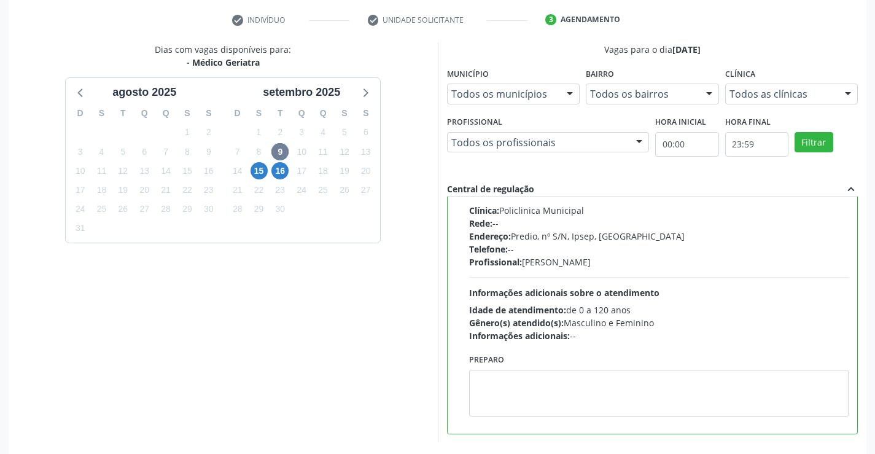
scroll to position [280, 0]
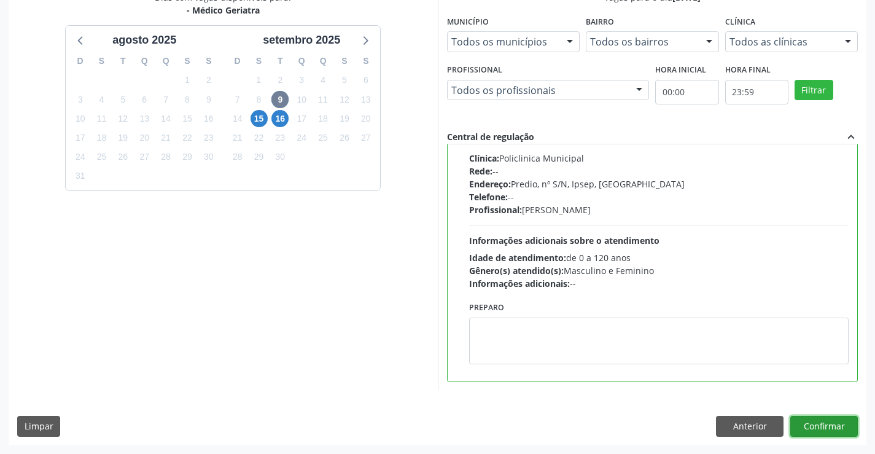
click at [842, 429] on button "Confirmar" at bounding box center [824, 426] width 68 height 21
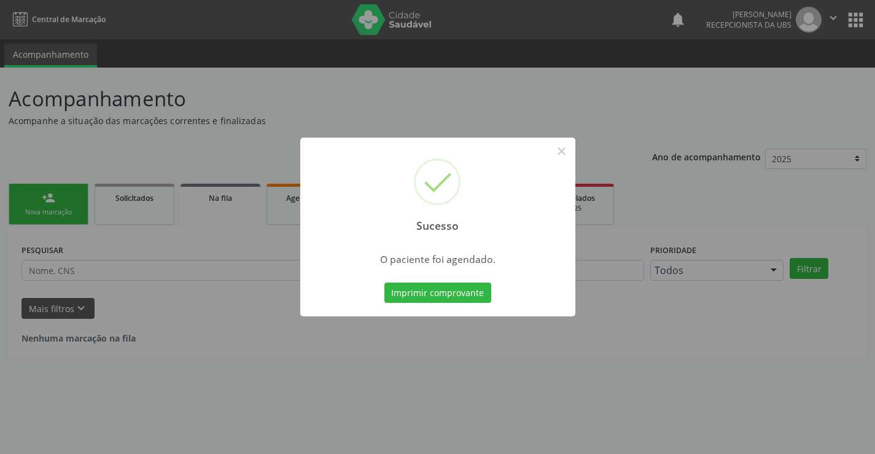
scroll to position [0, 0]
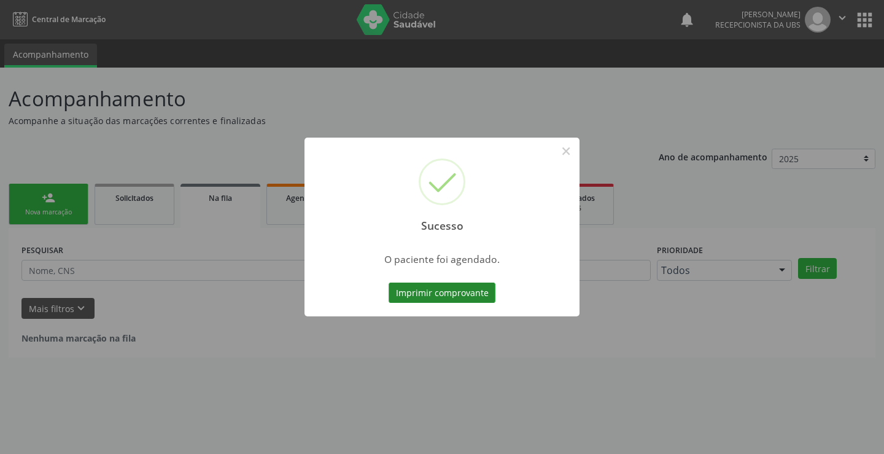
click at [454, 287] on button "Imprimir comprovante" at bounding box center [442, 292] width 107 height 21
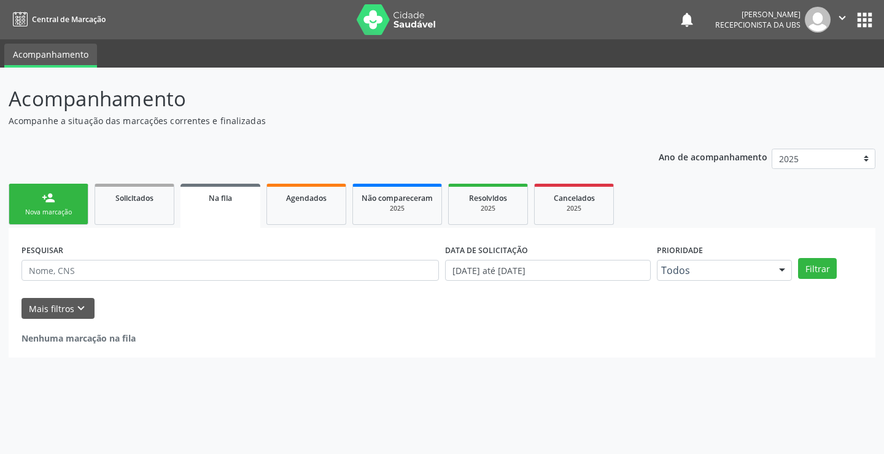
click at [48, 220] on link "person_add Nova marcação" at bounding box center [49, 204] width 80 height 41
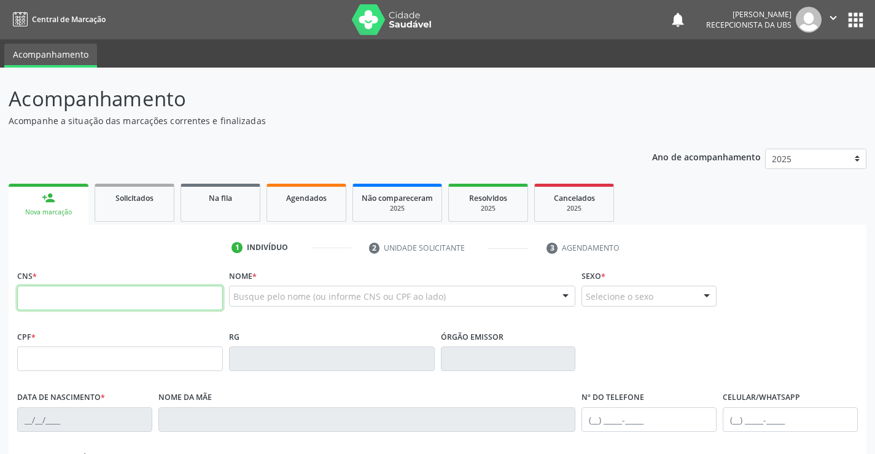
click at [68, 303] on input "text" at bounding box center [120, 297] width 206 height 25
